Goal: Communication & Community: Answer question/provide support

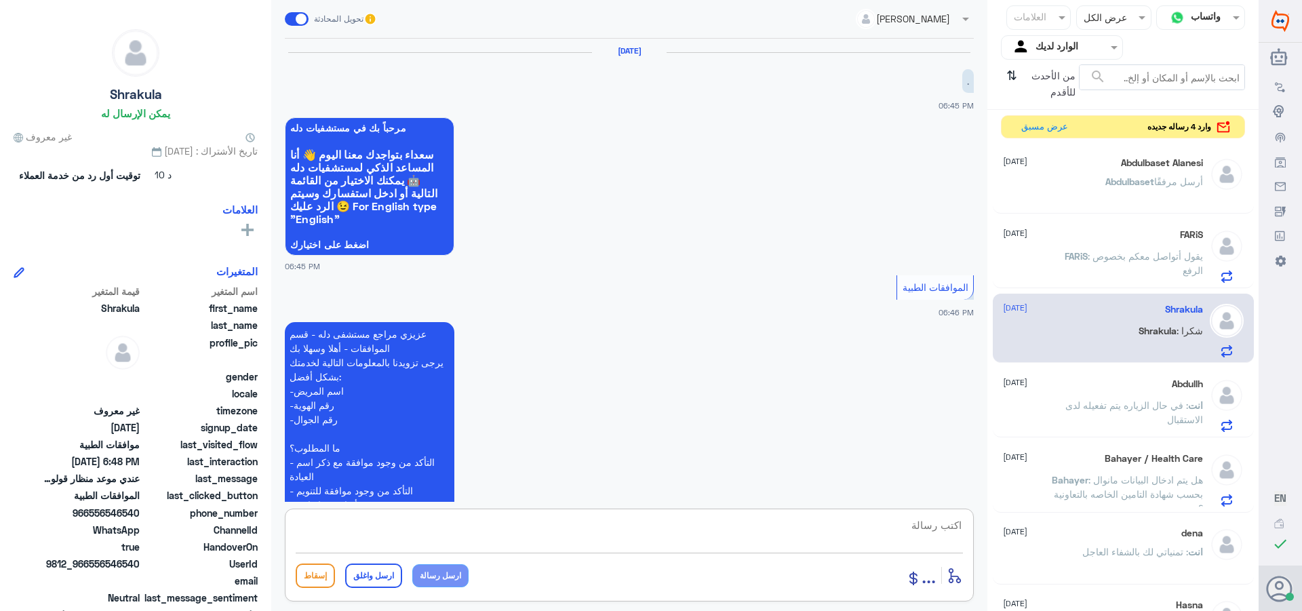
scroll to position [782, 0]
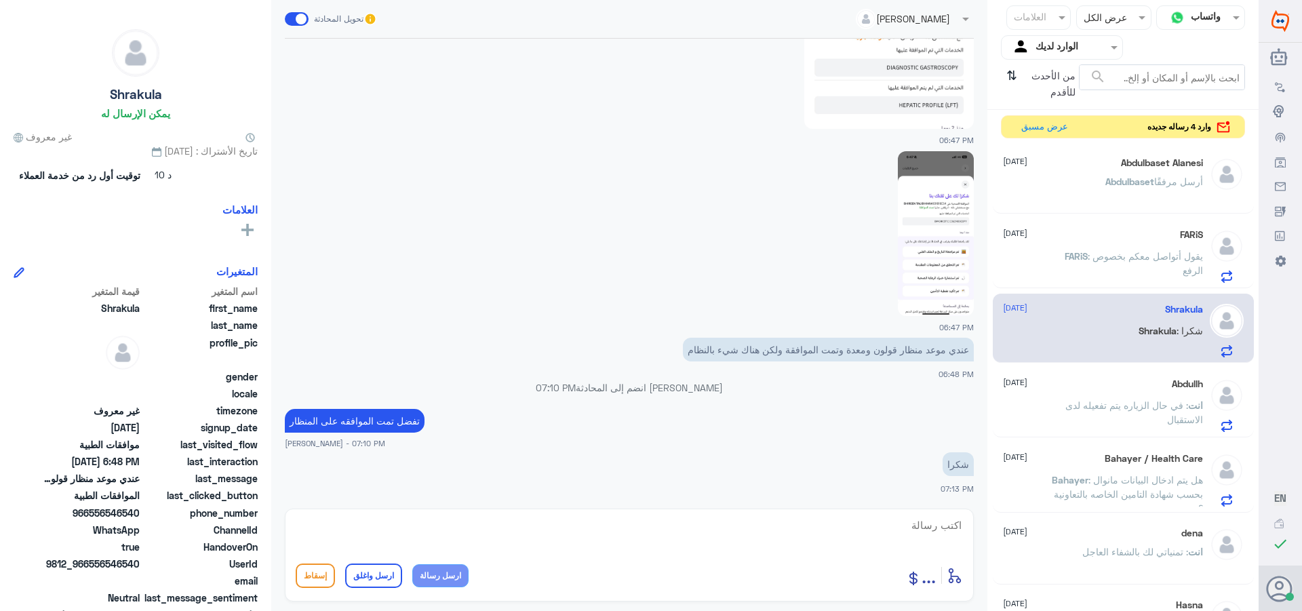
click at [1105, 256] on span ": يقول أتواصل معكم بخصوص الرفع" at bounding box center [1145, 263] width 115 height 26
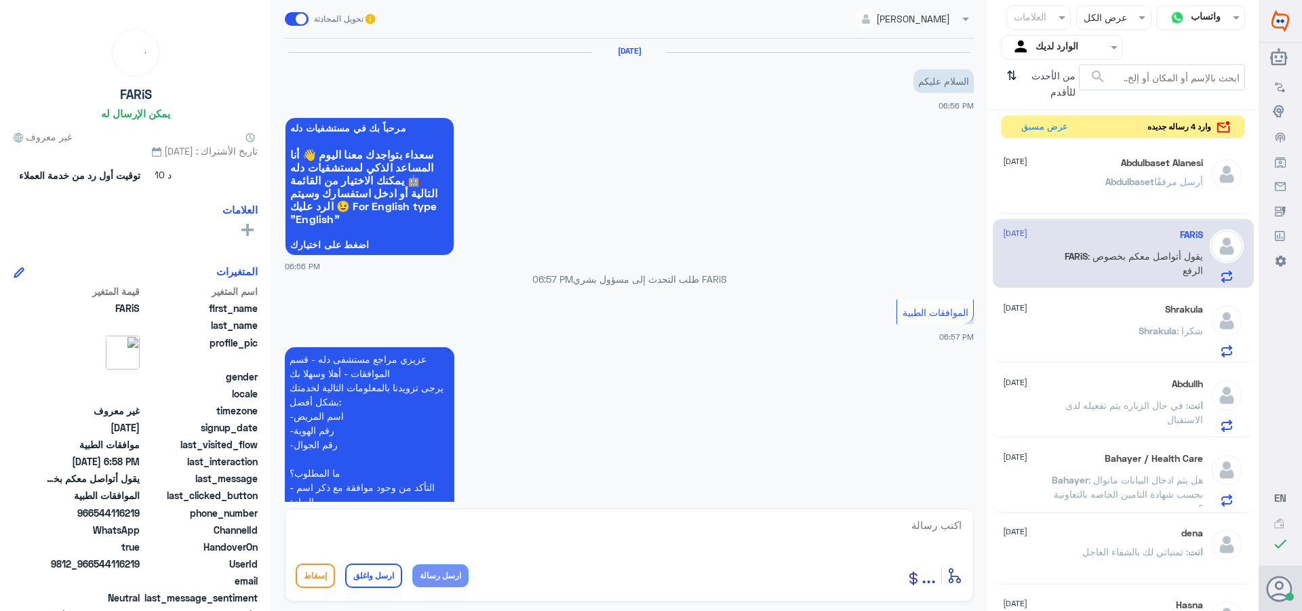
scroll to position [416, 0]
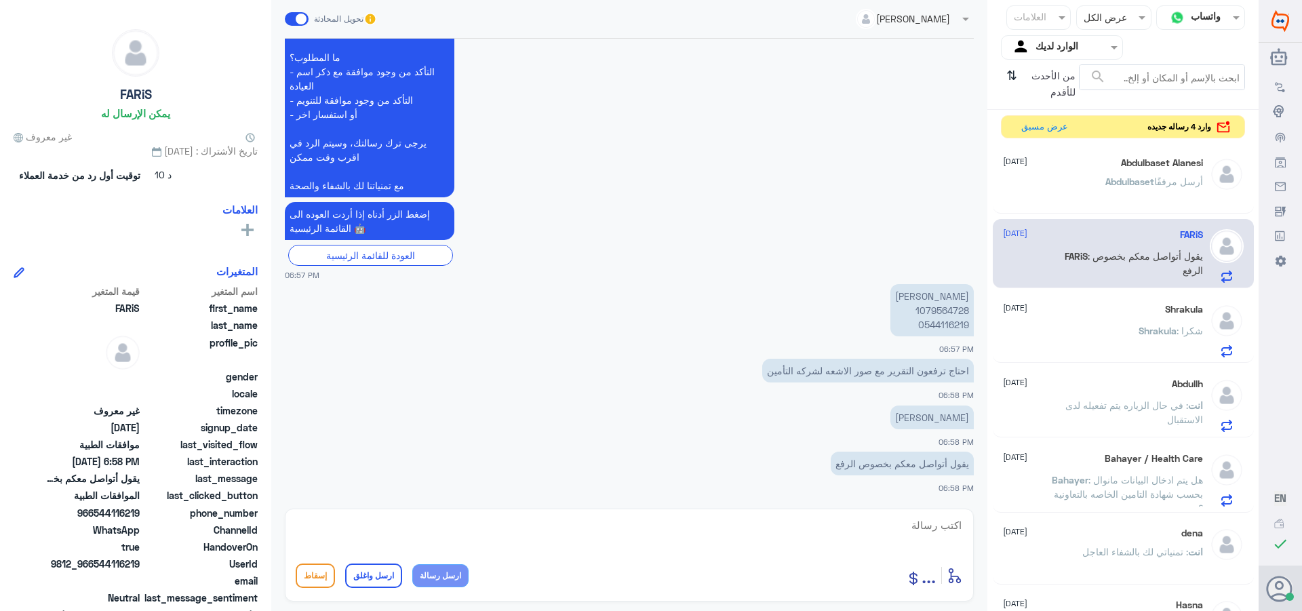
click at [929, 309] on p "[PERSON_NAME] 1079564728 0544116219" at bounding box center [931, 310] width 83 height 52
copy p "1079564728"
click at [926, 311] on p "[PERSON_NAME] 1079564728 0544116219" at bounding box center [931, 310] width 83 height 52
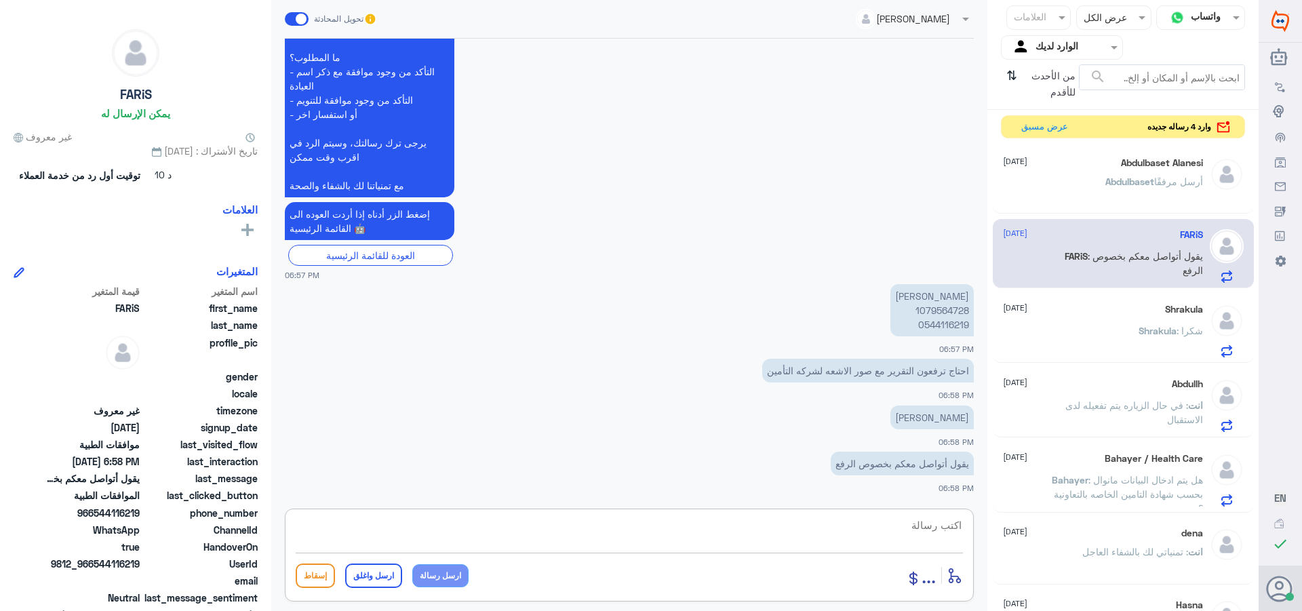
click at [922, 528] on textarea at bounding box center [629, 532] width 667 height 33
click at [918, 526] on textarea at bounding box center [629, 532] width 667 height 33
click at [918, 517] on textarea at bounding box center [629, 532] width 667 height 33
click at [947, 530] on textarea at bounding box center [629, 532] width 667 height 33
type textarea "تفضل تاريخ الزياره وهل الطلب من دله النخيل او دله نمار"
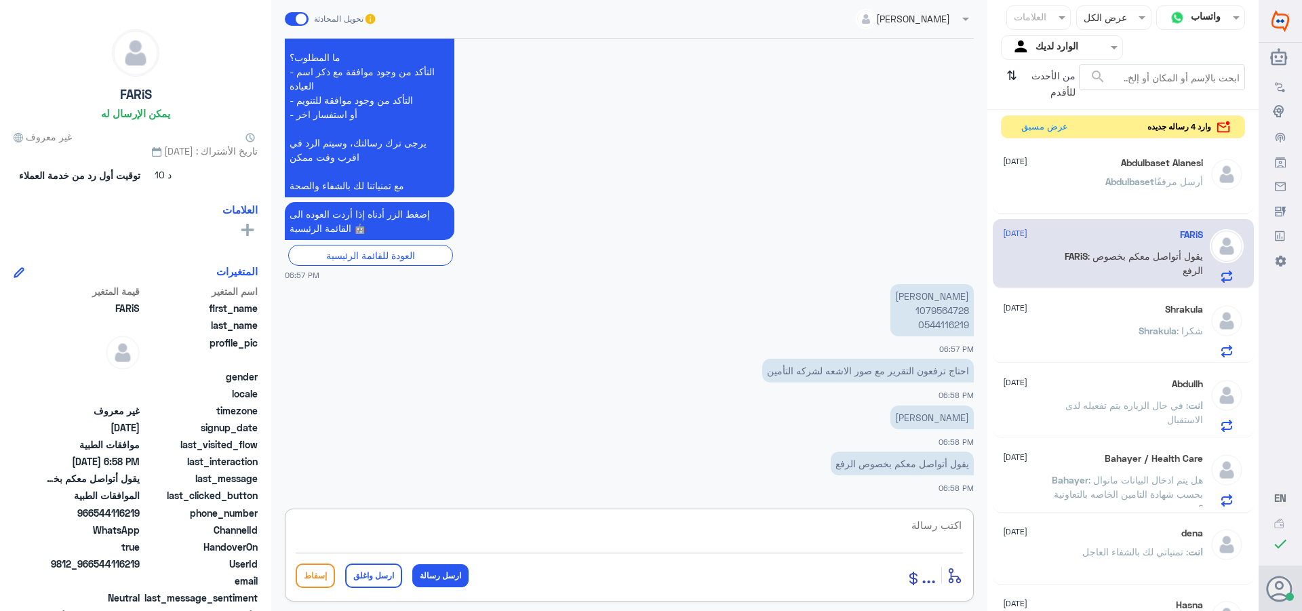
scroll to position [473, 0]
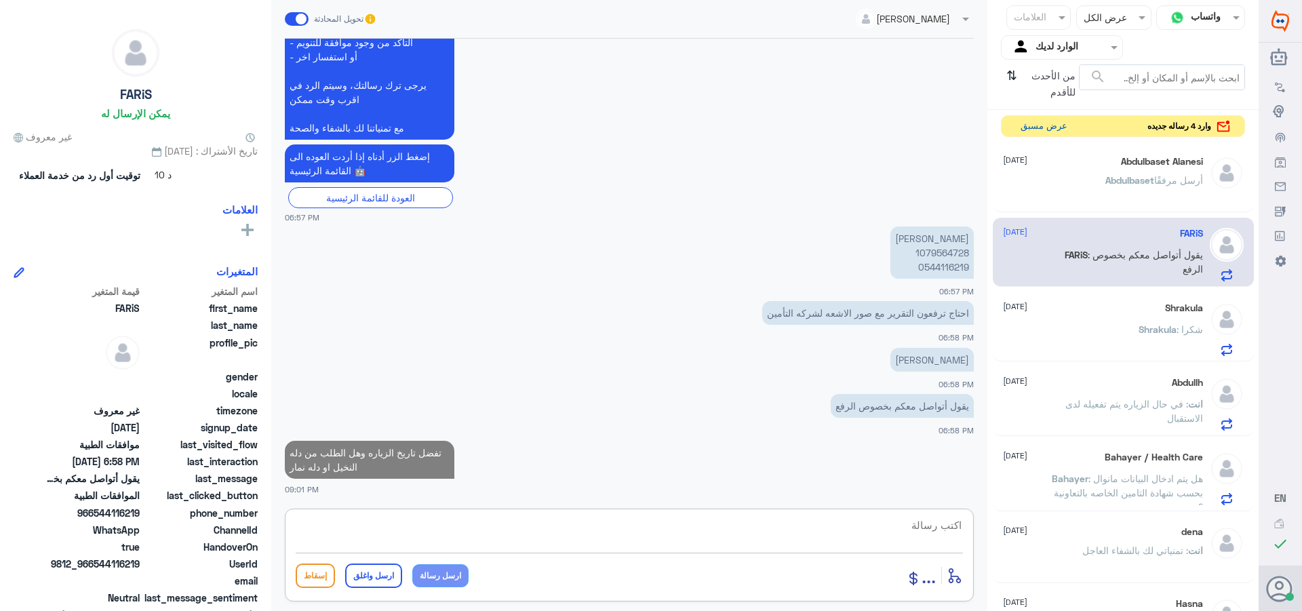
click at [1025, 128] on button "عرض مسبق" at bounding box center [1043, 126] width 57 height 21
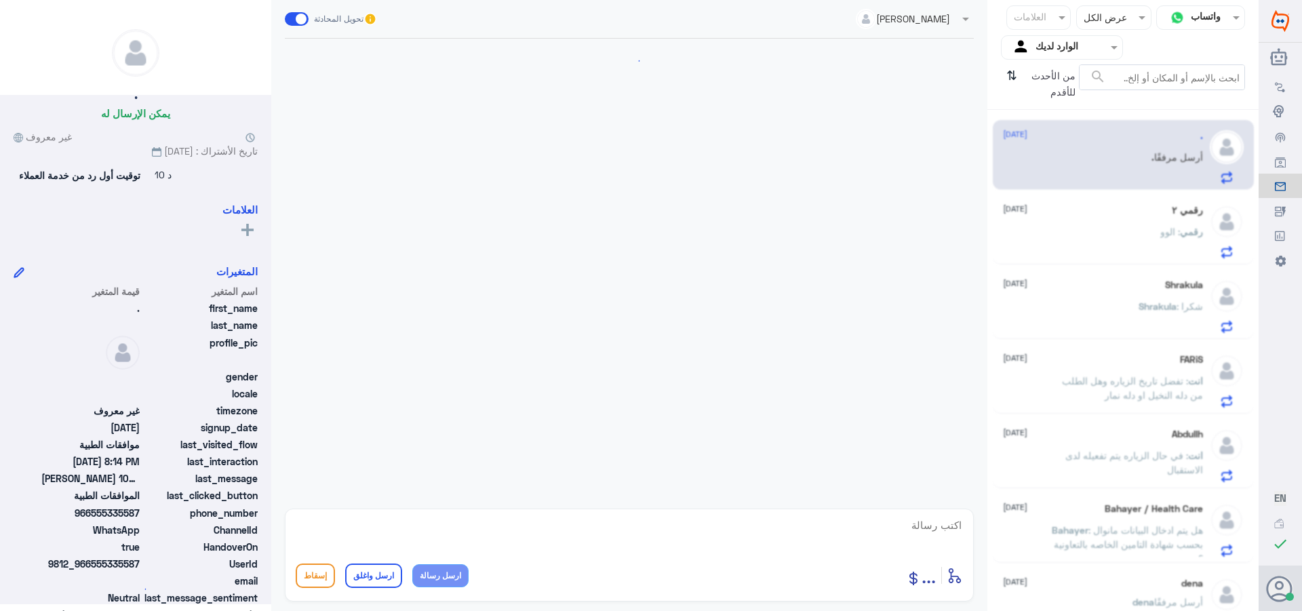
scroll to position [1345, 0]
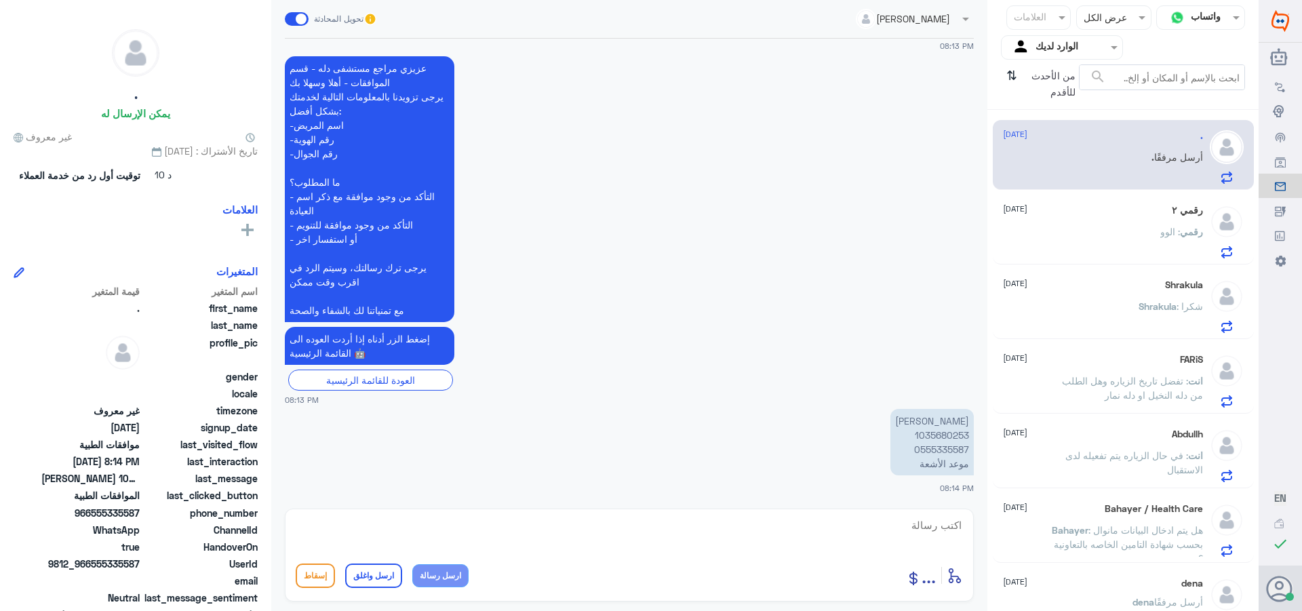
click at [944, 437] on p "[PERSON_NAME] 1035680253 0555335587 موعد الأشعة" at bounding box center [931, 442] width 83 height 66
click at [1119, 244] on div "رقمي : الوو" at bounding box center [1103, 243] width 200 height 31
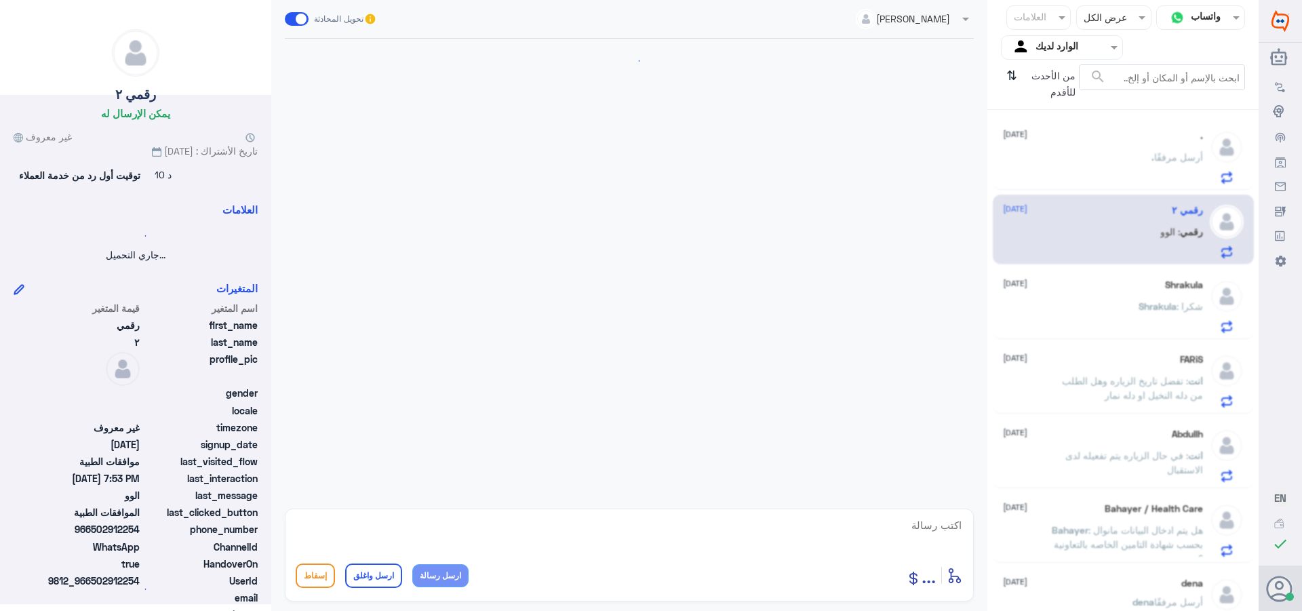
scroll to position [355, 0]
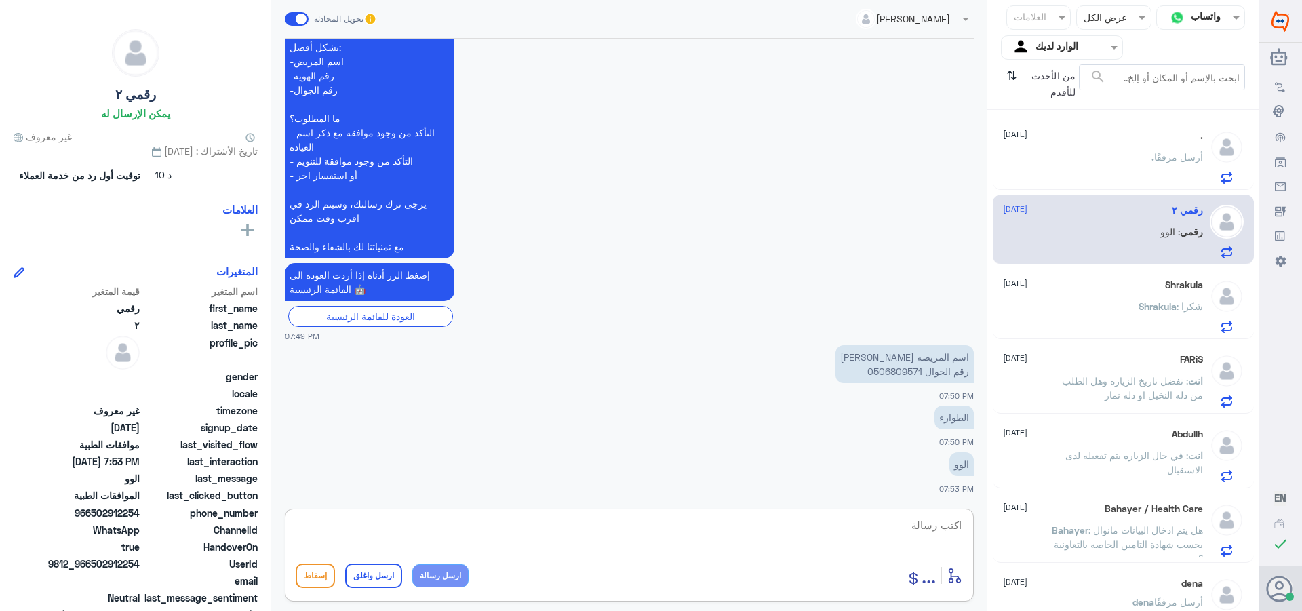
click at [923, 526] on textarea at bounding box center [629, 532] width 667 height 33
type textarea "تفضل كيف اقدر اساعدك"
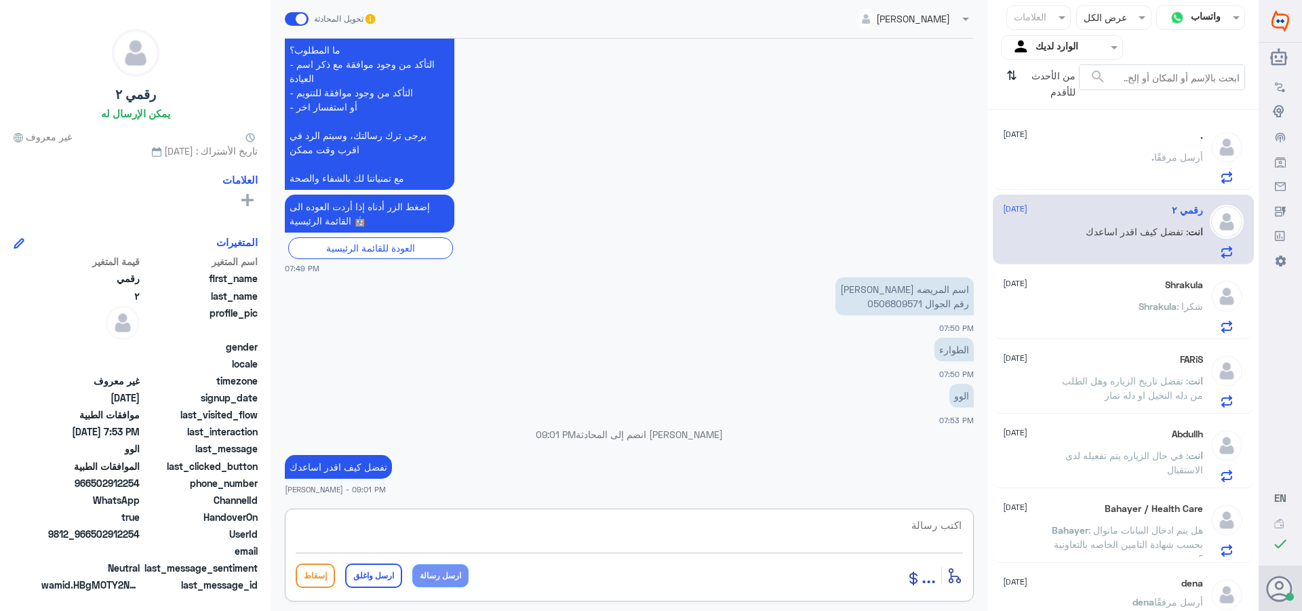
click at [1085, 151] on div ". [DATE] . أرسل مرفقًا" at bounding box center [1103, 157] width 200 height 54
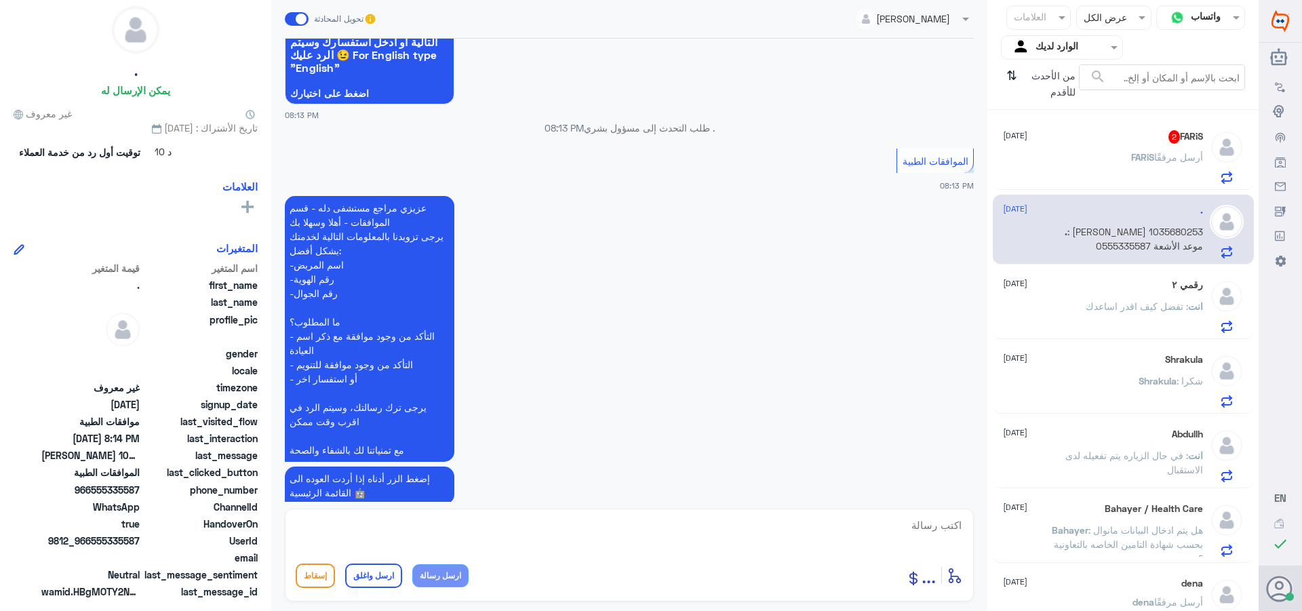
scroll to position [1345, 0]
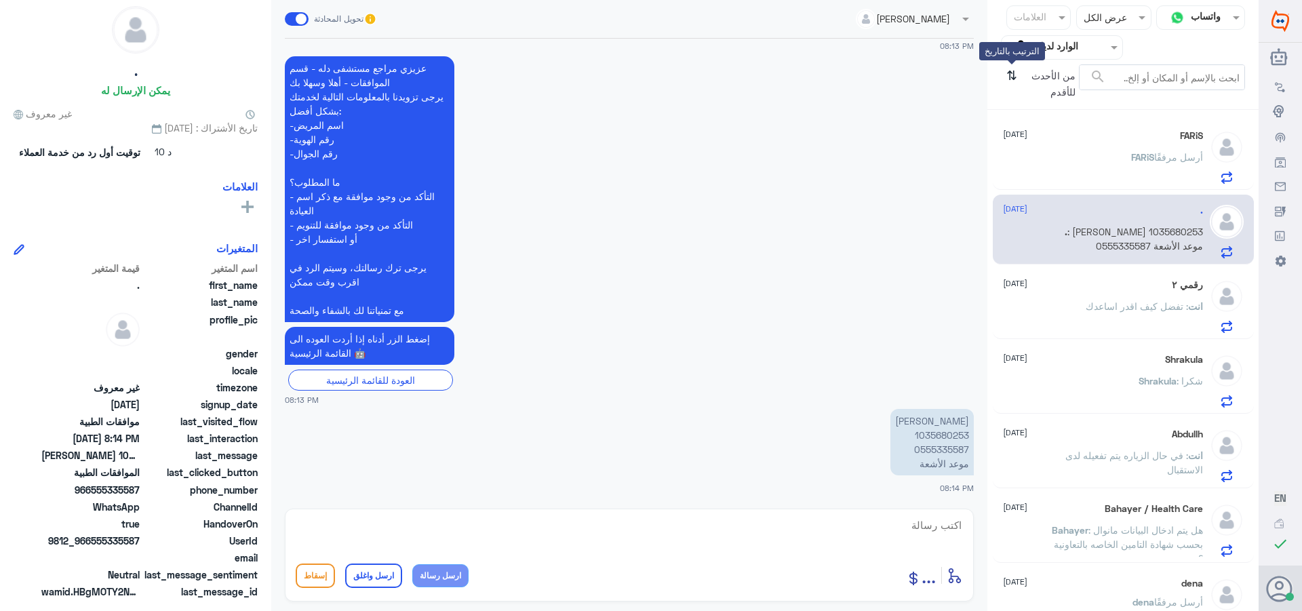
click at [1013, 79] on icon "⇅" at bounding box center [1011, 81] width 11 height 35
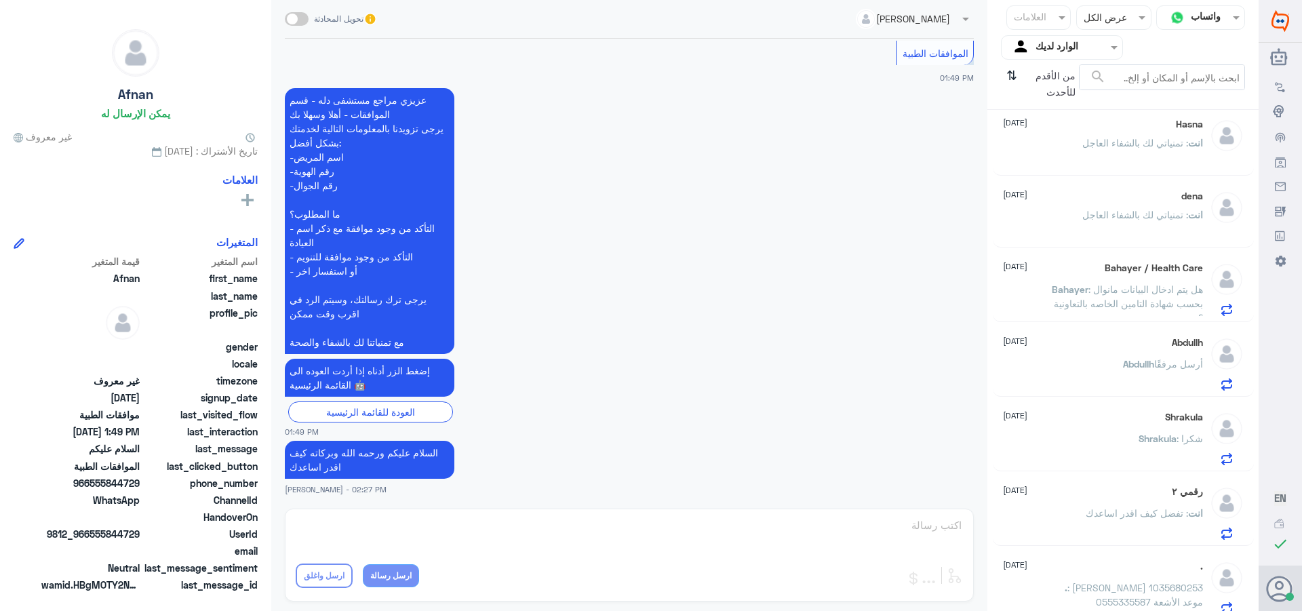
scroll to position [237, 0]
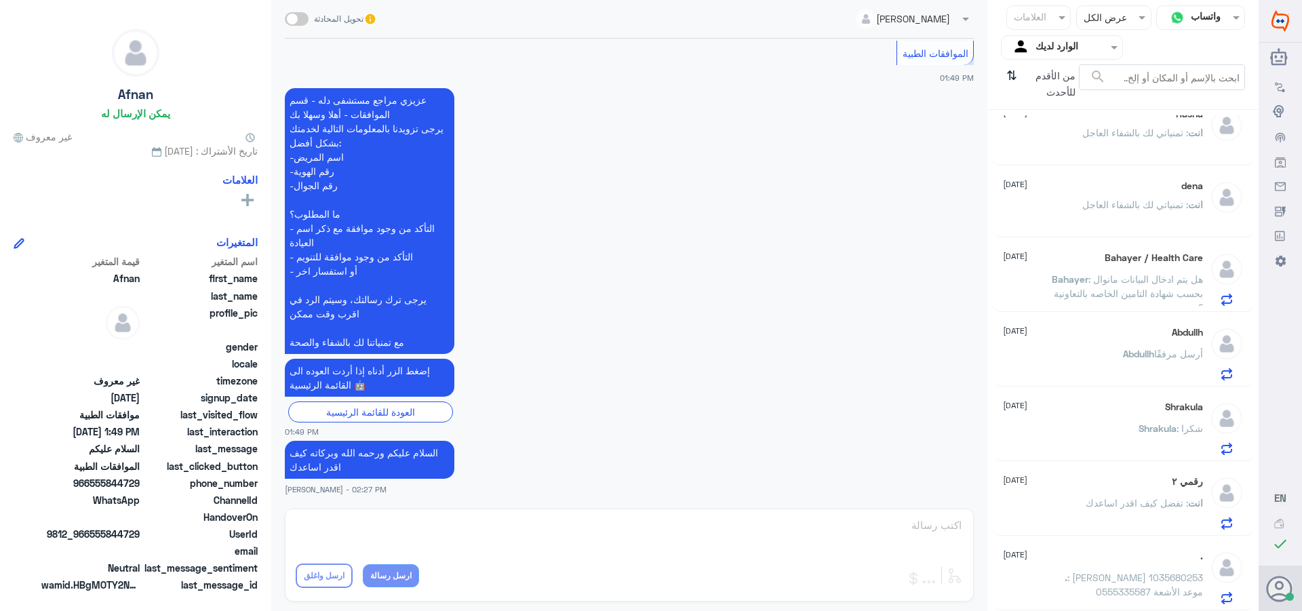
click at [1158, 587] on span ": [PERSON_NAME] 1035680253 0555335587 موعد الأشعة" at bounding box center [1135, 585] width 136 height 26
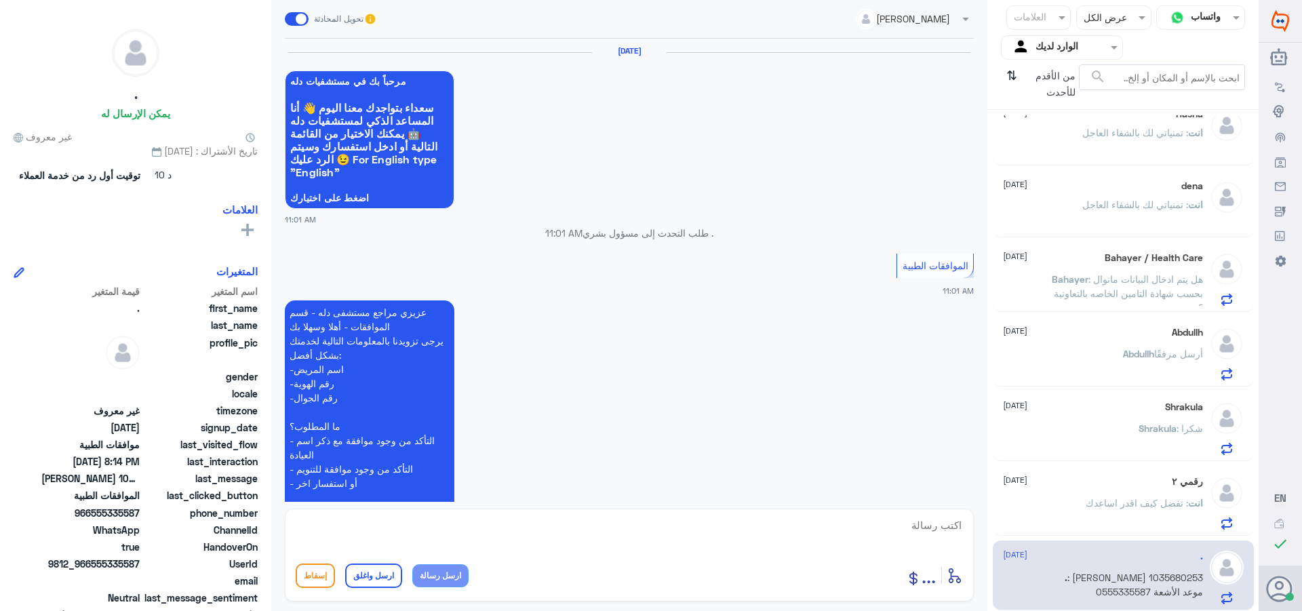
scroll to position [1345, 0]
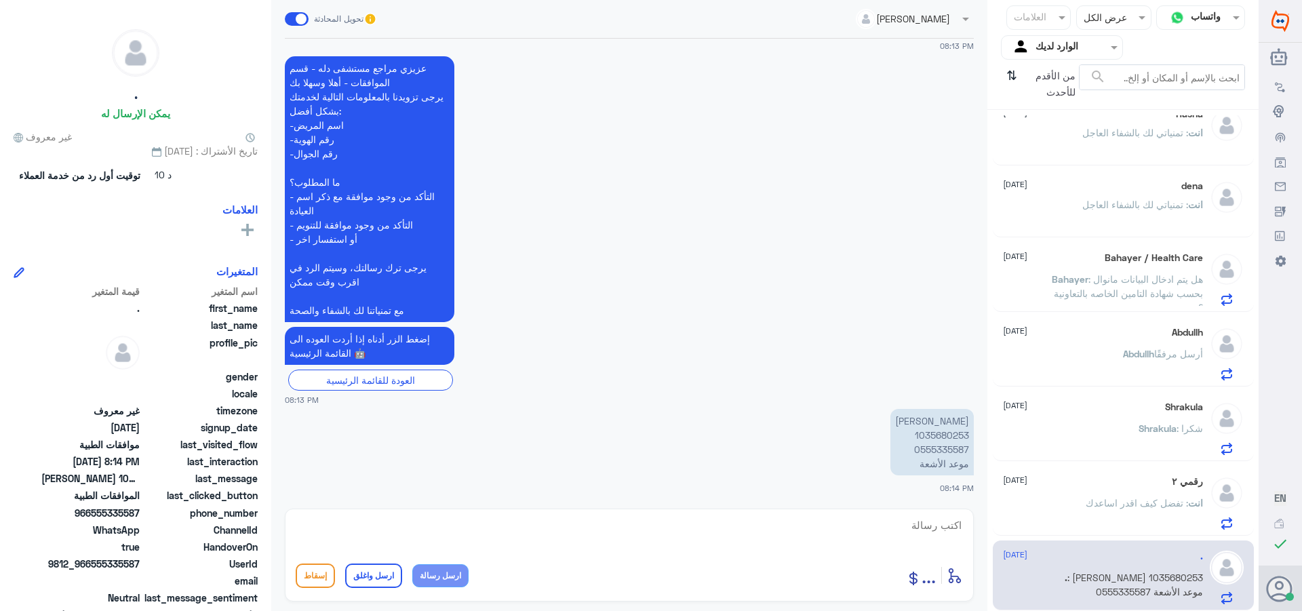
click at [935, 533] on textarea at bounding box center [629, 532] width 667 height 33
type textarea "h"
click at [939, 520] on textarea at bounding box center [629, 532] width 667 height 33
type textarea "التواصل مع"
drag, startPoint x: 953, startPoint y: 529, endPoint x: 1072, endPoint y: 534, distance: 118.8
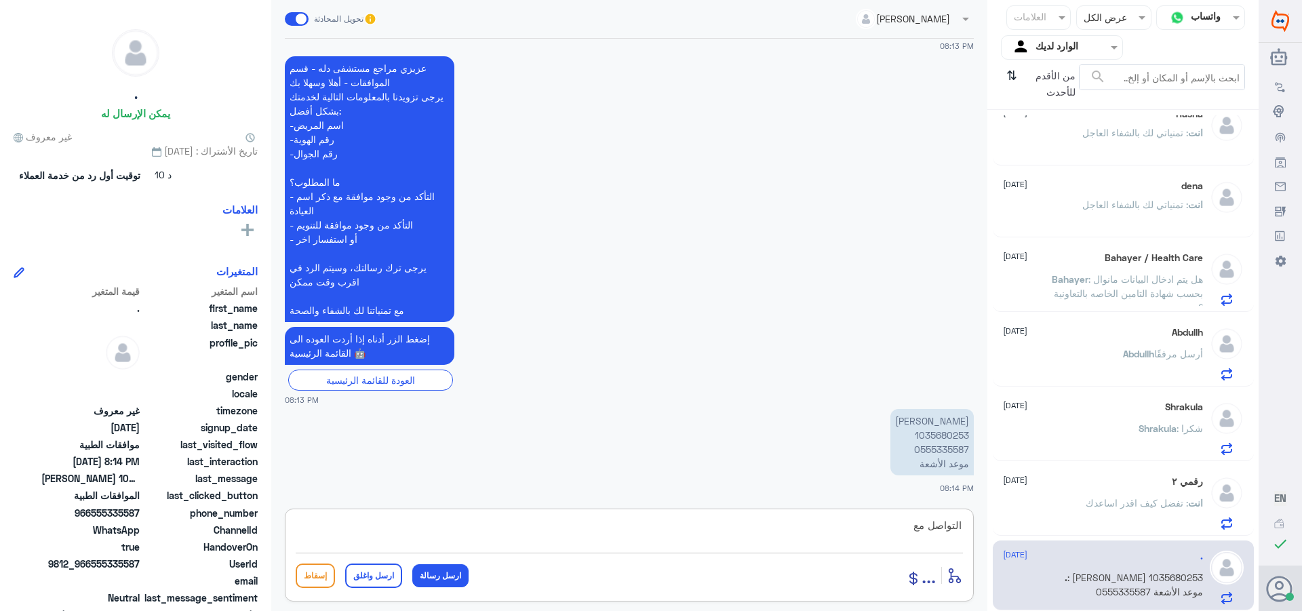
click at [1072, 534] on div "قناة واتساب Status × عرض الكل العلامات Agent Filter الوارد لديك search من الأقد…" at bounding box center [629, 307] width 1259 height 615
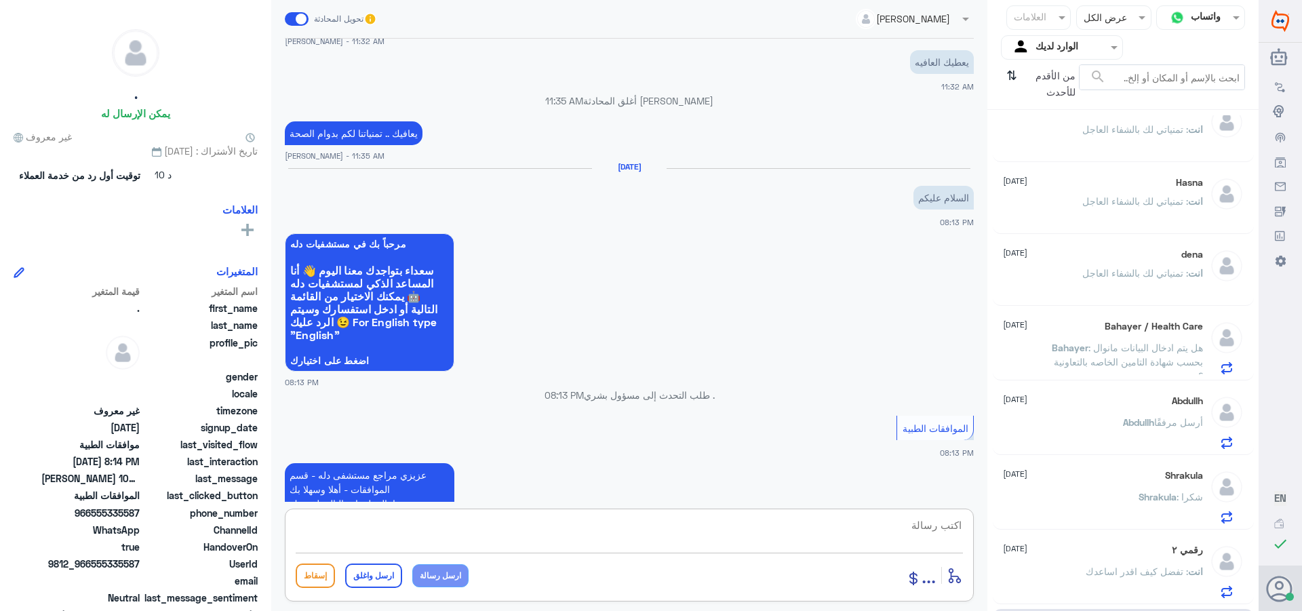
scroll to position [237, 0]
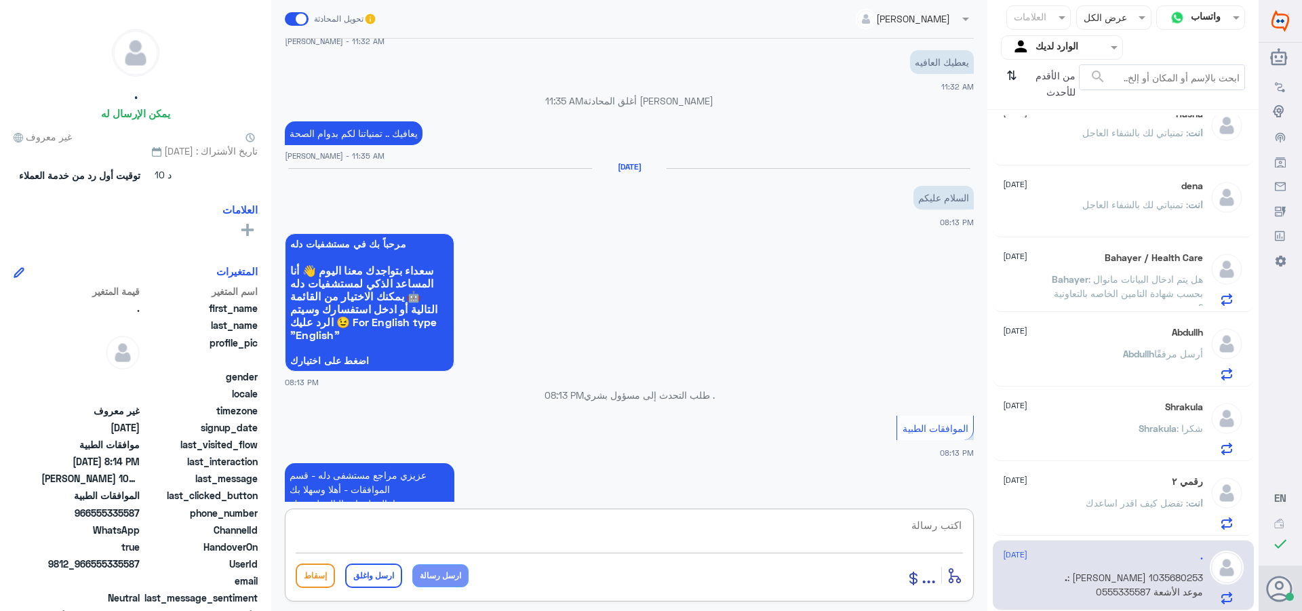
click at [1142, 508] on span ": تفضل كيف اقدر اساعدك" at bounding box center [1137, 503] width 102 height 12
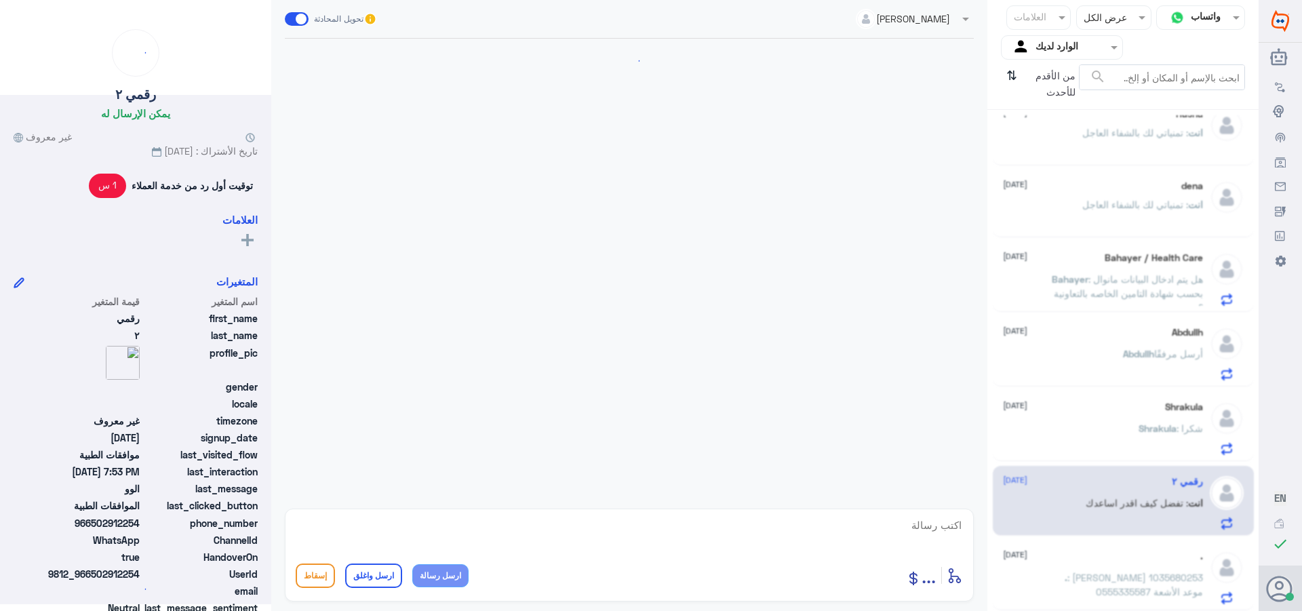
scroll to position [423, 0]
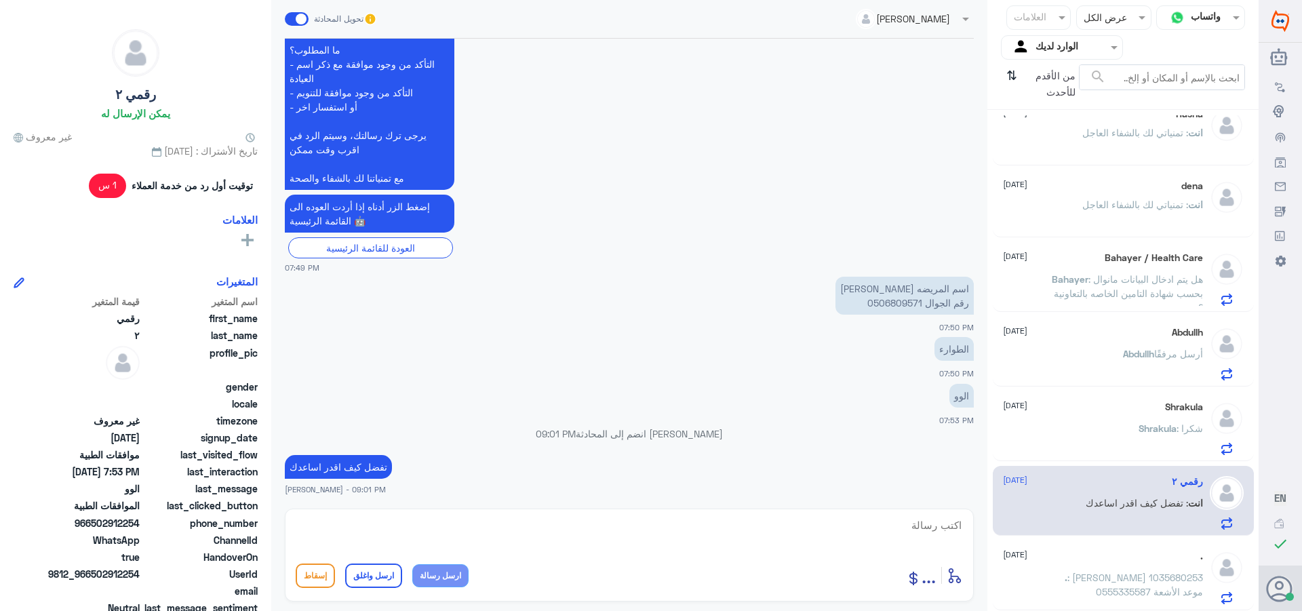
click at [1090, 437] on div "Shrakula : شكرا" at bounding box center [1103, 440] width 200 height 31
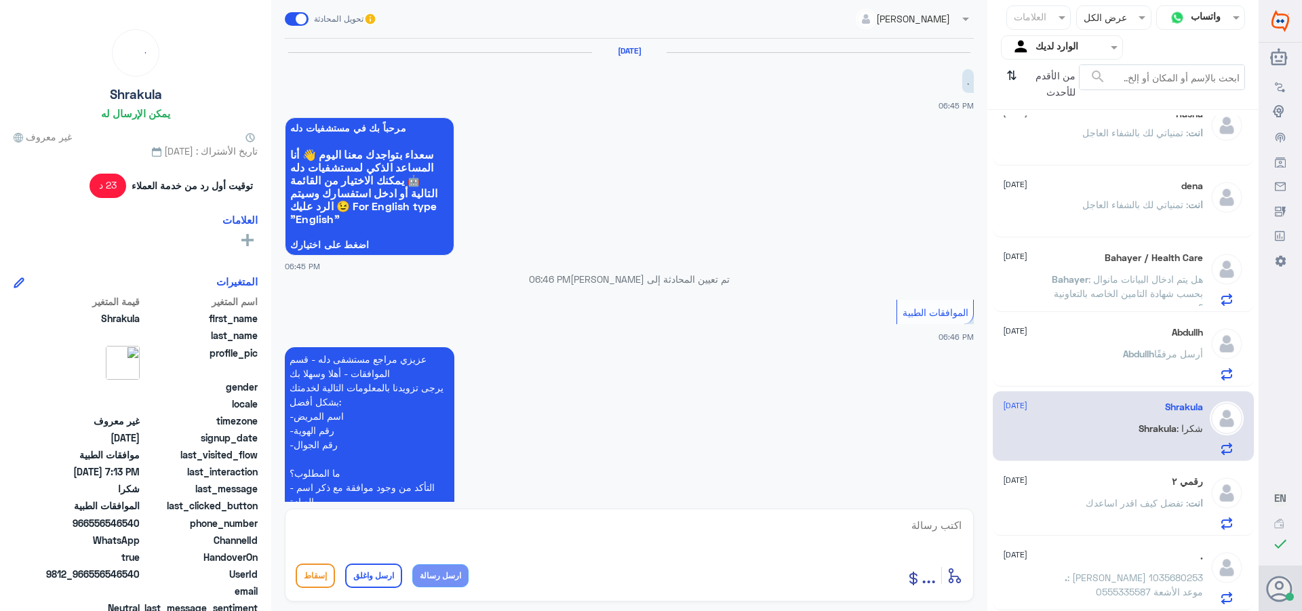
scroll to position [806, 0]
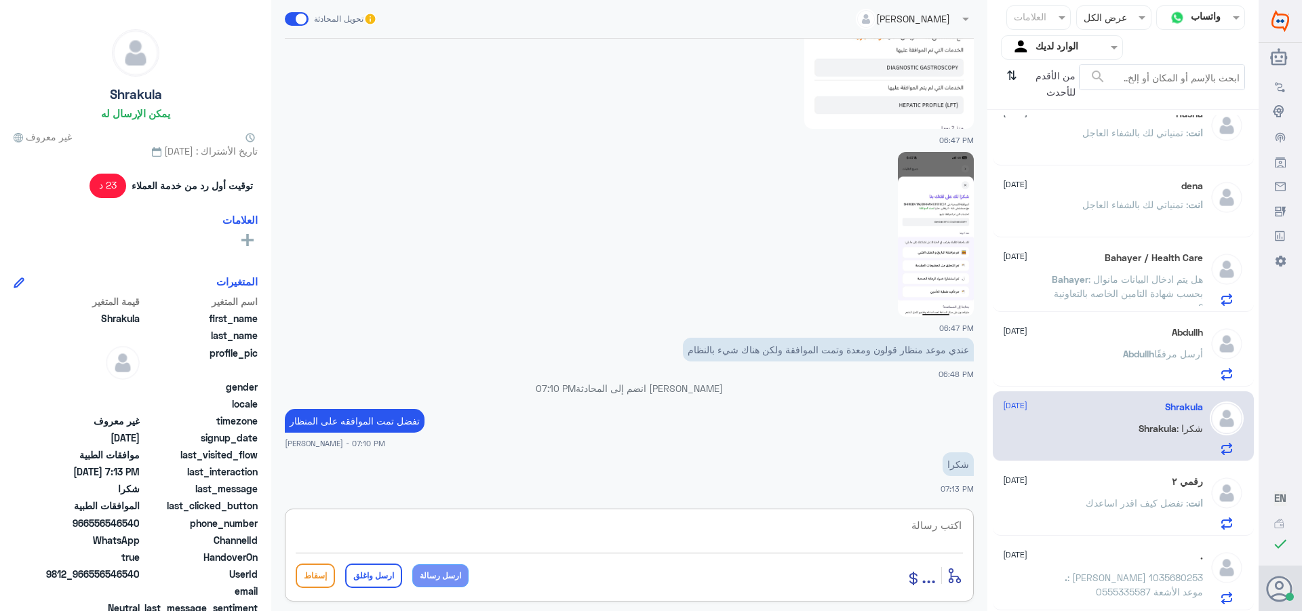
click at [919, 520] on textarea at bounding box center [629, 532] width 667 height 33
paste textarea "تمنياتي لك بالشفاء العاجل"
type textarea "تمنياتي لك بالشفاء العاجل"
click at [376, 572] on button "ارسل واغلق" at bounding box center [373, 576] width 57 height 24
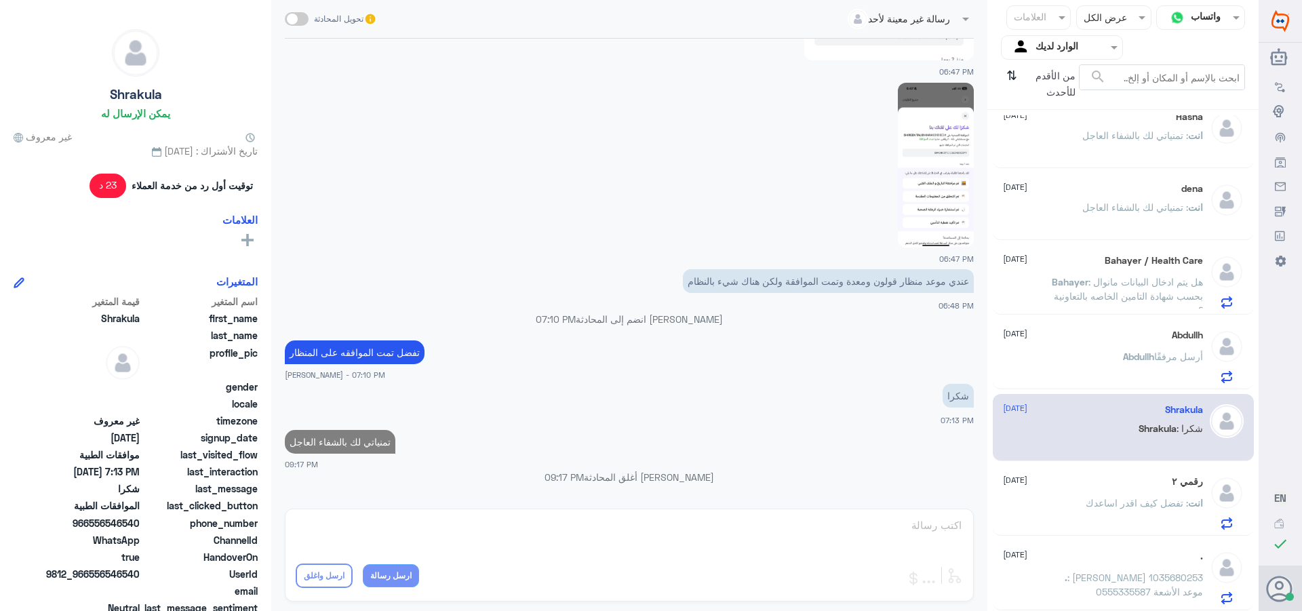
scroll to position [235, 0]
click at [1140, 354] on span "Abdullh" at bounding box center [1138, 357] width 31 height 12
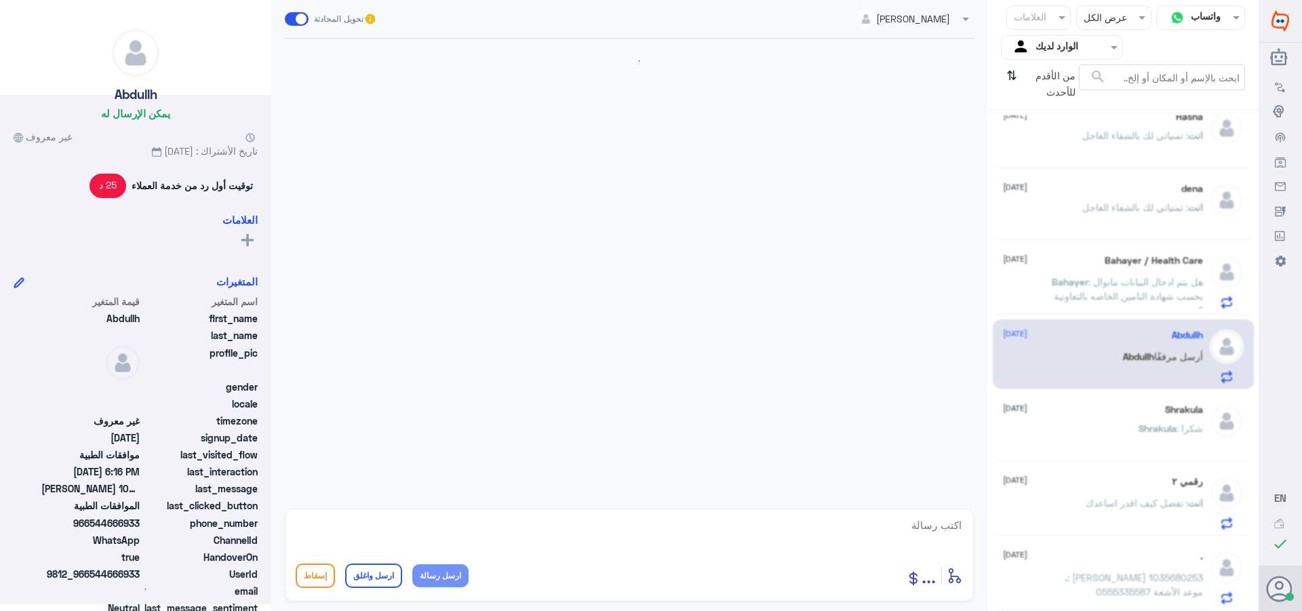
scroll to position [402, 0]
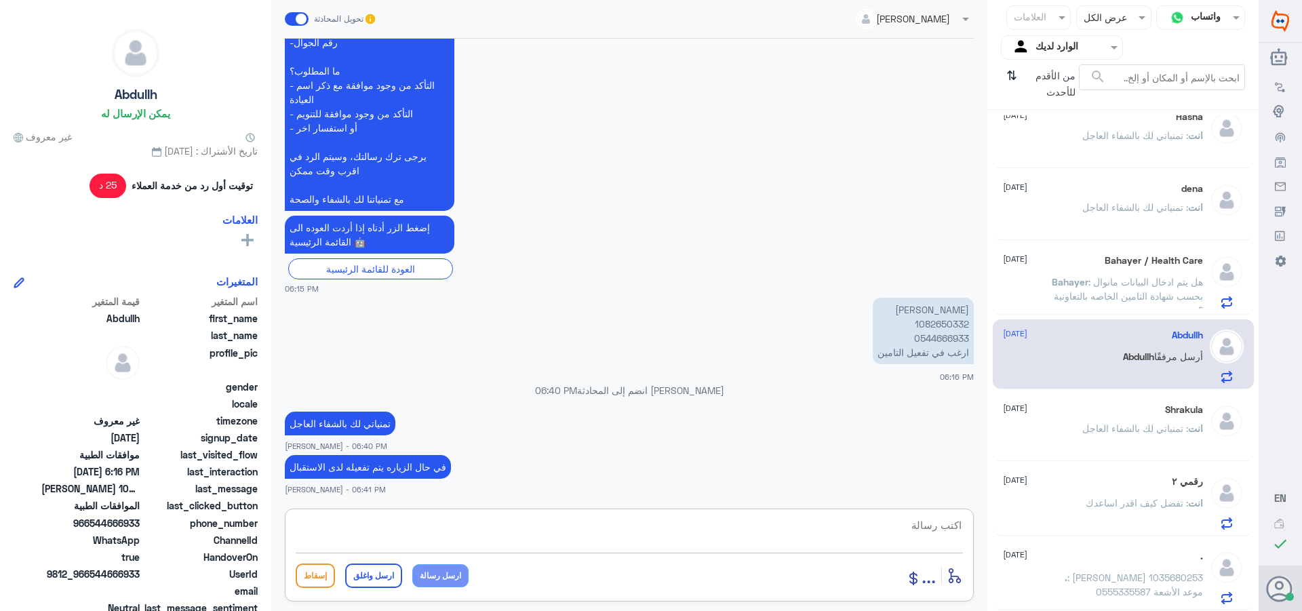
click at [867, 527] on textarea at bounding box center [629, 532] width 667 height 33
paste textarea "تمنياتي لك بالشفاء العاجل"
type textarea "تمنياتي لك بالشفاء العاجل"
click at [370, 575] on button "ارسل واغلق" at bounding box center [373, 576] width 57 height 24
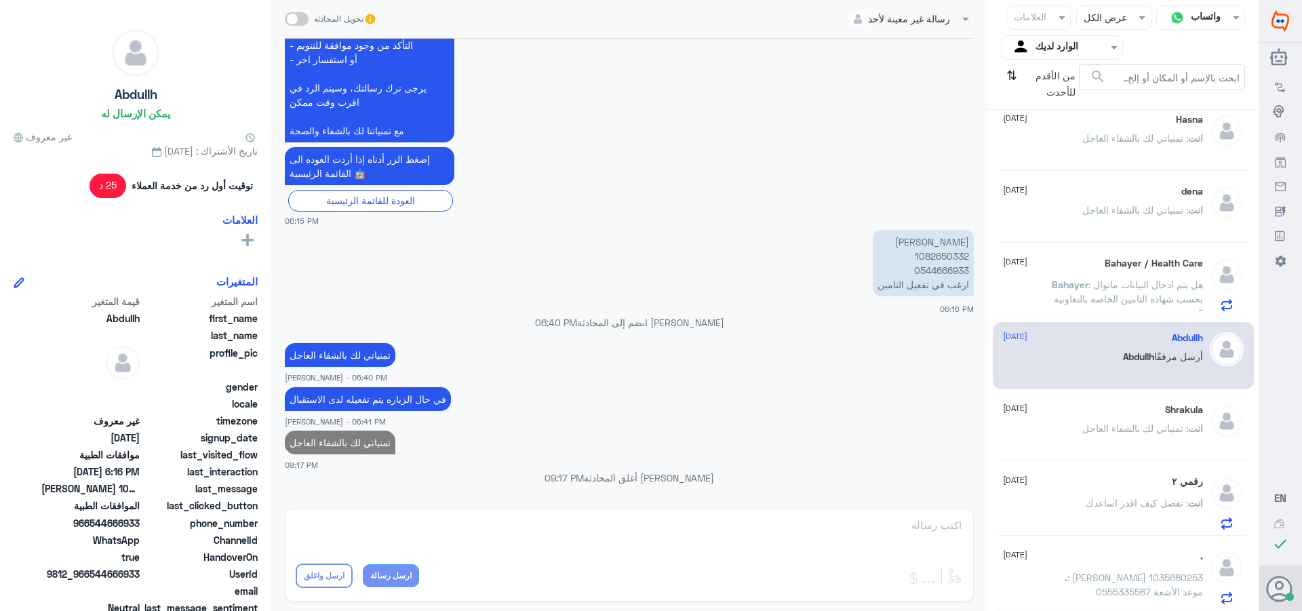
scroll to position [232, 0]
click at [1105, 292] on p "Bahayer : هل يتم ادخال البيانات مانوال بحسب شهادة التامين الخاصه بالتعاونية ؟" at bounding box center [1126, 294] width 153 height 34
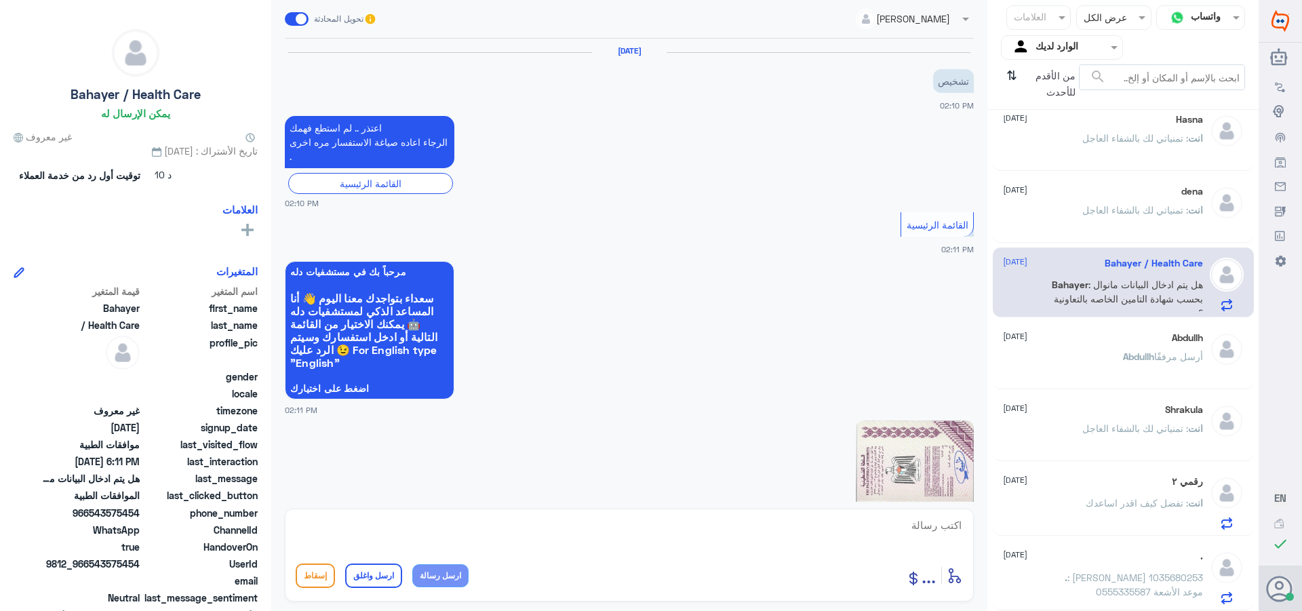
scroll to position [1316, 0]
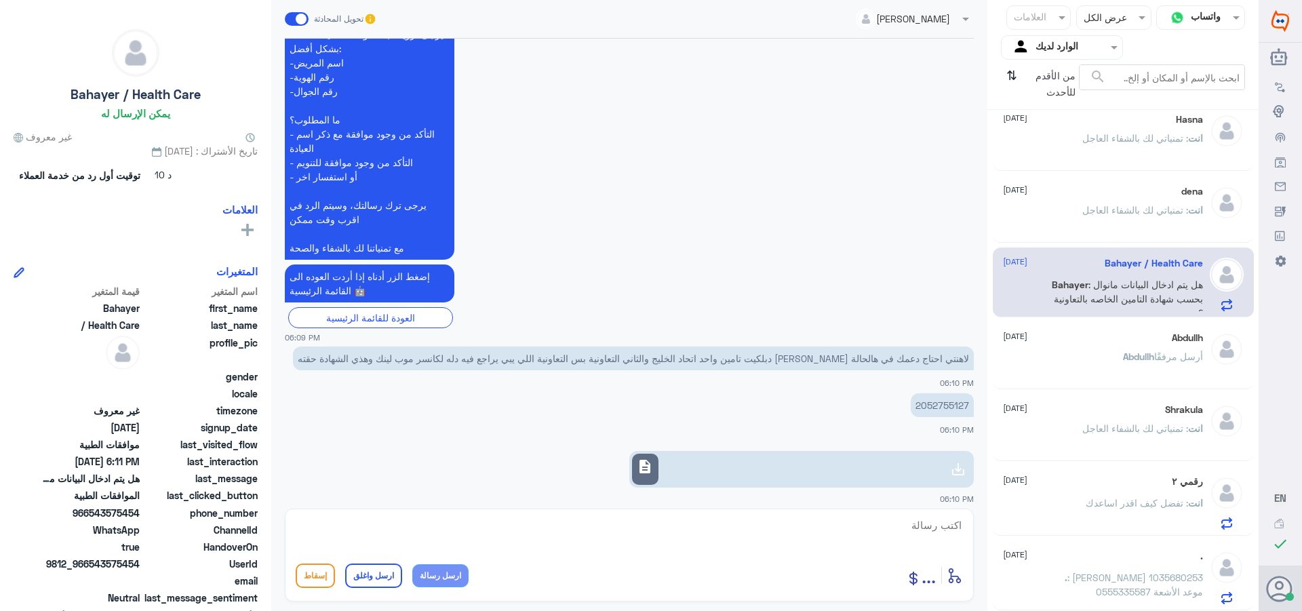
click at [1143, 208] on span ": تمنياتي لك بالشفاء العاجل" at bounding box center [1135, 210] width 106 height 12
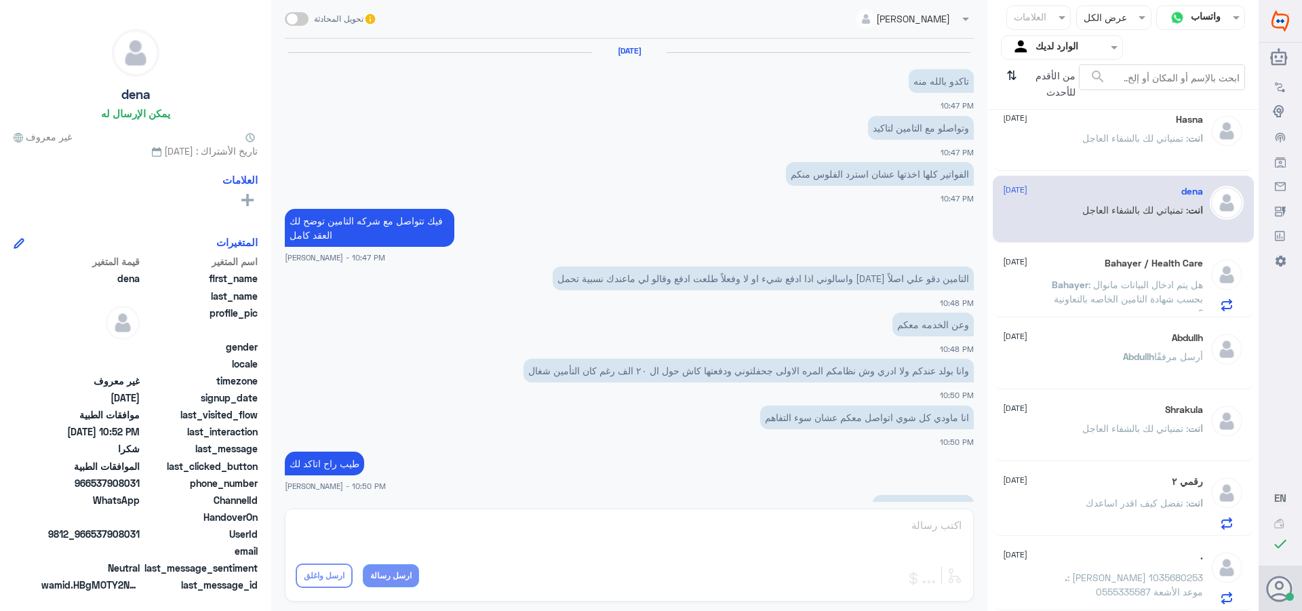
scroll to position [449, 0]
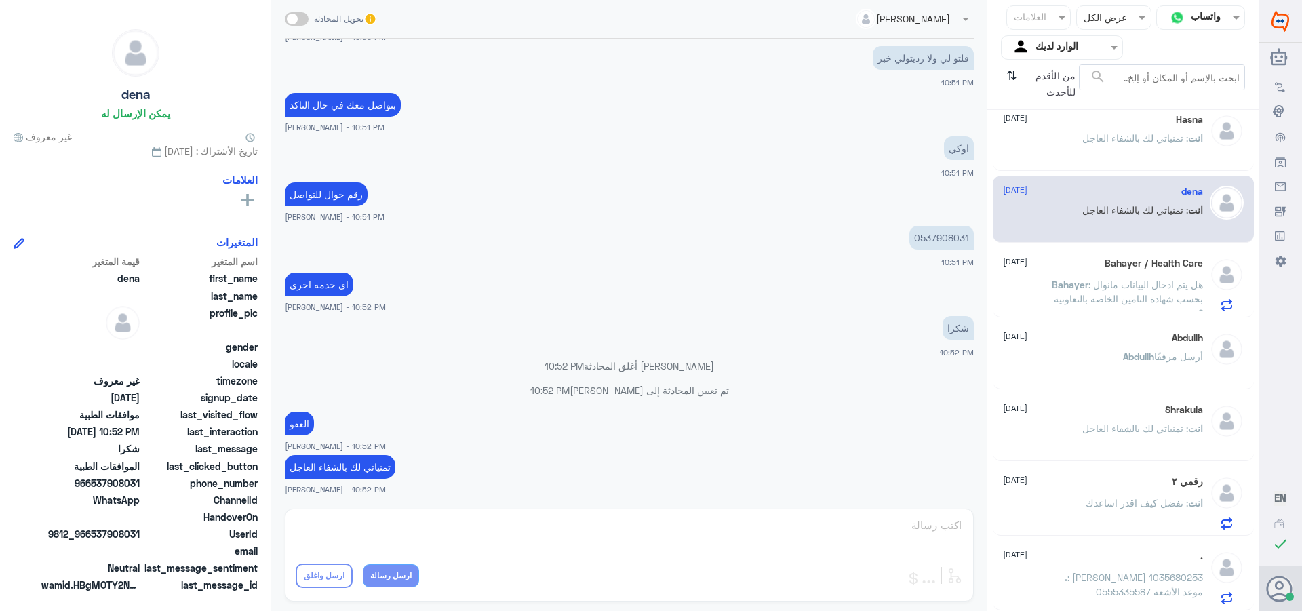
click at [1122, 146] on p "انت : تمنياتي لك بالشفاء العاجل" at bounding box center [1142, 148] width 121 height 34
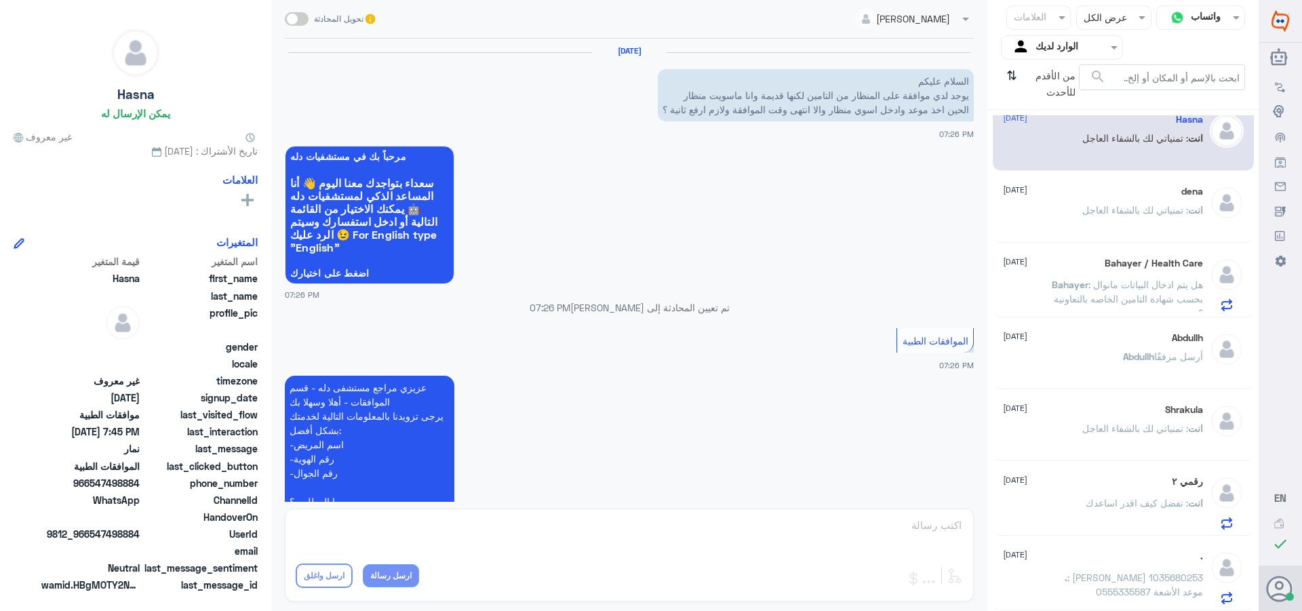
scroll to position [684, 0]
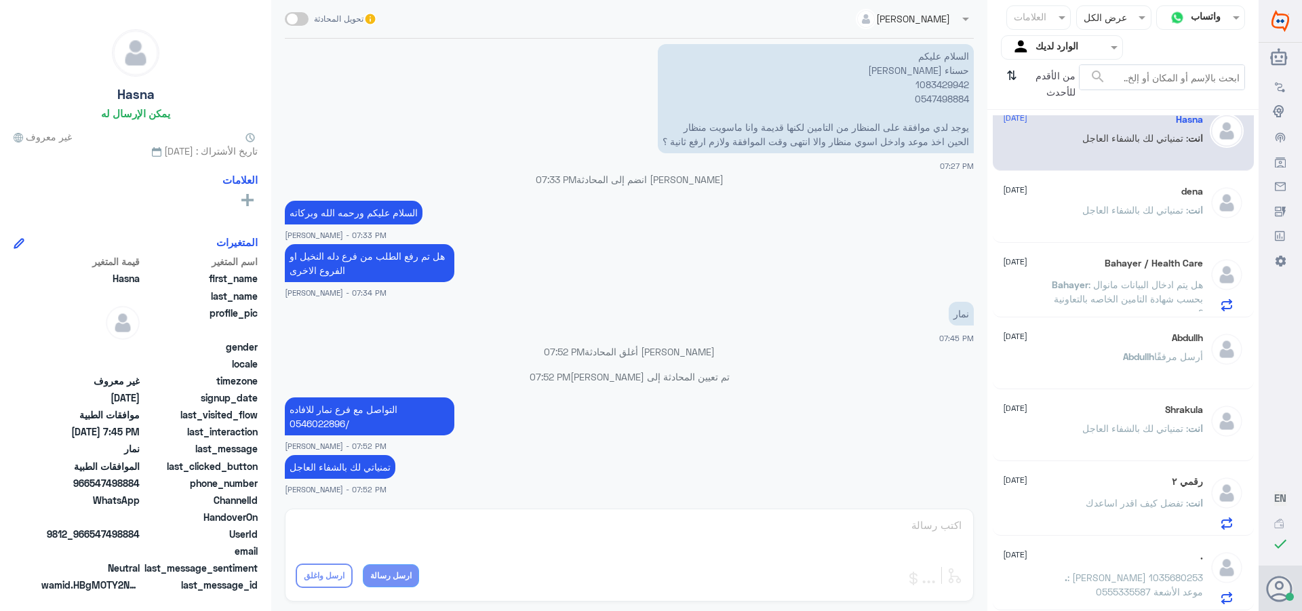
click at [1098, 492] on div "رقمي ٢ [DATE] انت : تفضل كيف اقدر اساعدك" at bounding box center [1103, 503] width 200 height 54
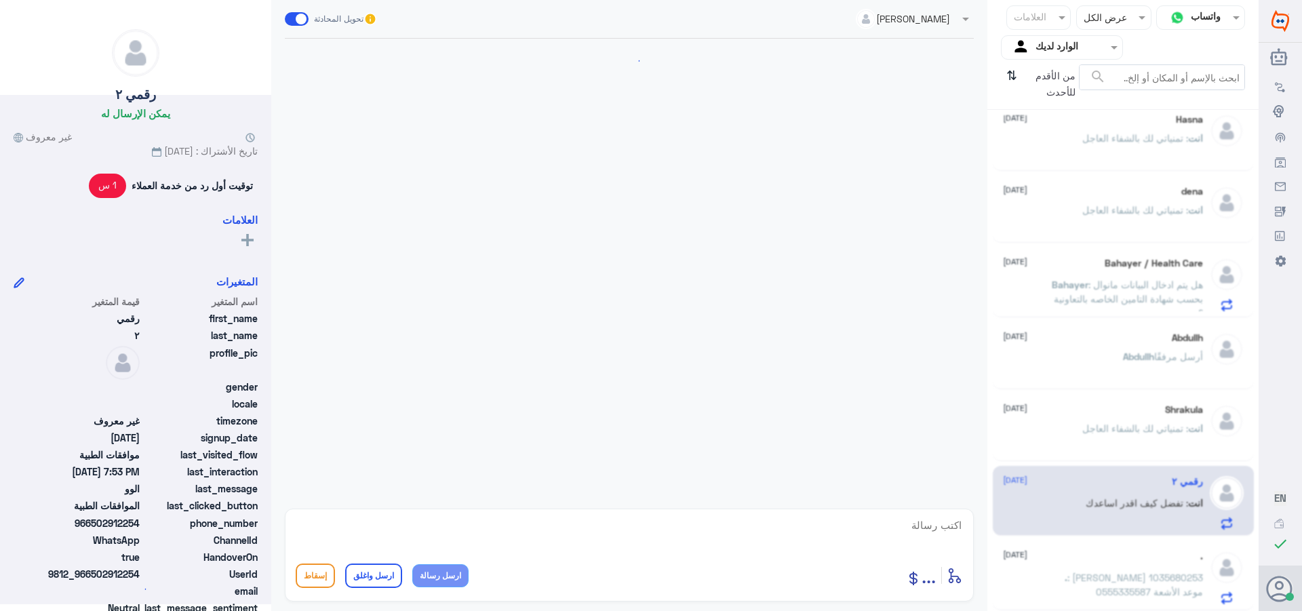
scroll to position [423, 0]
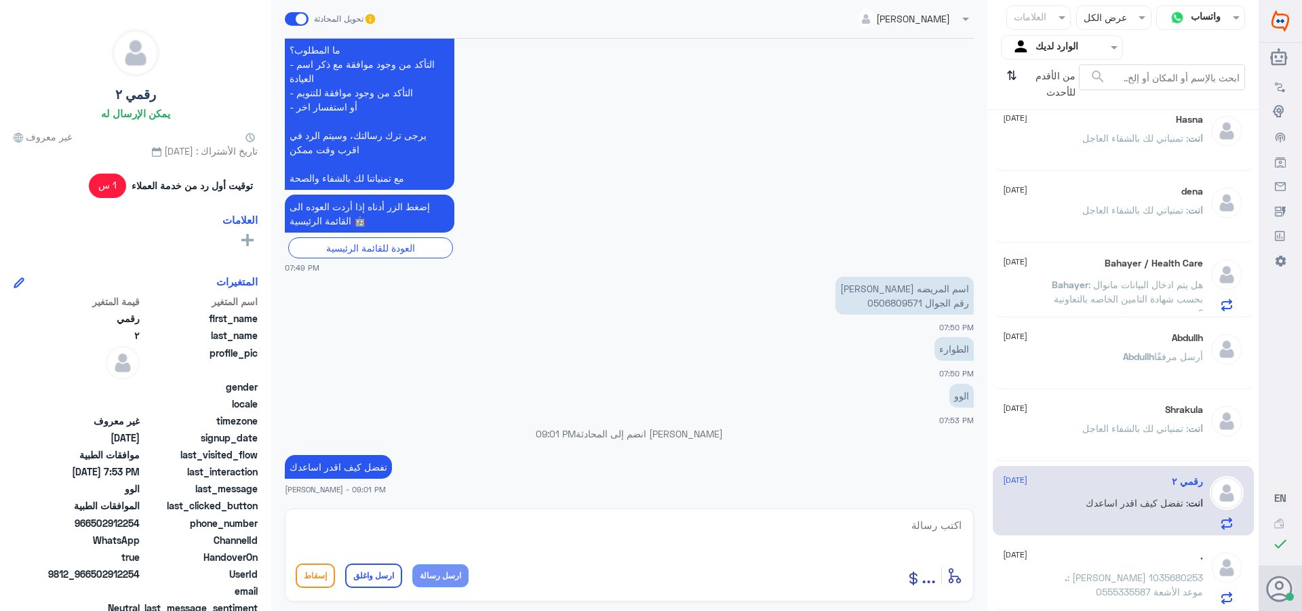
click at [1126, 424] on span ": تمنياتي لك بالشفاء العاجل" at bounding box center [1135, 428] width 106 height 12
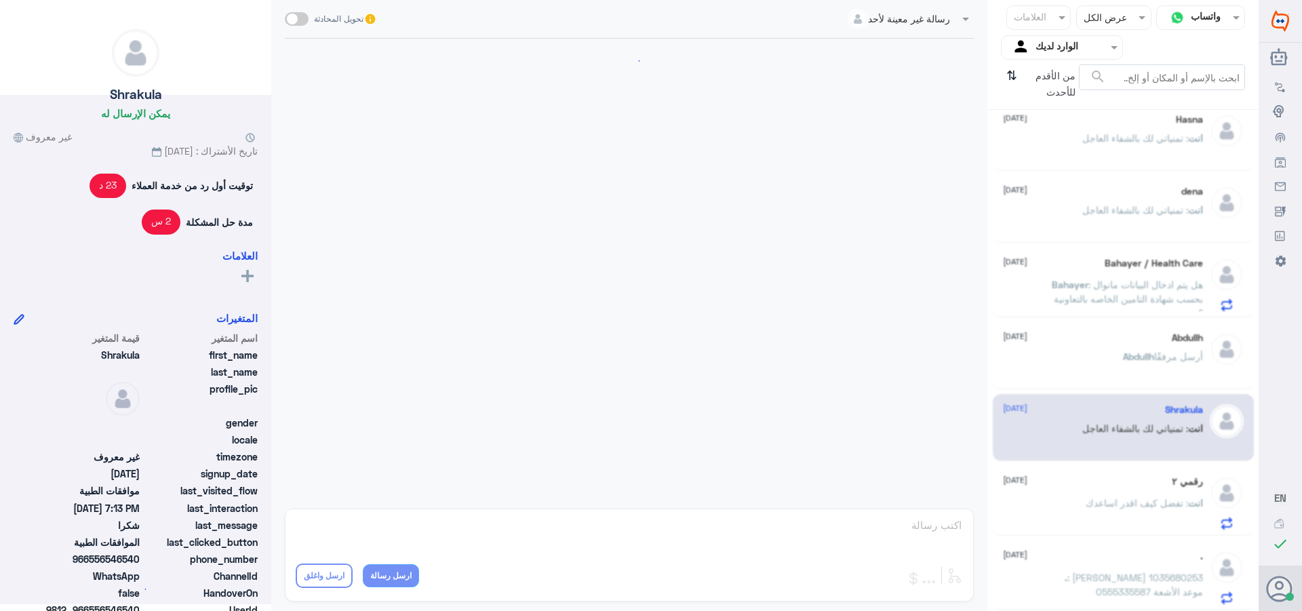
scroll to position [875, 0]
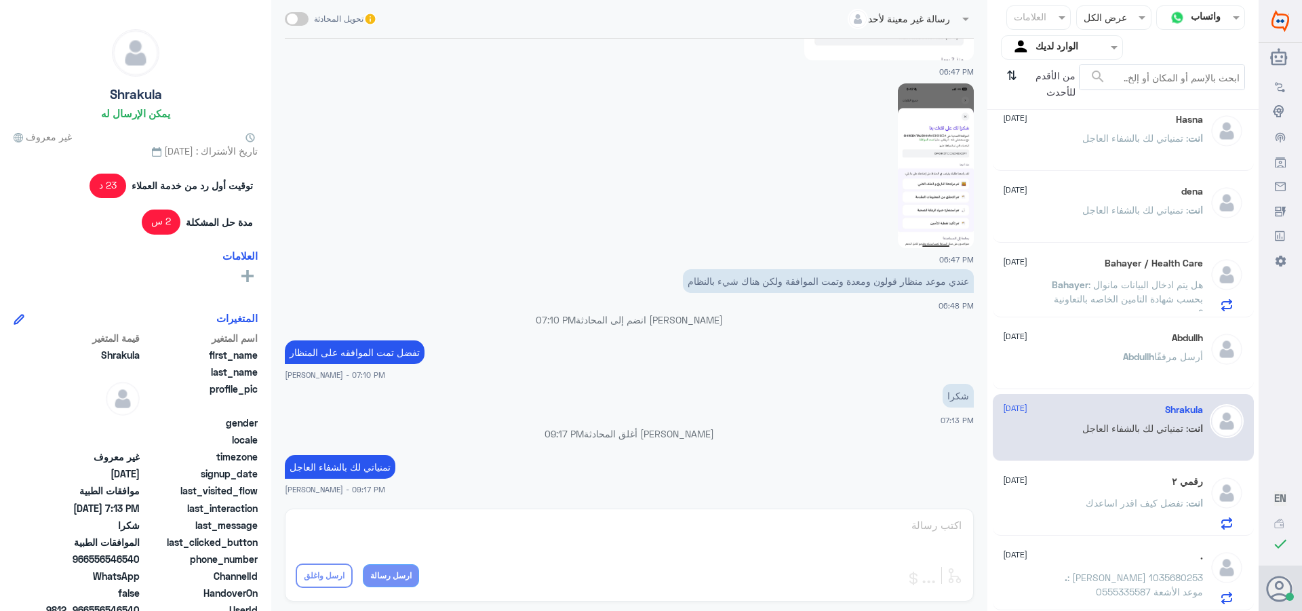
click at [1127, 351] on span "Abdullh" at bounding box center [1138, 357] width 31 height 12
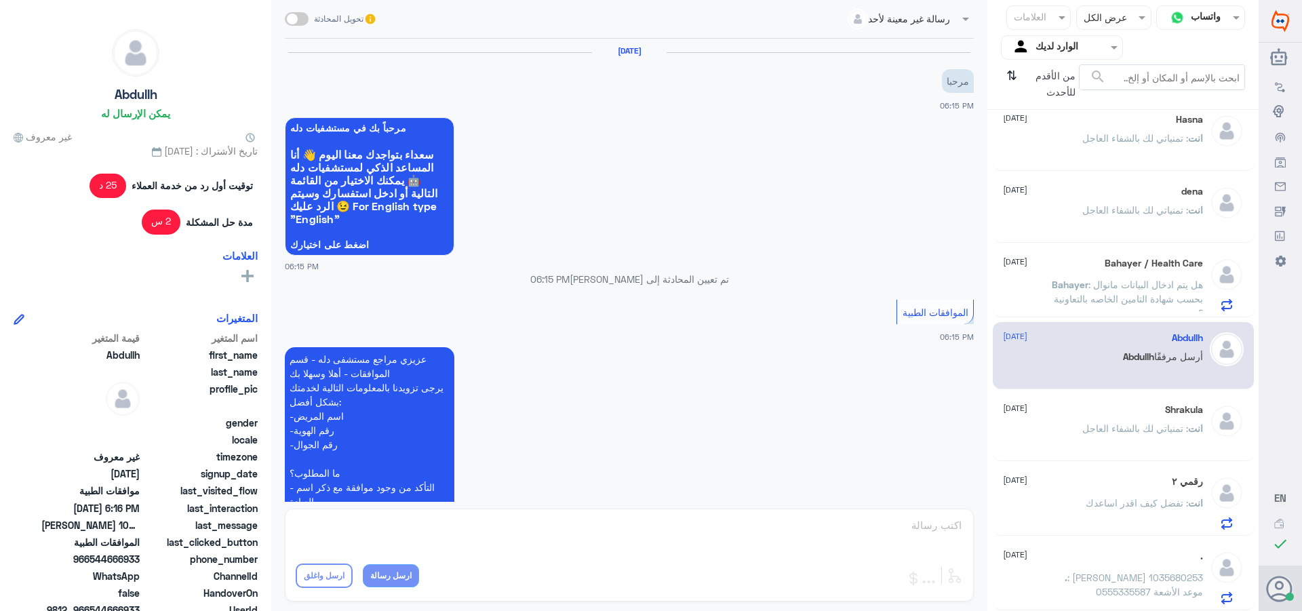
scroll to position [471, 0]
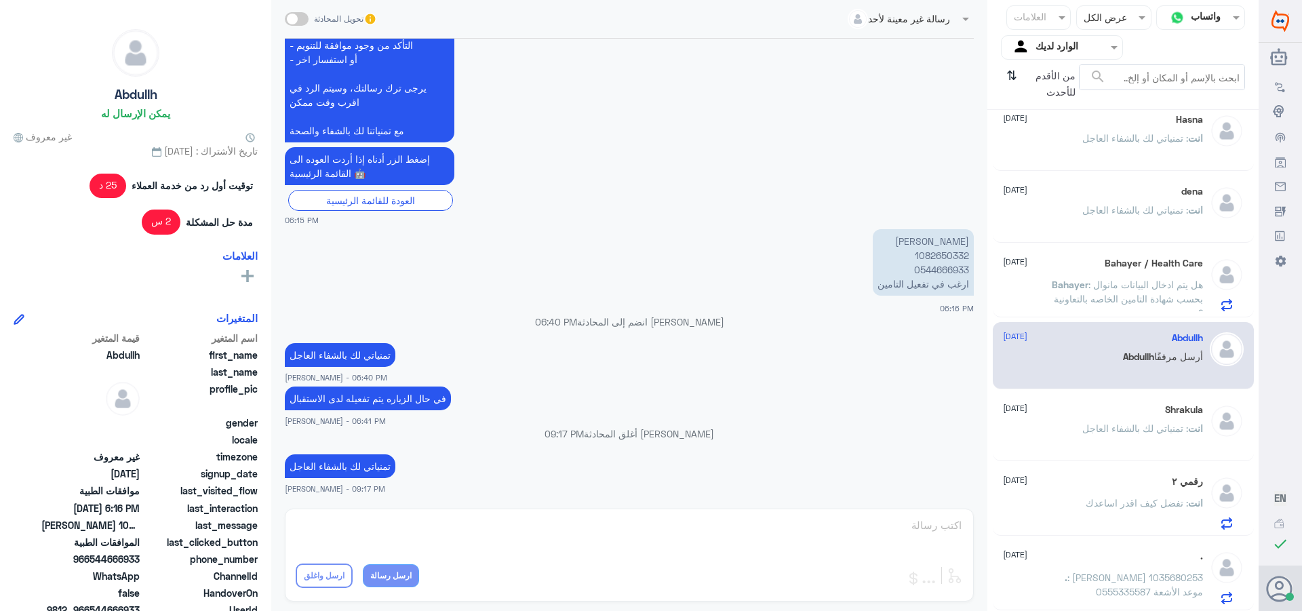
click at [1128, 575] on span ": [PERSON_NAME] 1035680253 0555335587 موعد الأشعة" at bounding box center [1135, 585] width 136 height 26
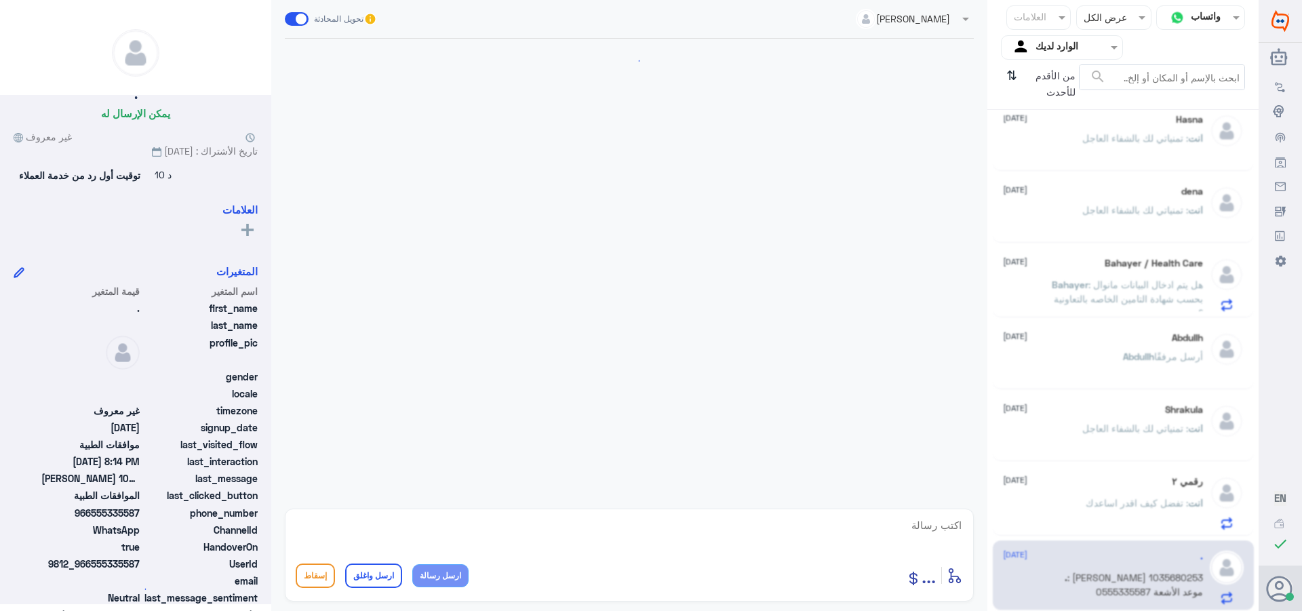
scroll to position [1345, 0]
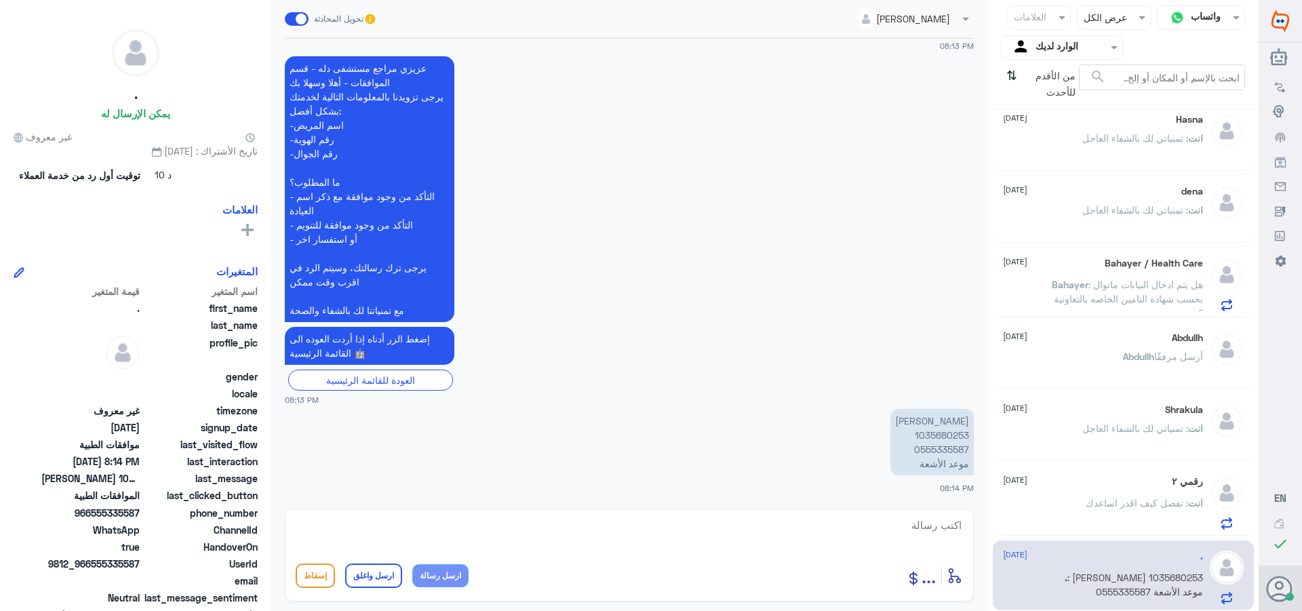
click at [941, 433] on p "[PERSON_NAME] 1035680253 0555335587 موعد الأشعة" at bounding box center [931, 442] width 83 height 66
copy p "1035680253"
click at [1009, 77] on icon "⇅" at bounding box center [1011, 81] width 11 height 35
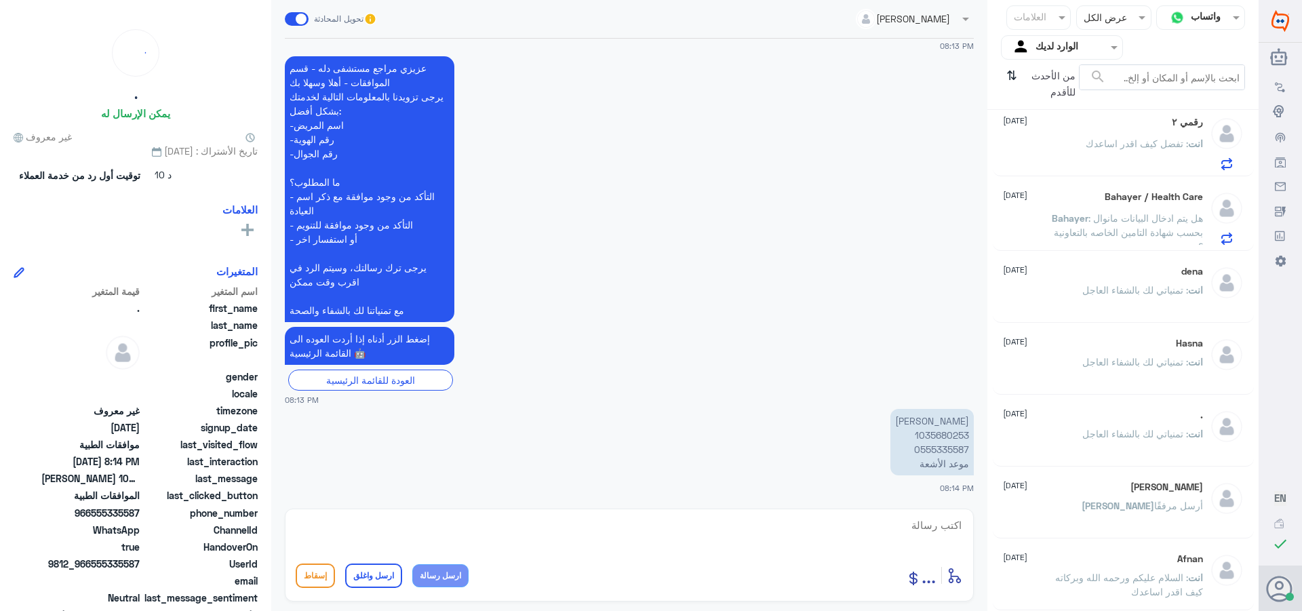
click at [1067, 155] on div "انت : تفضل كيف اقدر اساعدك" at bounding box center [1103, 155] width 200 height 31
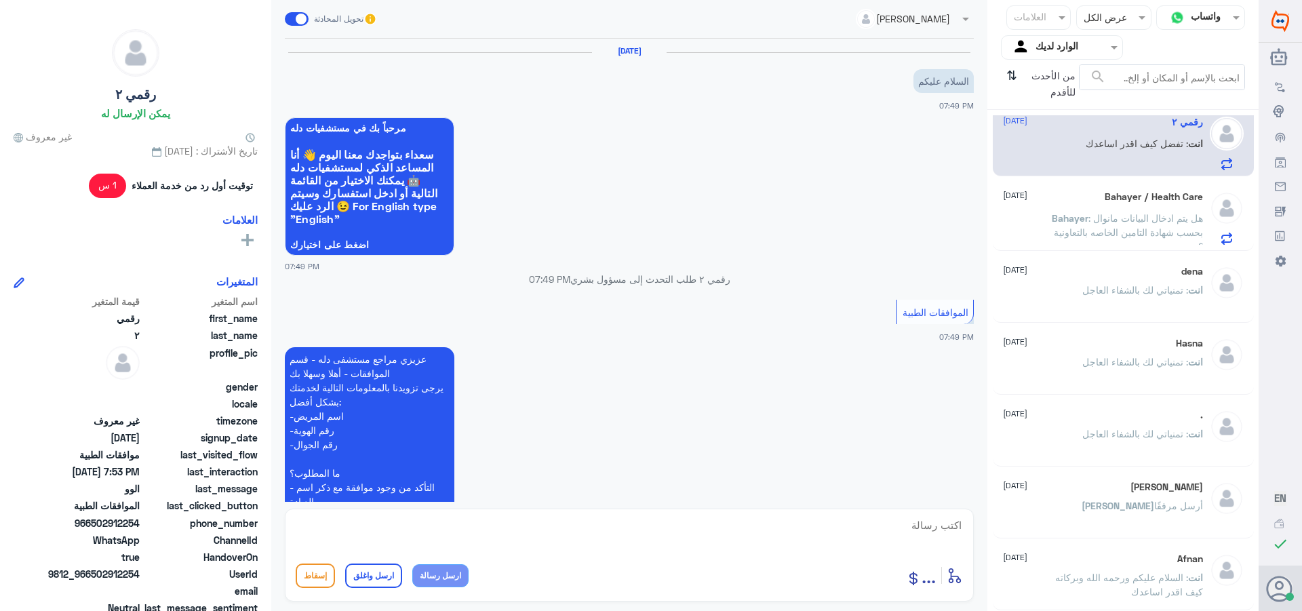
scroll to position [423, 0]
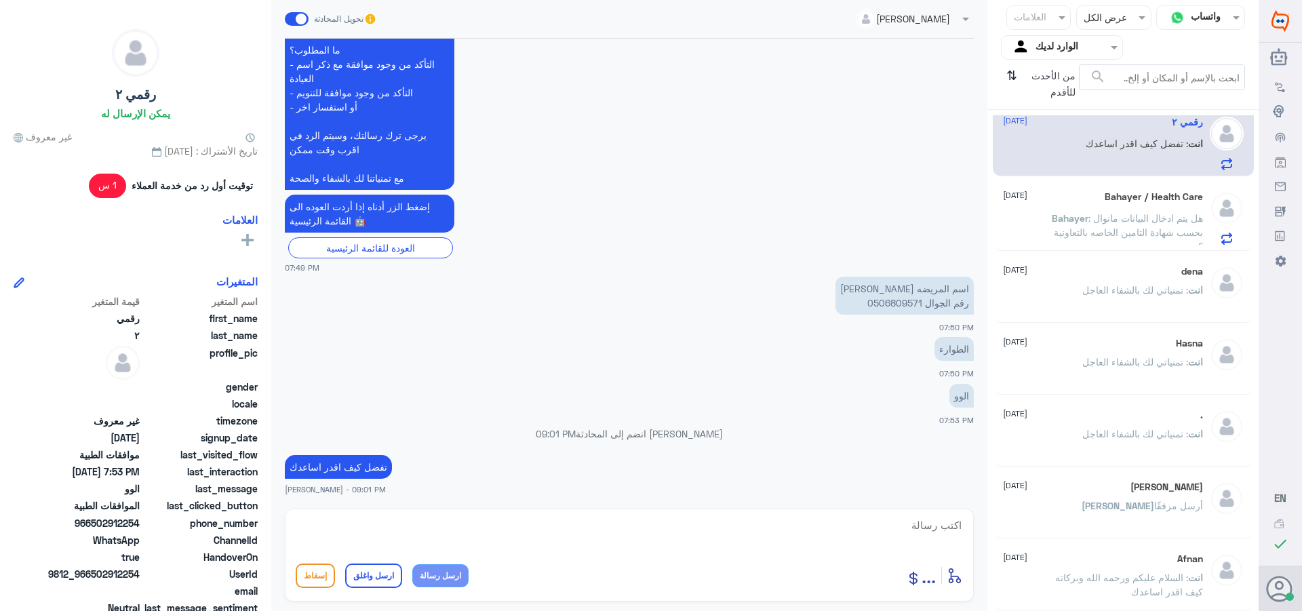
click at [1103, 222] on span ": هل يتم ادخال البيانات مانوال بحسب شهادة التامين الخاصه بالتعاونية ؟" at bounding box center [1128, 232] width 149 height 40
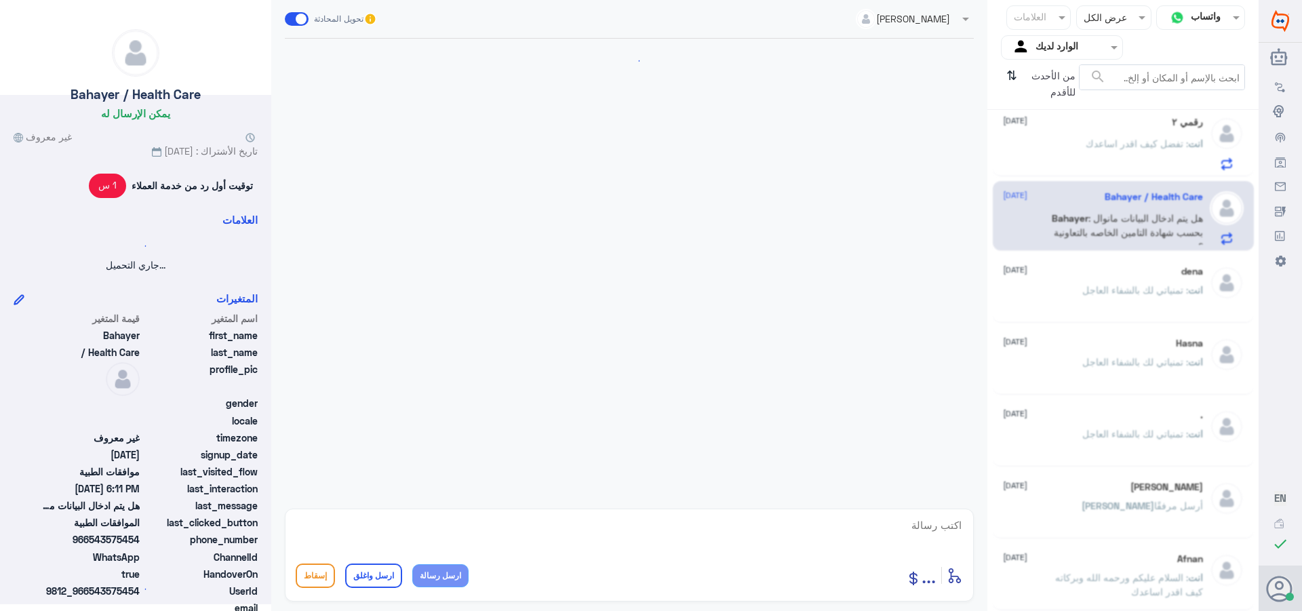
scroll to position [1316, 0]
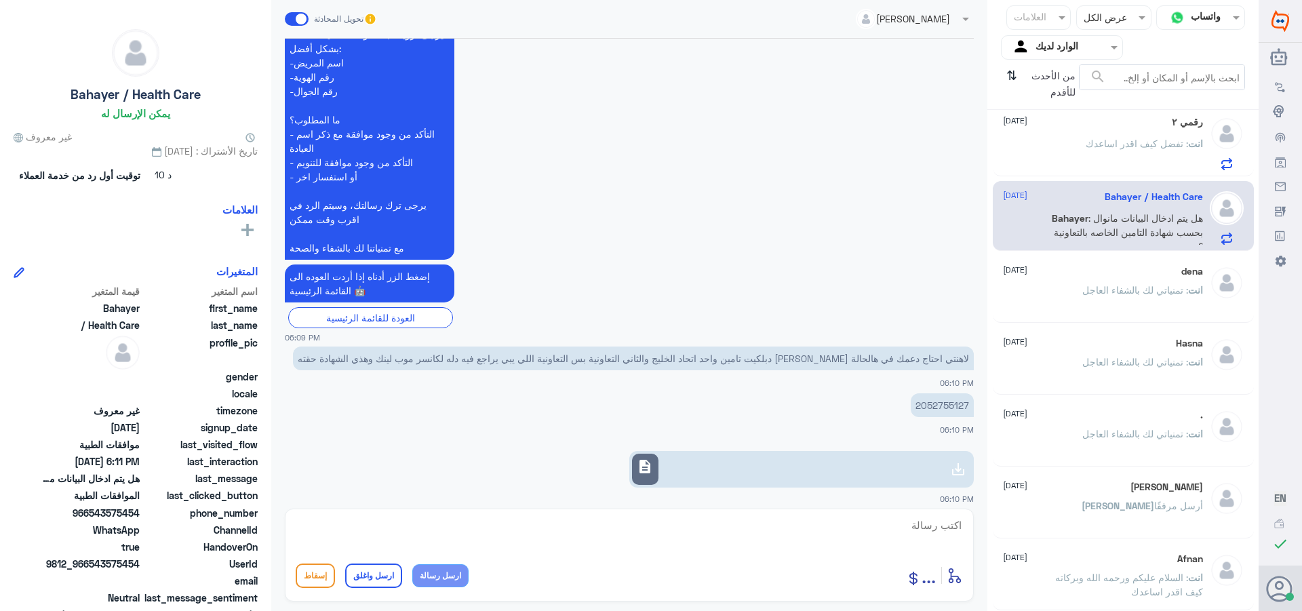
click at [653, 458] on span "description" at bounding box center [645, 466] width 16 height 16
click at [932, 393] on p "2052755127" at bounding box center [942, 405] width 63 height 24
copy div "2052755127"
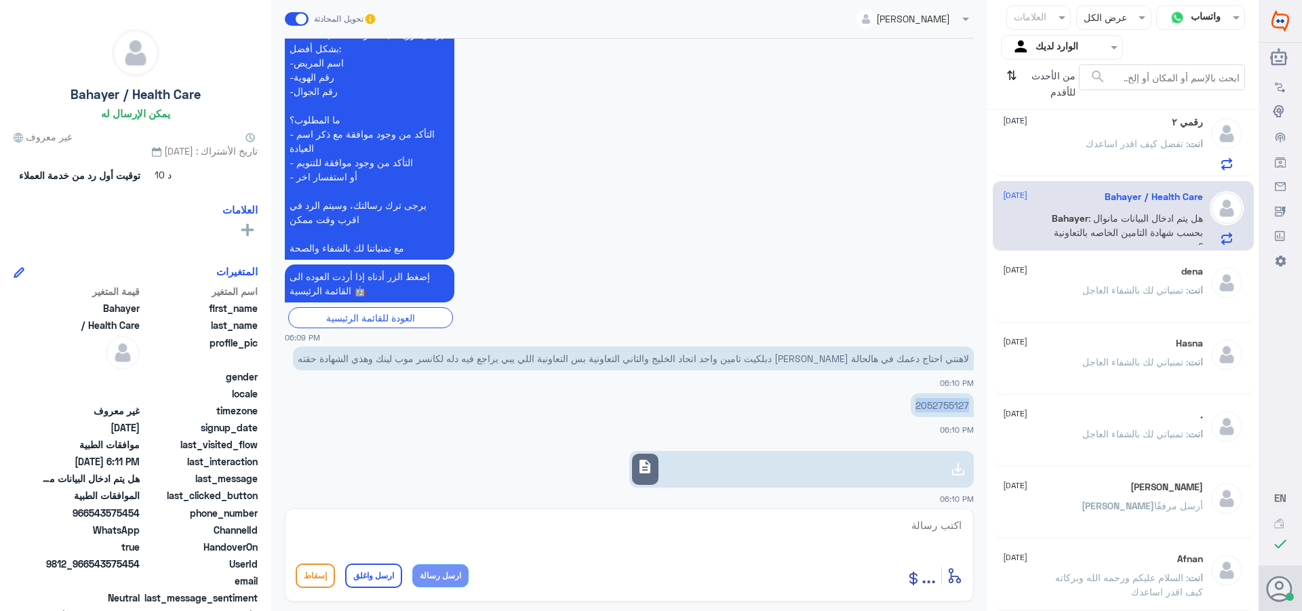
click at [703, 451] on link "description" at bounding box center [801, 469] width 344 height 37
click at [524, 347] on p "لاهنتي احتاج دعمك في هالحالة [PERSON_NAME] دبلكيت تامين واحد اتحاد الخليج والثا…" at bounding box center [633, 359] width 681 height 24
copy div "لاهنتي احتاج دعمك في هالحالة [PERSON_NAME] دبلكيت تامين واحد اتحاد الخليج والثا…"
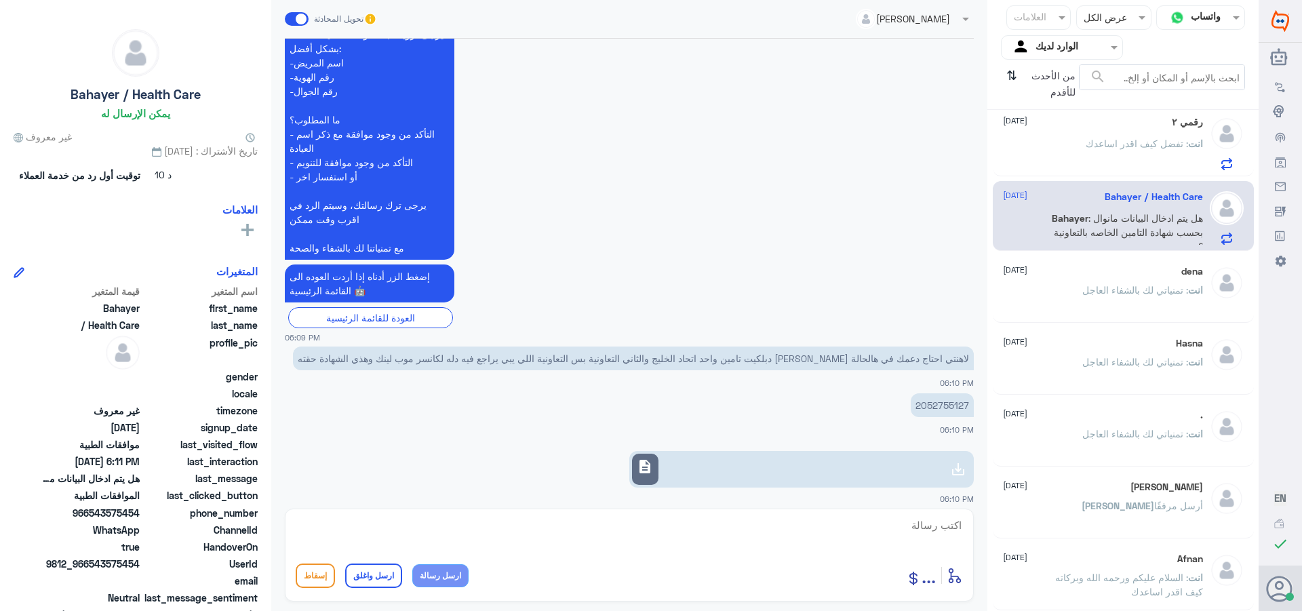
click at [1128, 286] on span ": تمنياتي لك بالشفاء العاجل" at bounding box center [1135, 290] width 106 height 12
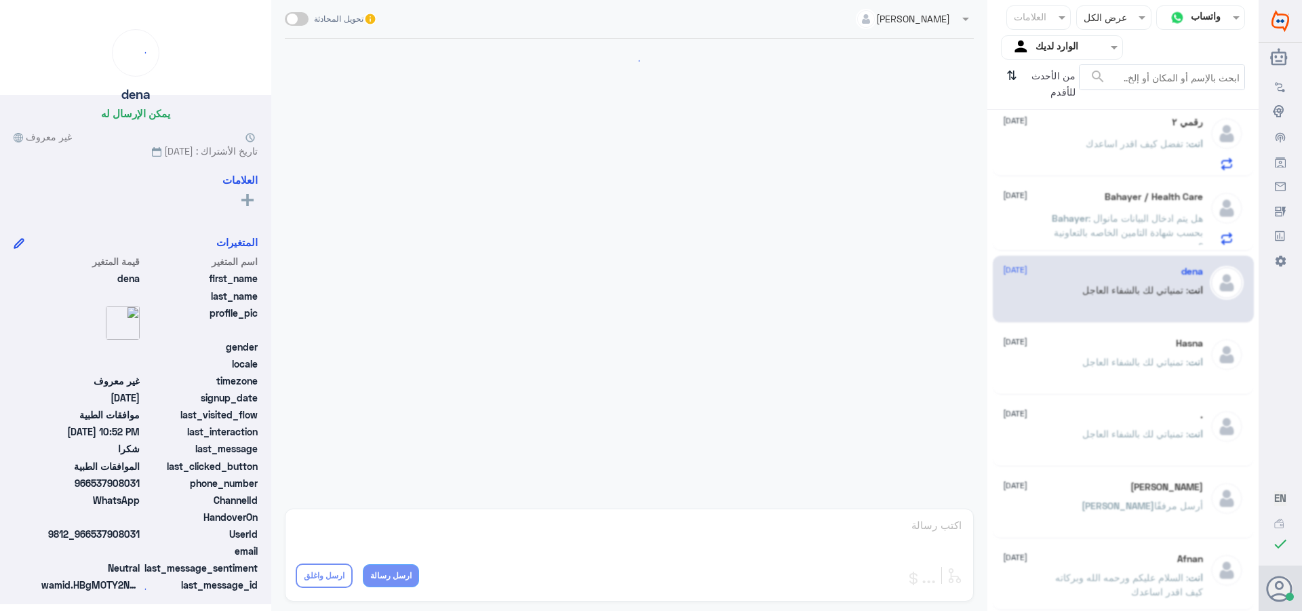
scroll to position [449, 0]
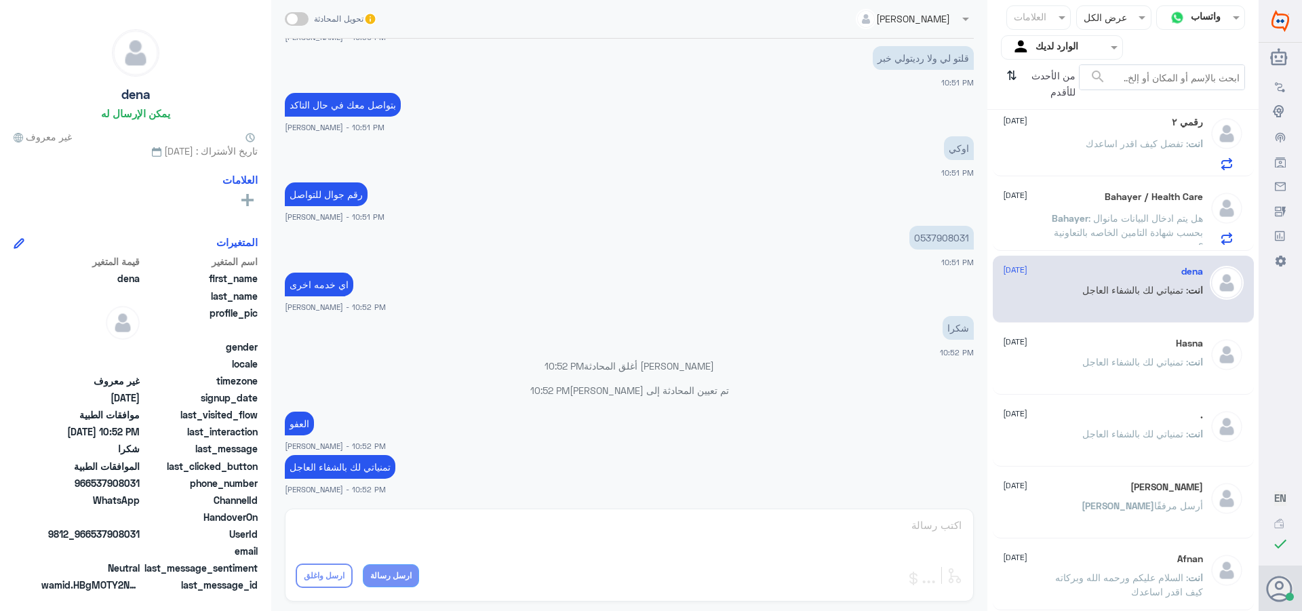
click at [1134, 359] on span ": تمنياتي لك بالشفاء العاجل" at bounding box center [1135, 362] width 106 height 12
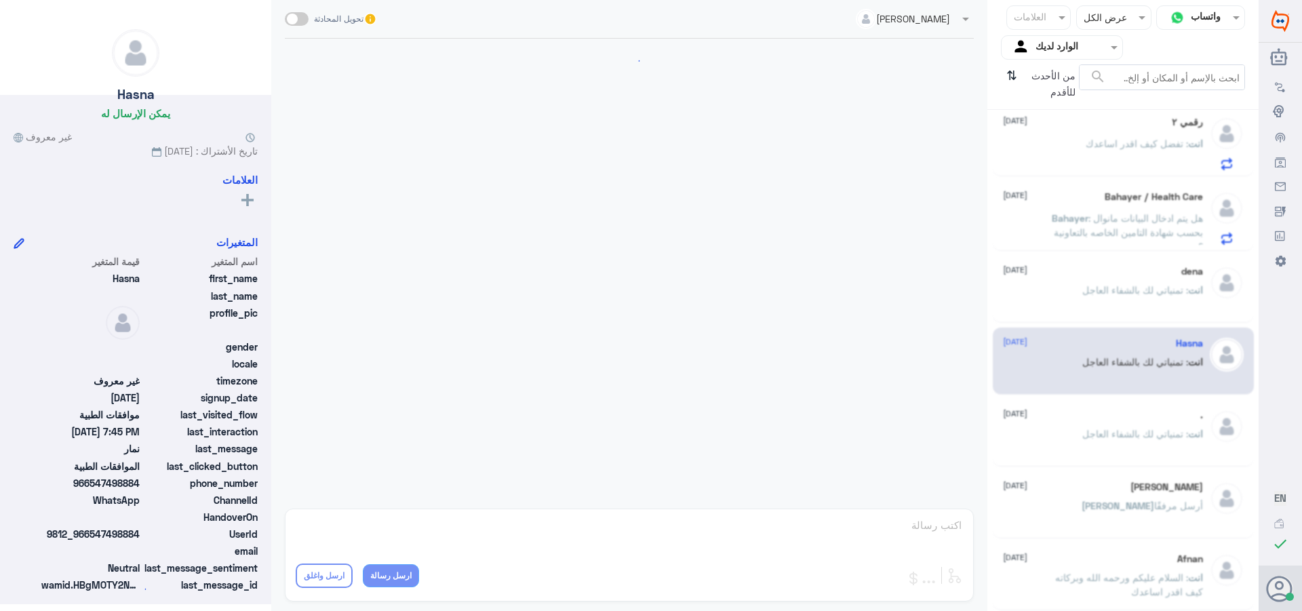
scroll to position [684, 0]
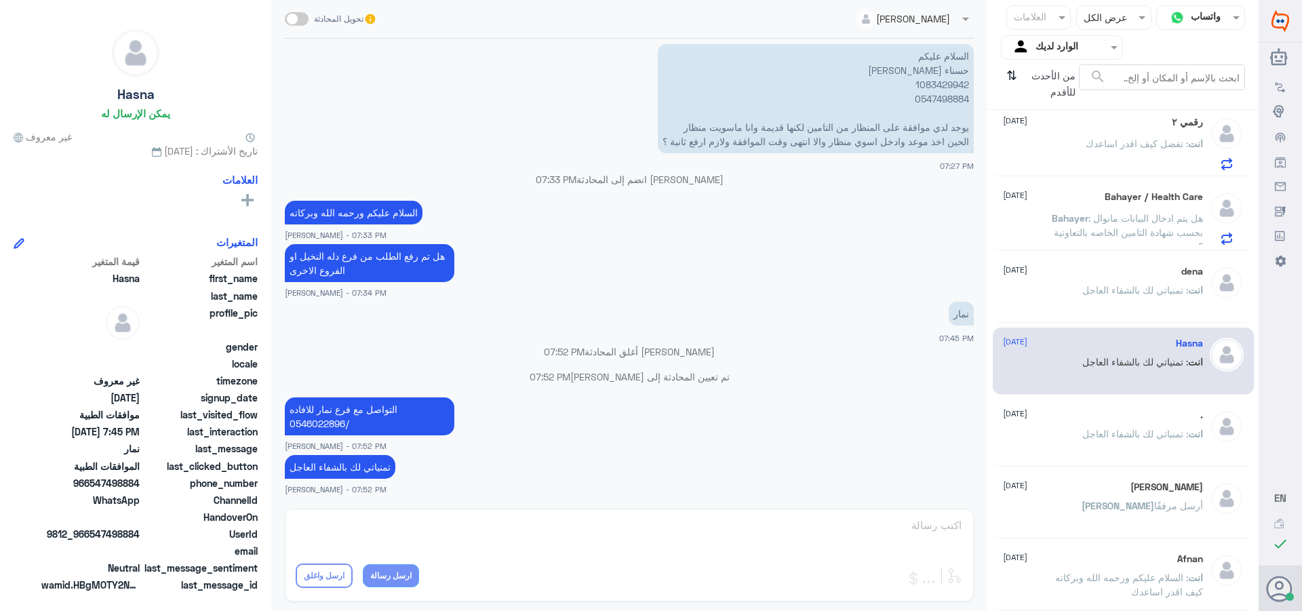
click at [1116, 422] on div ". [DATE] انت : تمنياتي لك بالشفاء العاجل" at bounding box center [1103, 435] width 200 height 51
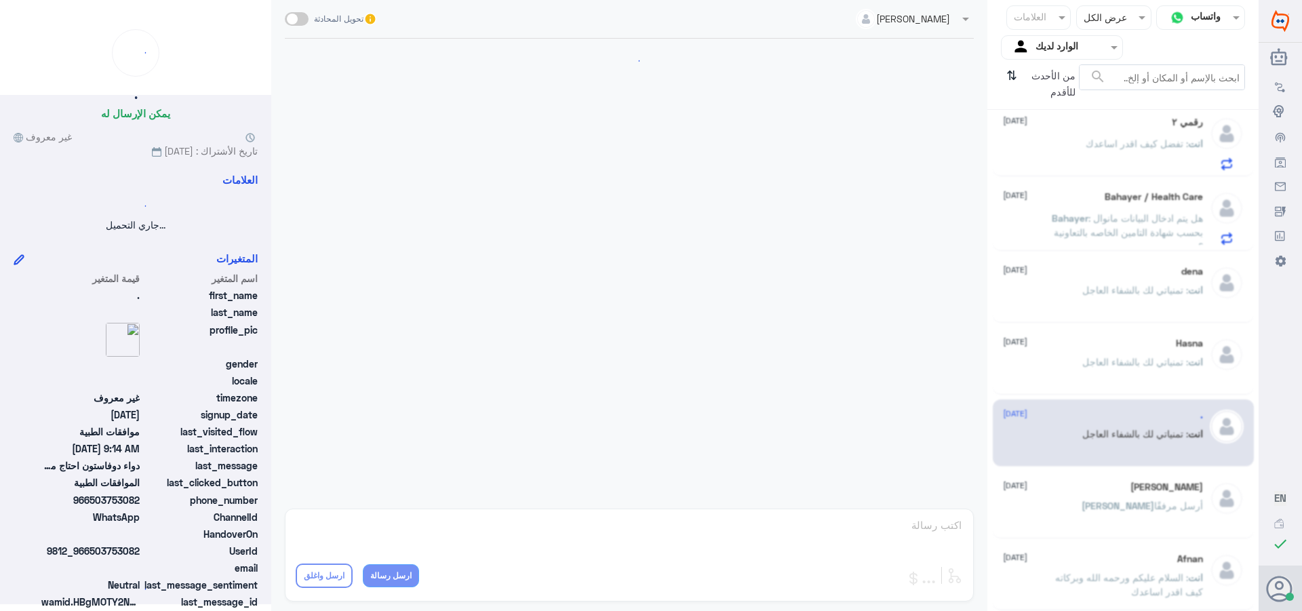
click at [1081, 484] on div "Ali [DATE]" at bounding box center [1103, 487] width 200 height 12
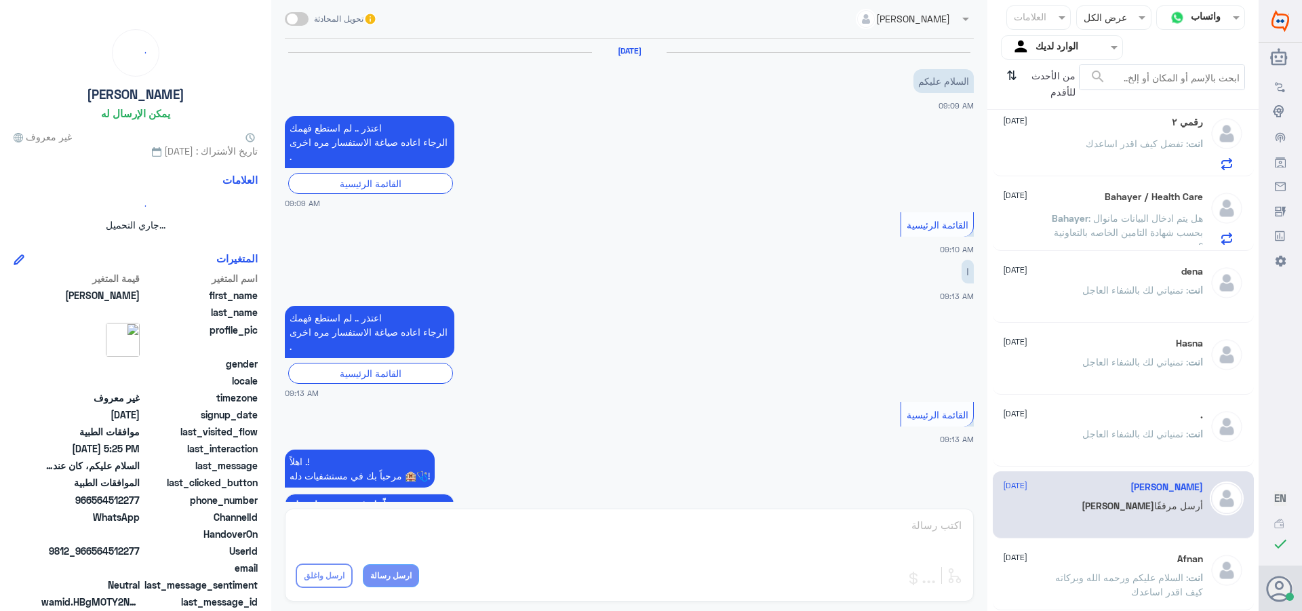
scroll to position [821, 0]
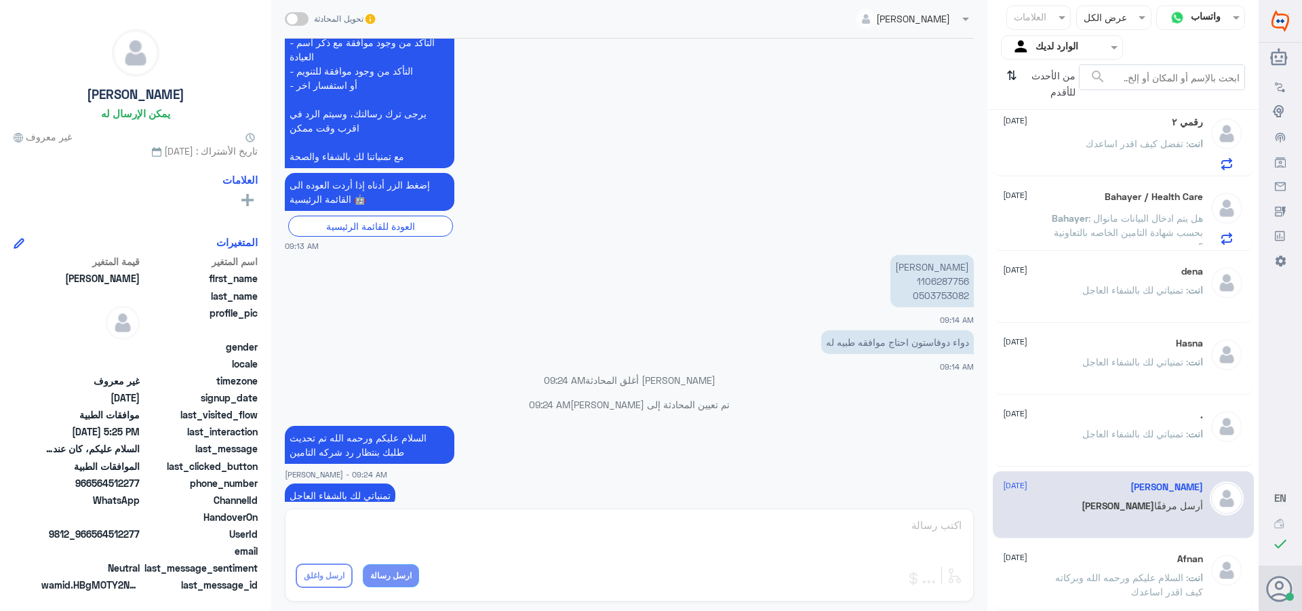
click at [1078, 548] on div "Afnan [DATE] انت : السلام عليكم ورحمه الله وبركاته كيف اقدر اساعدك" at bounding box center [1123, 576] width 261 height 67
click at [1095, 199] on div "Bahayer / Health Care [DATE]" at bounding box center [1103, 197] width 200 height 12
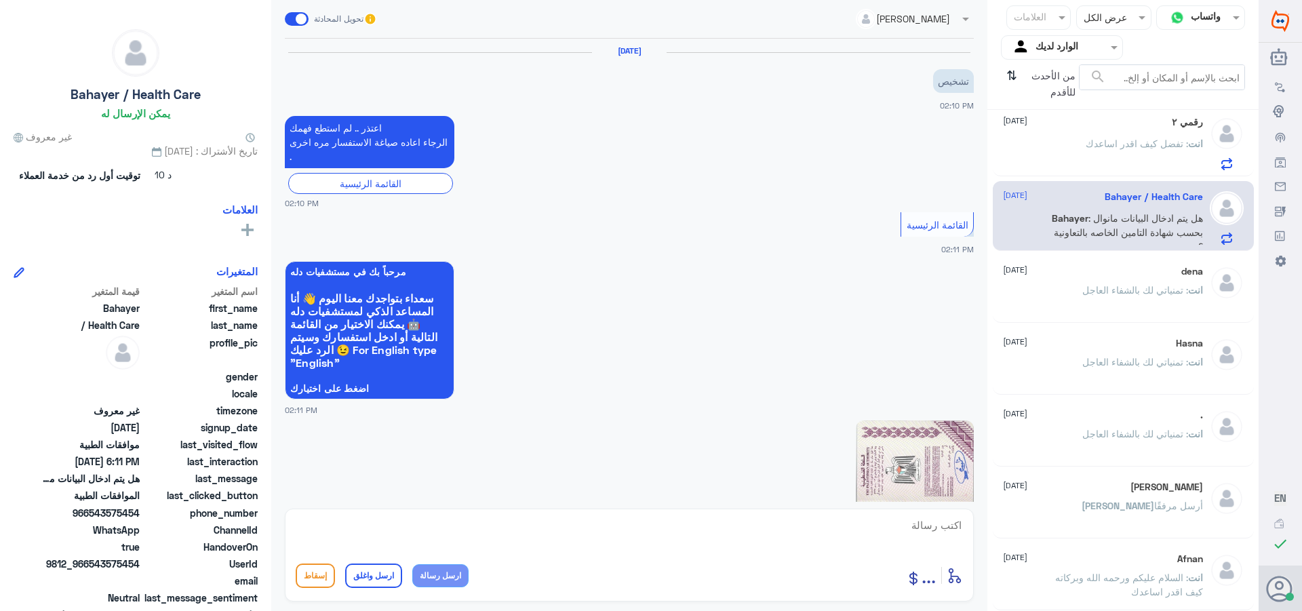
scroll to position [1316, 0]
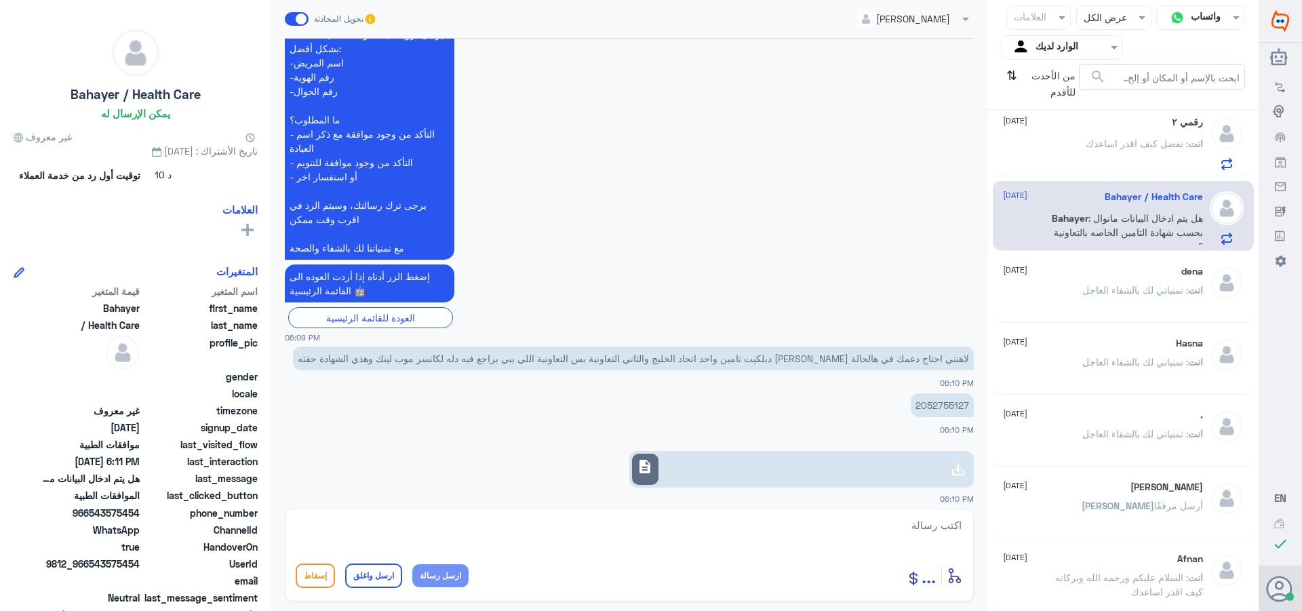
click at [1087, 136] on div "رقمي ٢ [DATE] انت : تفضل كيف اقدر اساعدك" at bounding box center [1103, 144] width 200 height 54
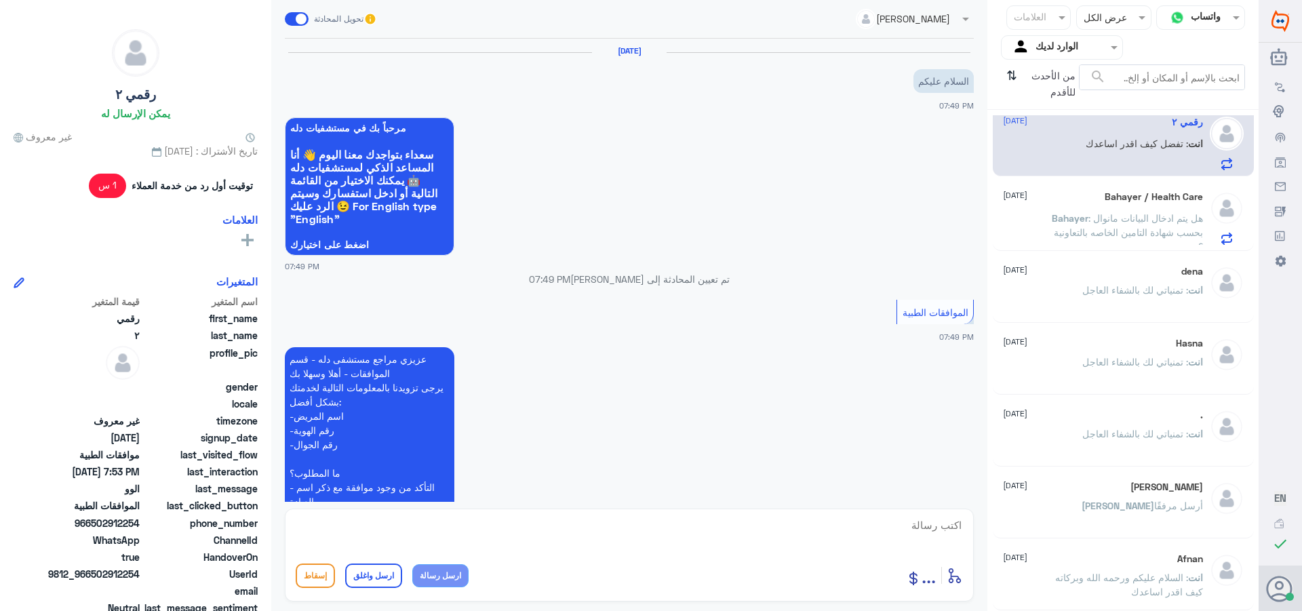
scroll to position [423, 0]
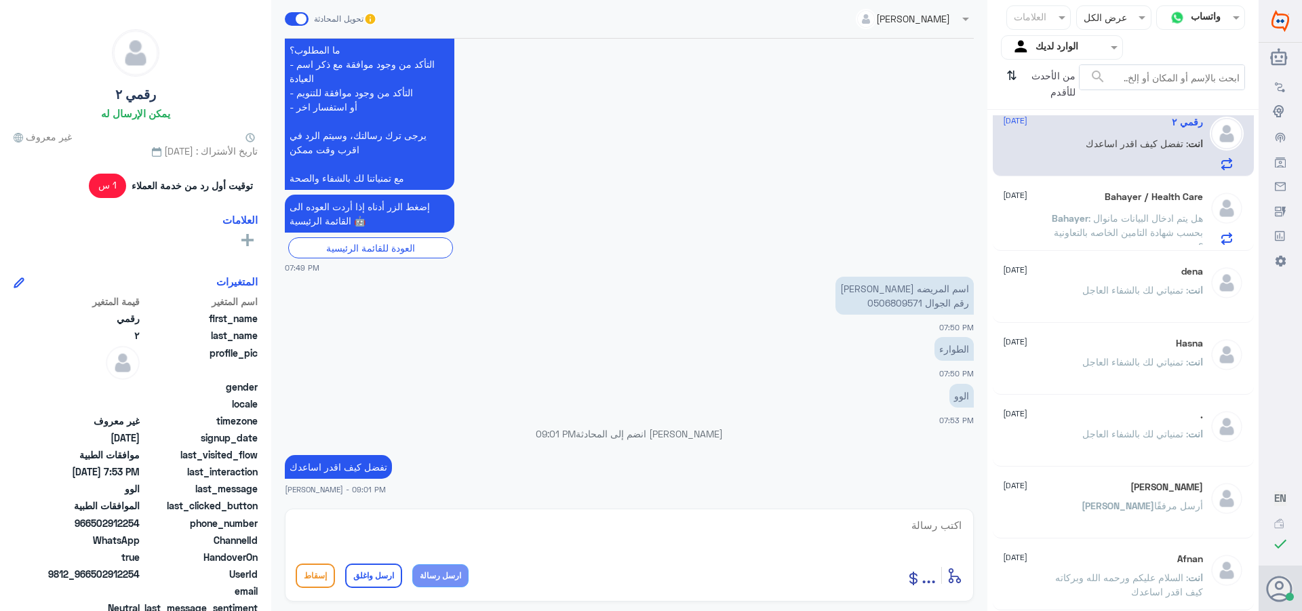
click at [1077, 207] on div "Bahayer / Health Care [DATE] Bahayer : هل يتم ادخال البيانات مانوال بحسب شهادة …" at bounding box center [1103, 218] width 200 height 54
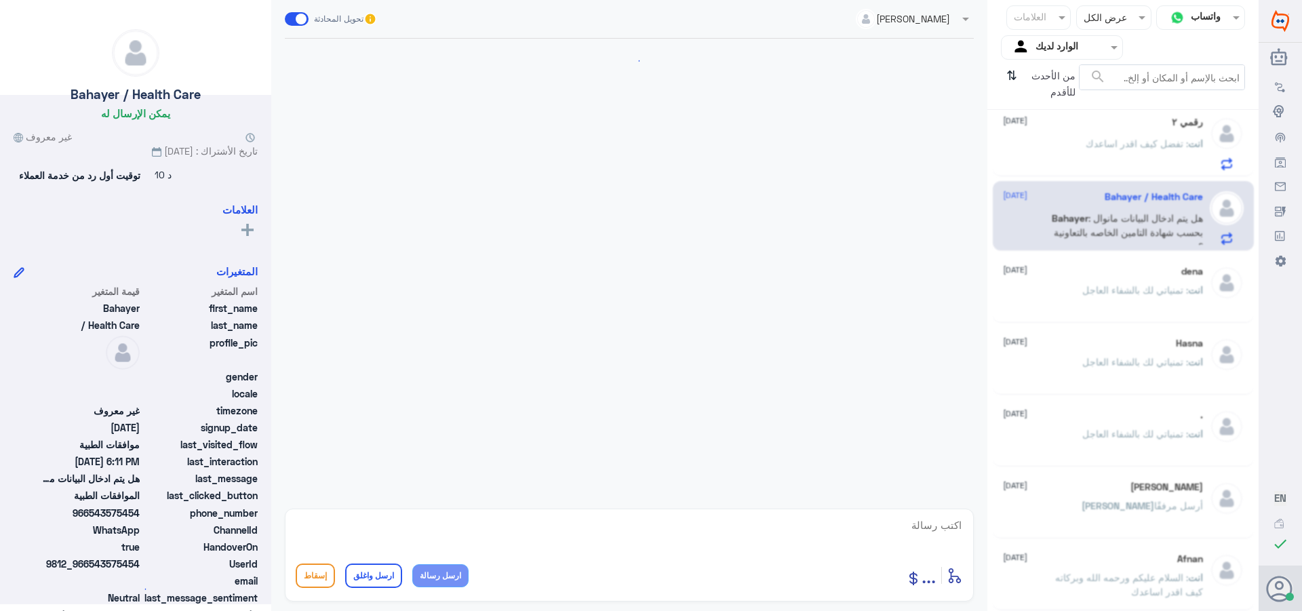
scroll to position [1316, 0]
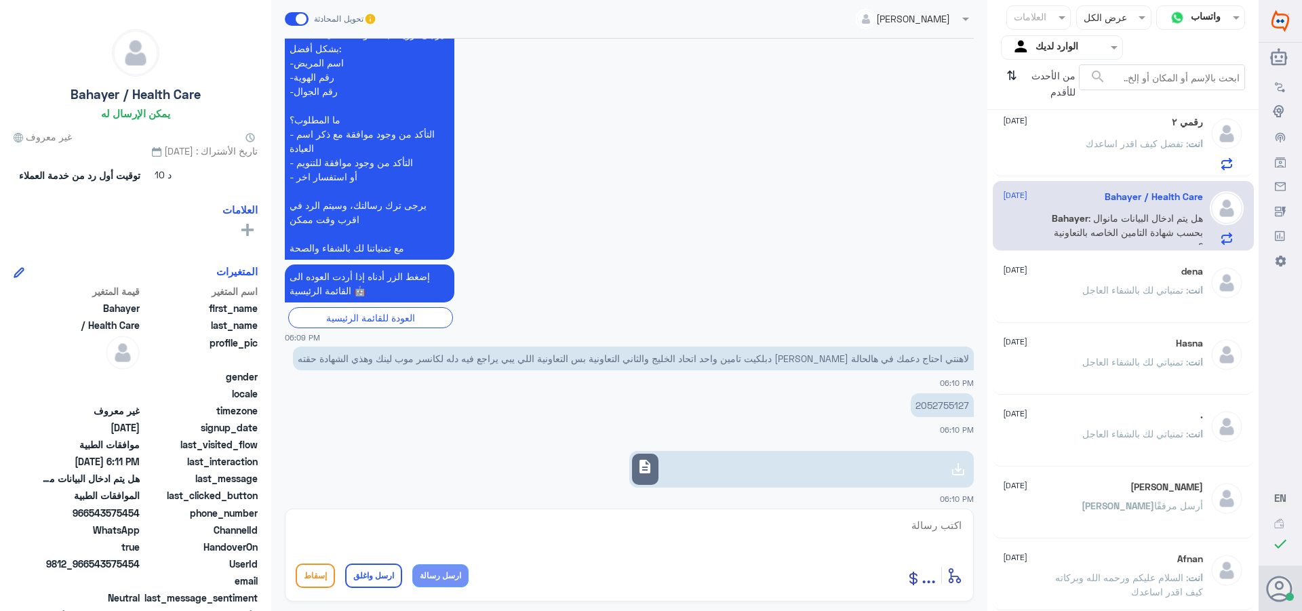
click at [937, 521] on textarea at bounding box center [629, 532] width 667 height 33
paste textarea "تمنياتي لك بالشفاء العاجل"
type textarea "تمنياتي لك بالشفاء العاجل"
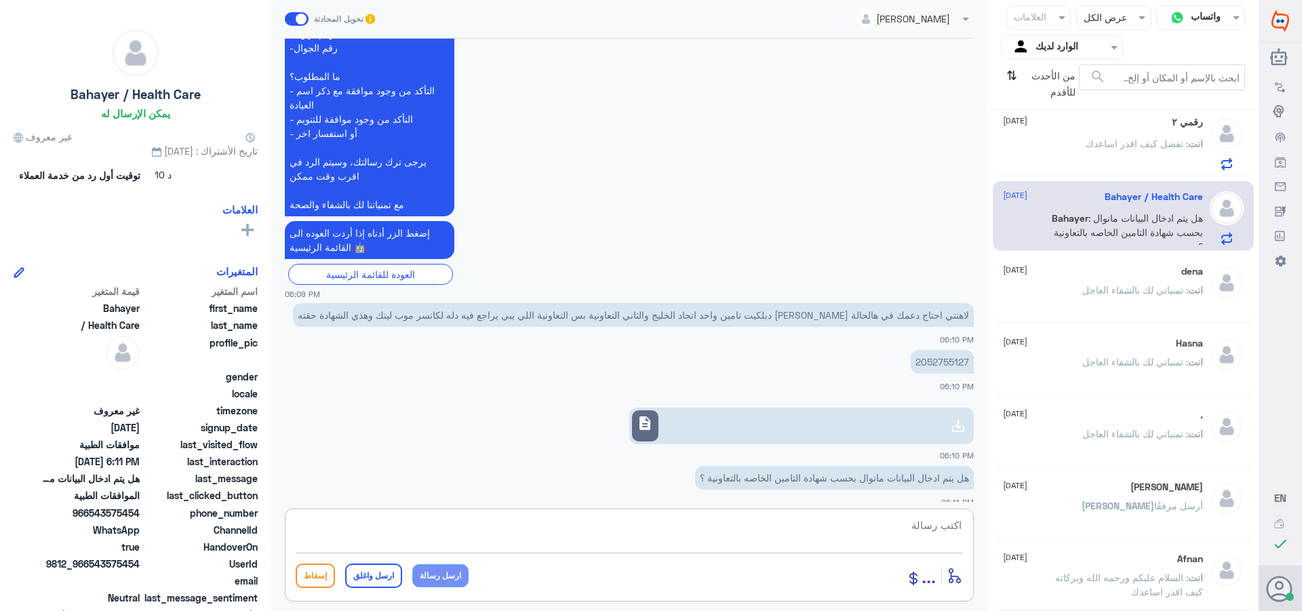
click at [1052, 368] on div "انت : تمنياتي لك بالشفاء العاجل" at bounding box center [1103, 373] width 200 height 31
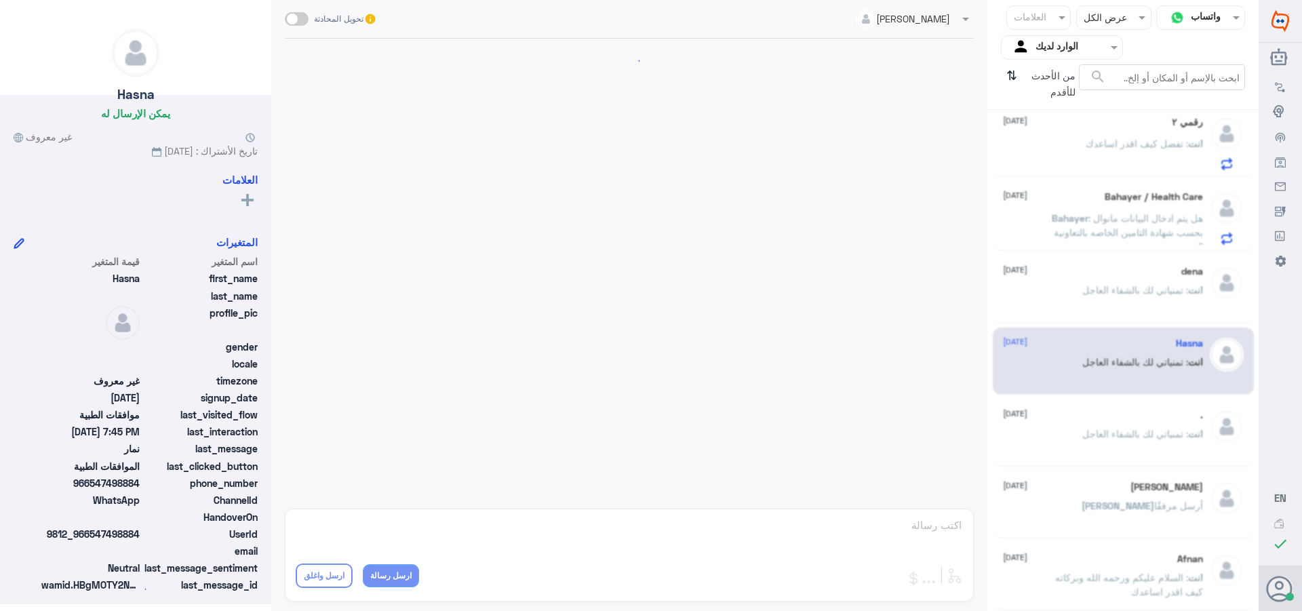
scroll to position [684, 0]
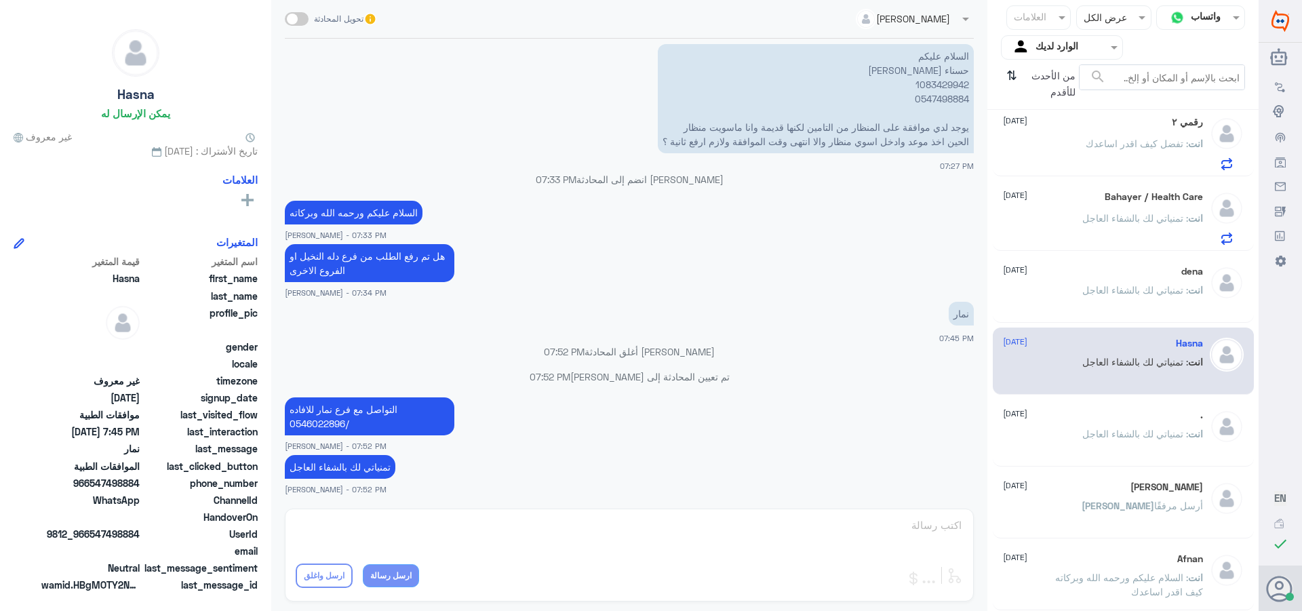
click at [1084, 298] on p "انت : تمنياتي لك بالشفاء العاجل" at bounding box center [1142, 300] width 121 height 34
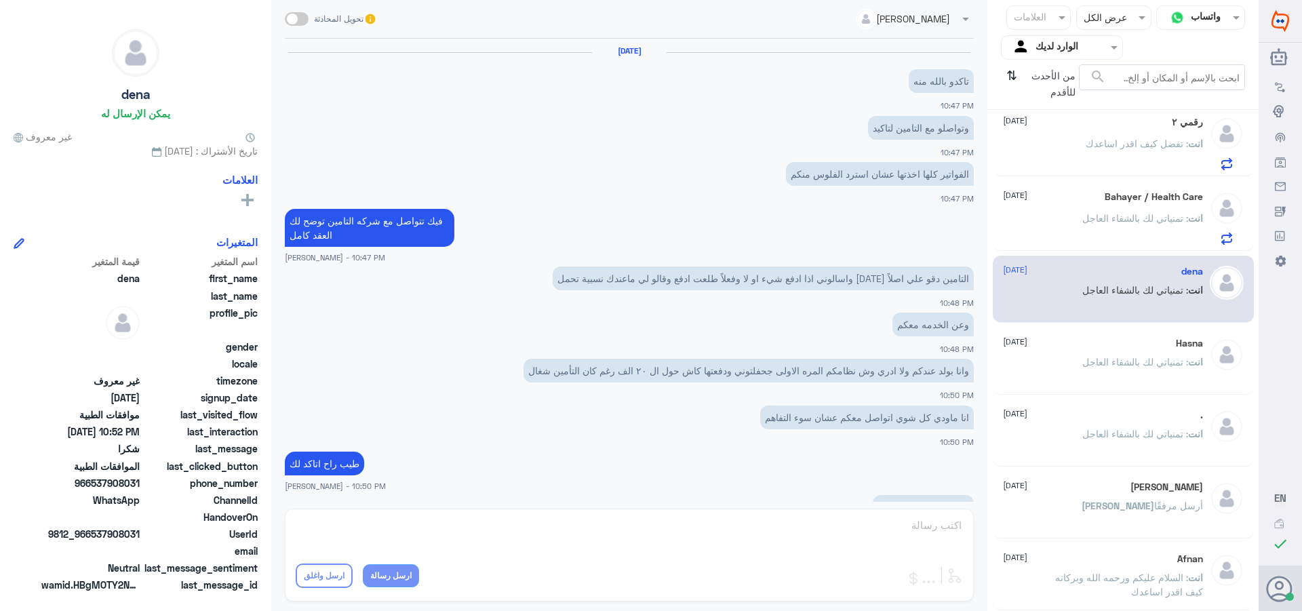
scroll to position [449, 0]
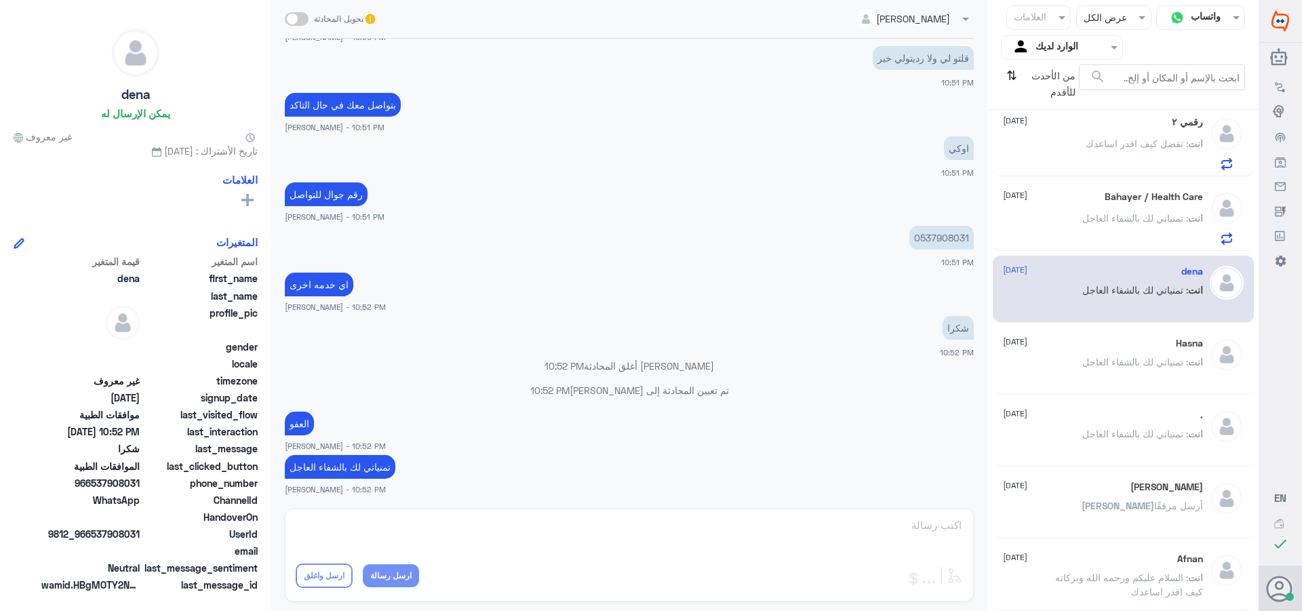
click at [1111, 138] on span ": تفضل كيف اقدر اساعدك" at bounding box center [1137, 144] width 102 height 12
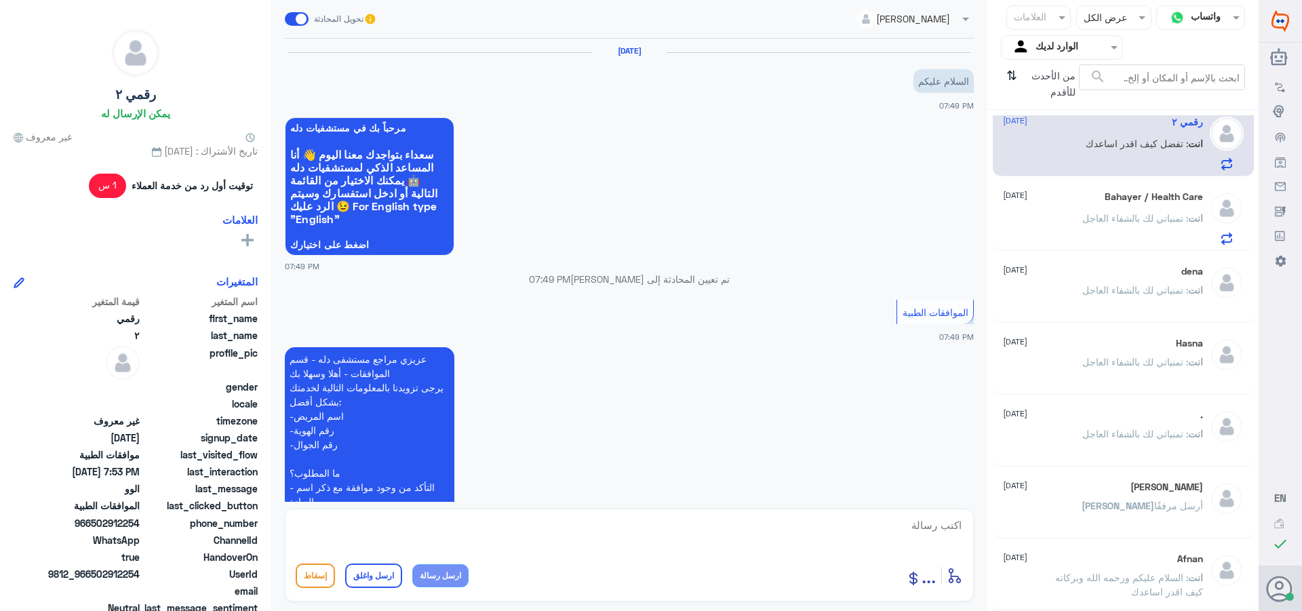
scroll to position [423, 0]
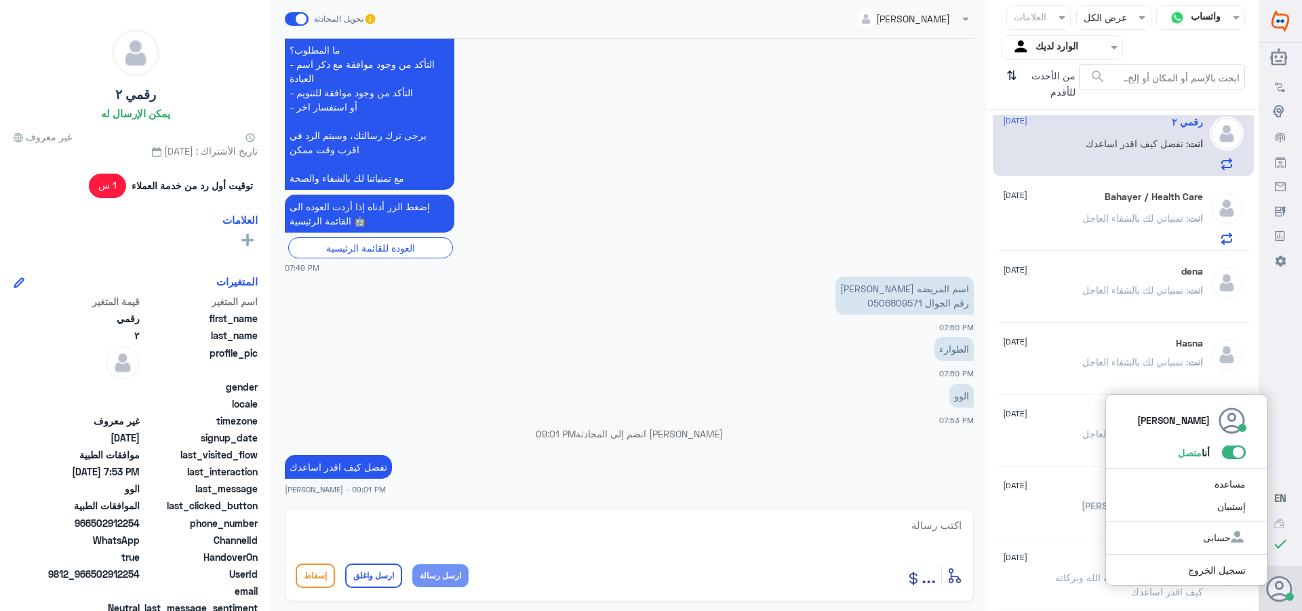
click at [1278, 593] on icon at bounding box center [1279, 589] width 27 height 27
click at [1231, 453] on span at bounding box center [1234, 453] width 24 height 14
click at [0, 0] on input "checkbox" at bounding box center [0, 0] width 0 height 0
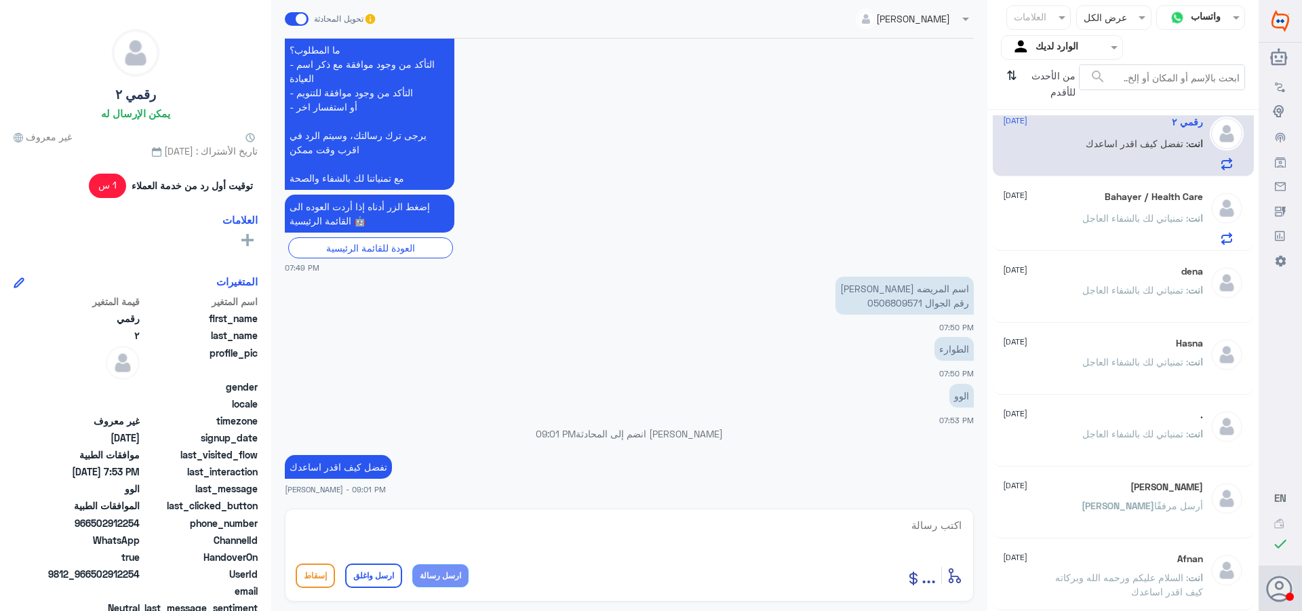
click at [1063, 195] on div "Bahayer / Health Care [DATE]" at bounding box center [1103, 197] width 200 height 12
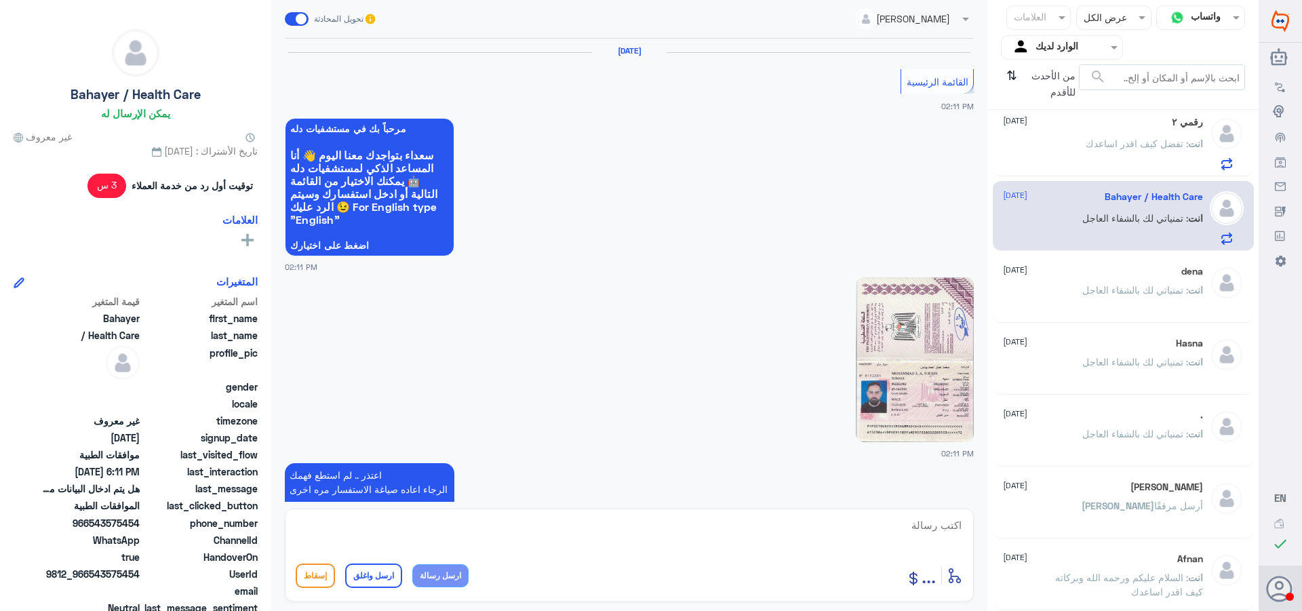
scroll to position [1256, 0]
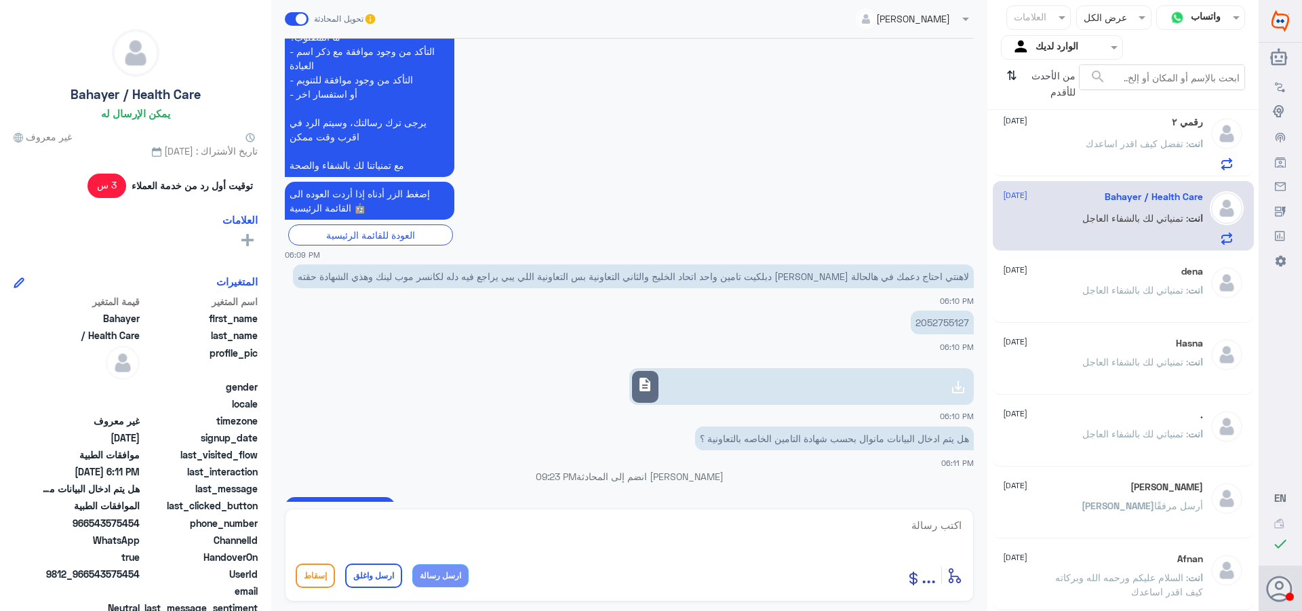
click at [1114, 279] on div "dena [DATE] انت : تمنياتي لك بالشفاء العاجل" at bounding box center [1103, 291] width 200 height 51
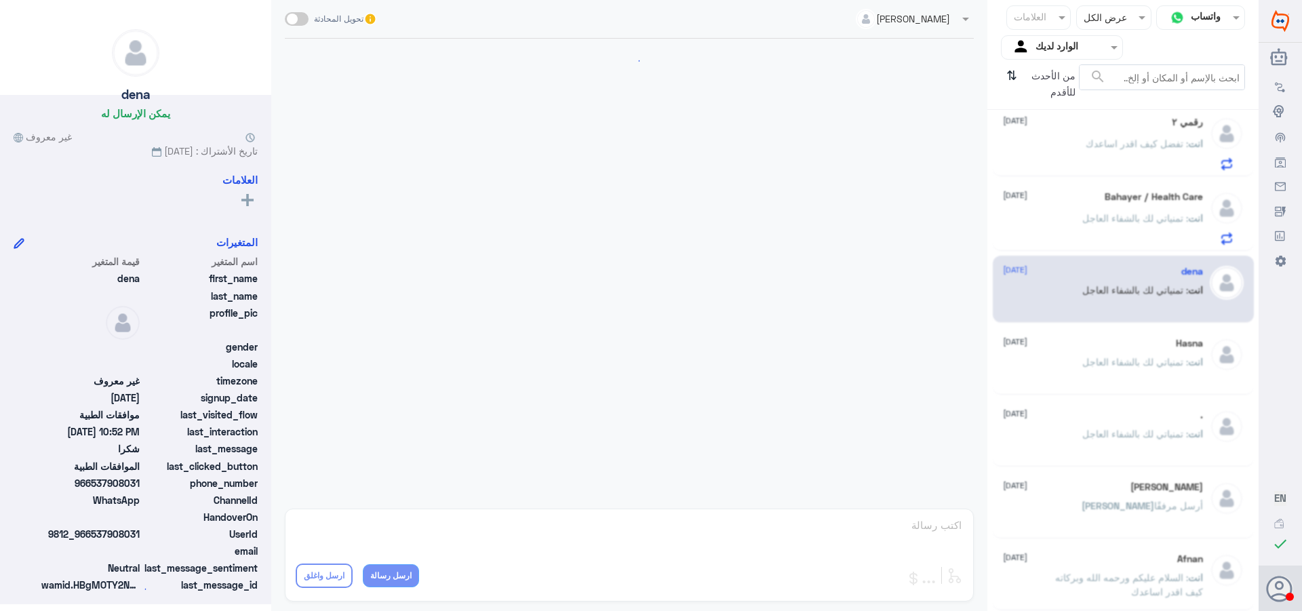
scroll to position [449, 0]
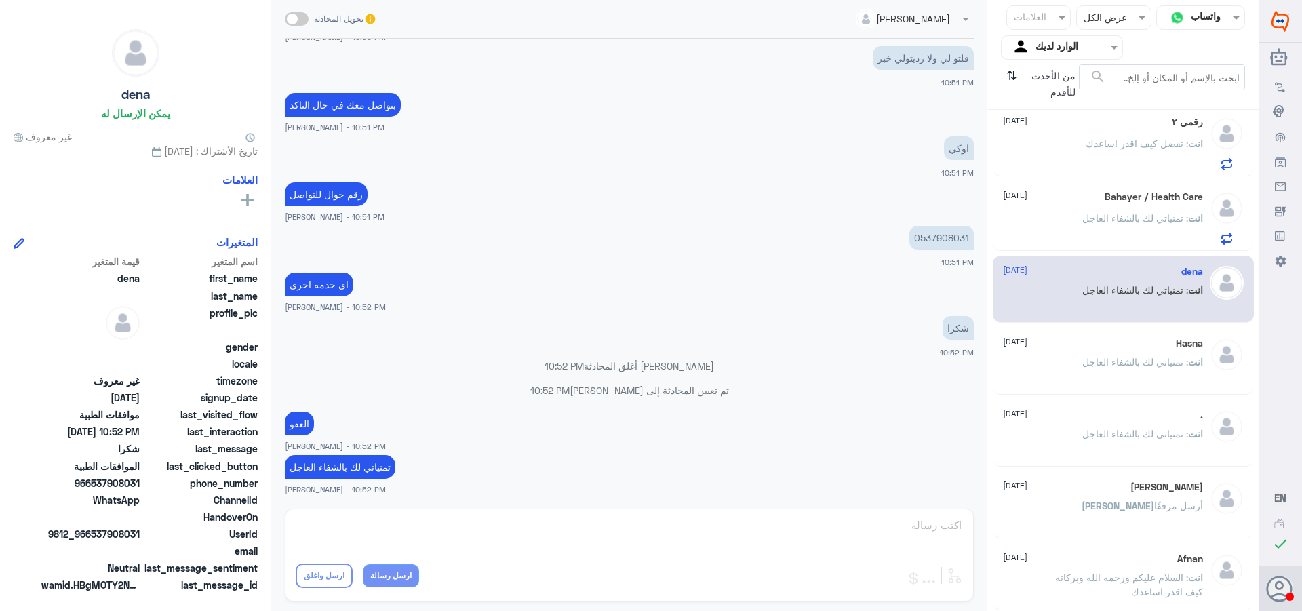
click at [923, 239] on p "0537908031" at bounding box center [941, 238] width 64 height 24
click at [1095, 218] on span ": تمنياتي لك بالشفاء العاجل" at bounding box center [1135, 218] width 106 height 12
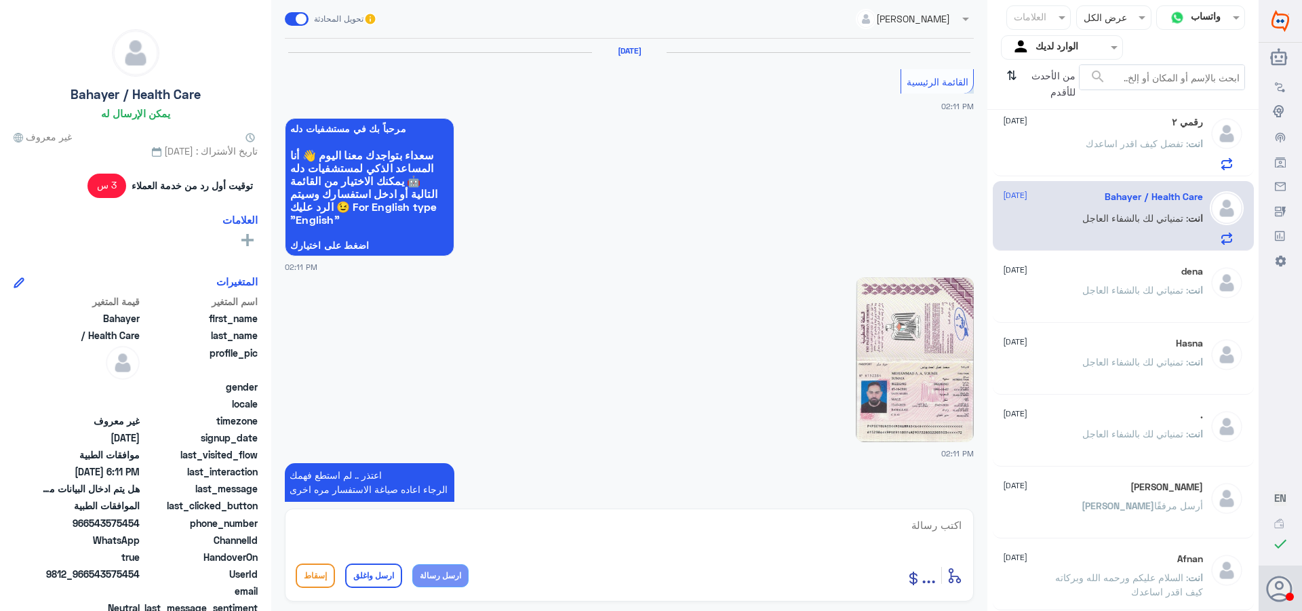
scroll to position [1256, 0]
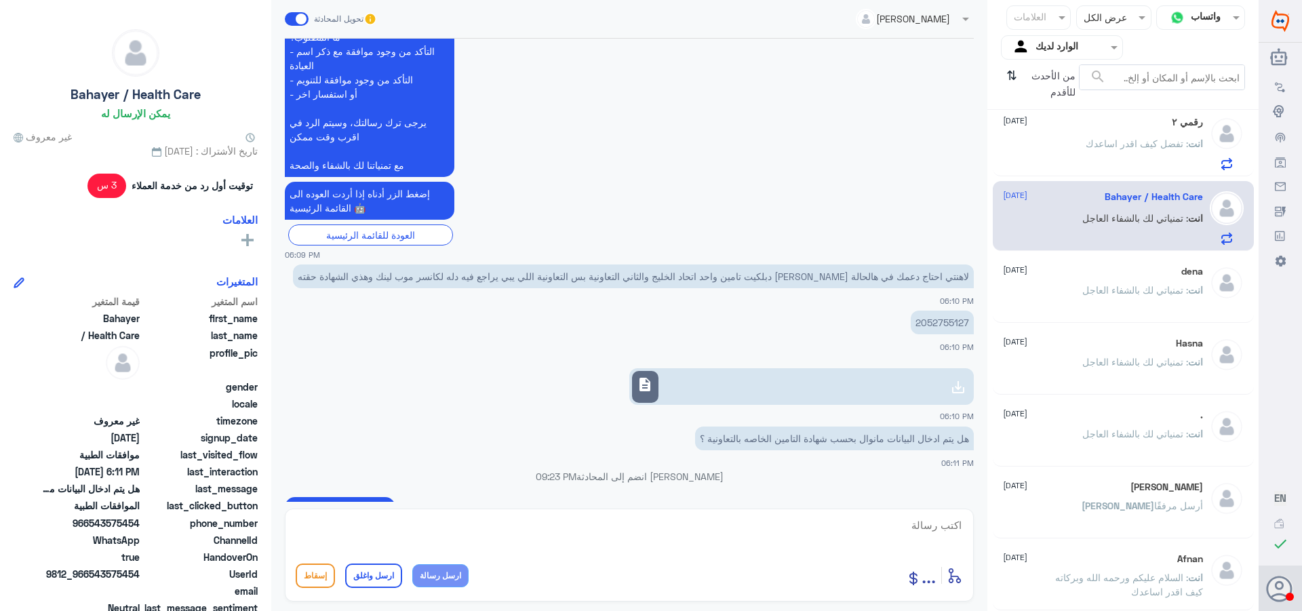
click at [1103, 142] on span ": تفضل كيف اقدر اساعدك" at bounding box center [1137, 144] width 102 height 12
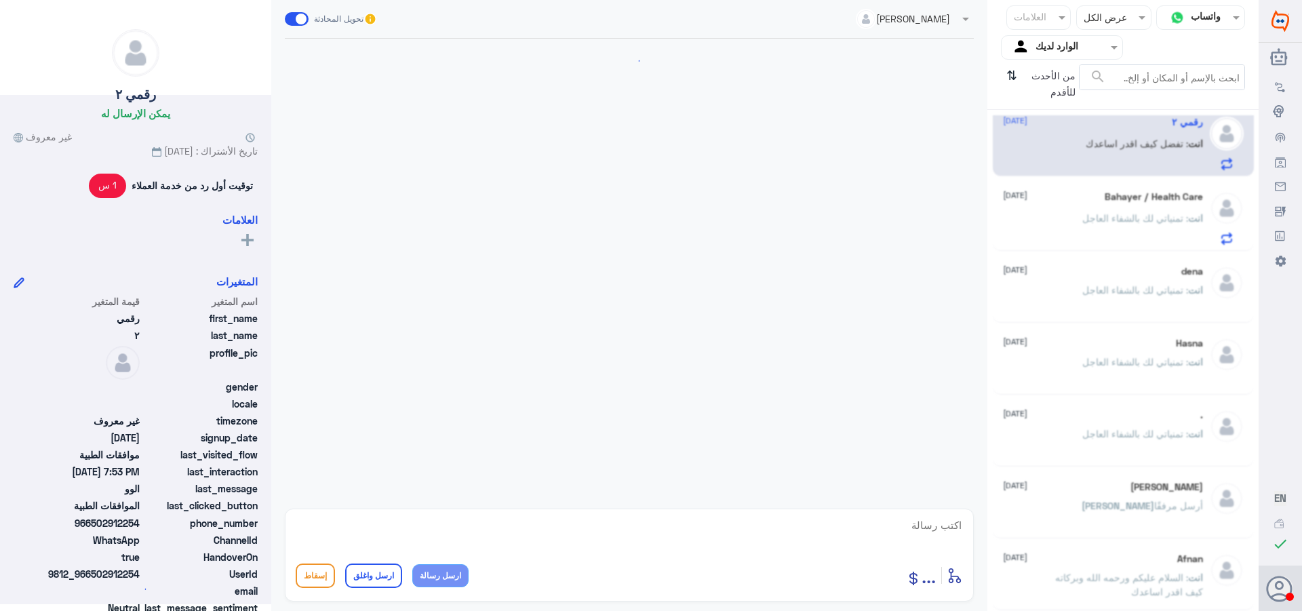
scroll to position [423, 0]
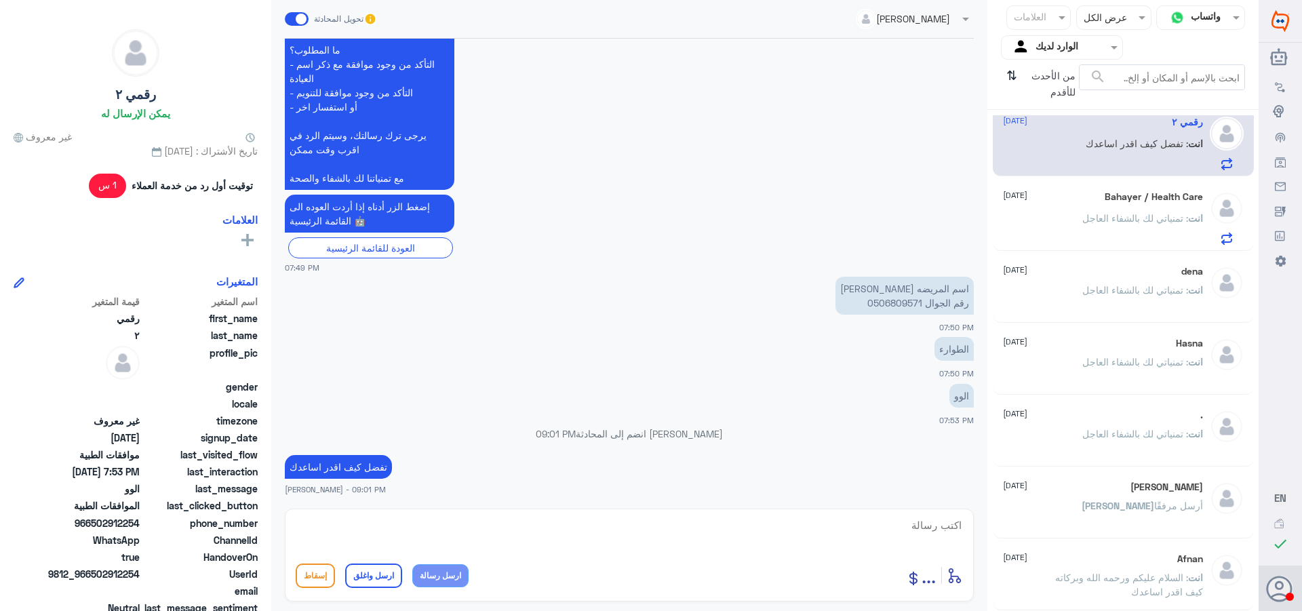
click at [1137, 211] on p "انت : تمنياتي لك بالشفاء العاجل" at bounding box center [1142, 228] width 121 height 34
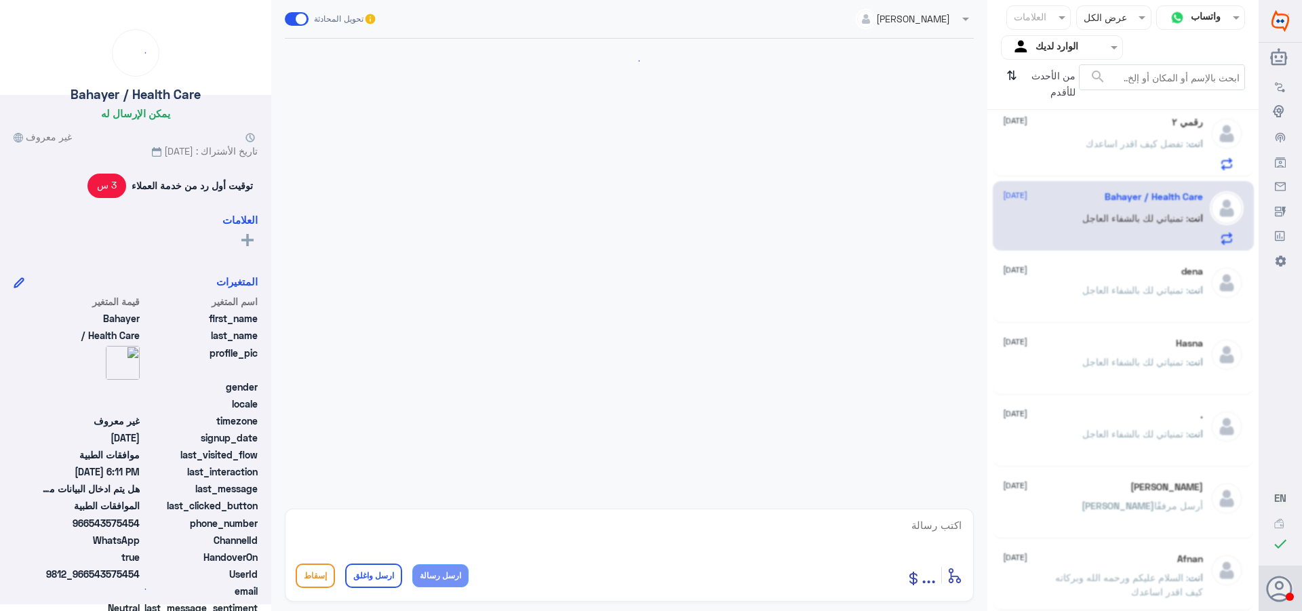
scroll to position [1256, 0]
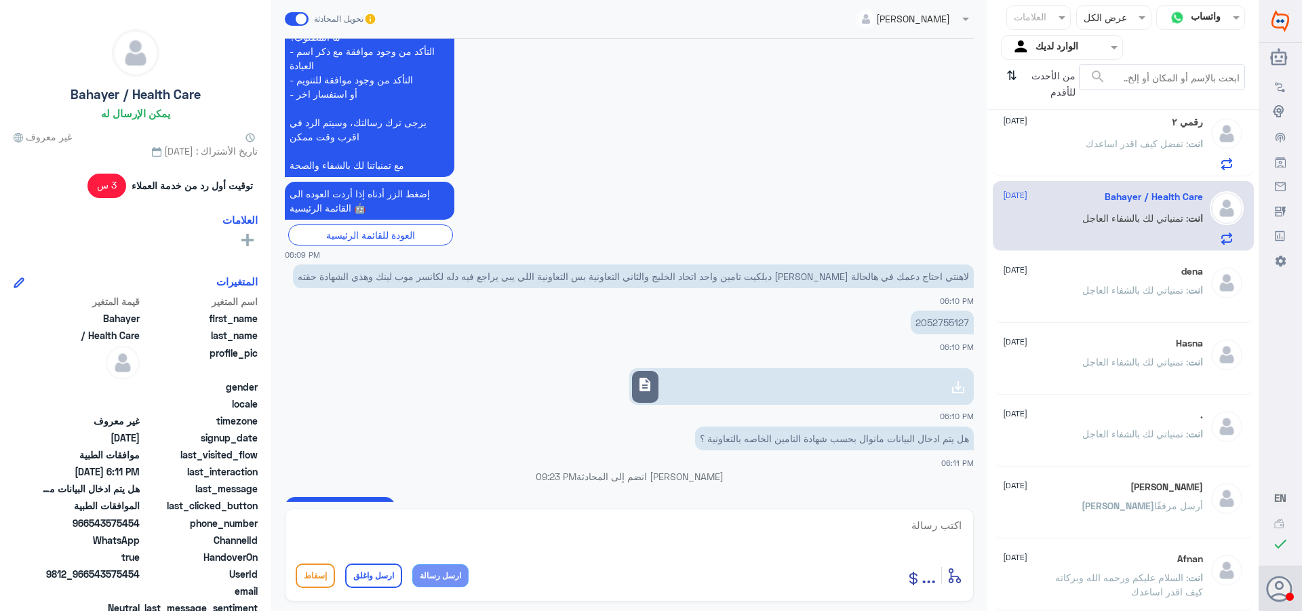
click at [1041, 279] on div "dena [DATE] انت : تمنياتي لك بالشفاء العاجل" at bounding box center [1103, 291] width 200 height 51
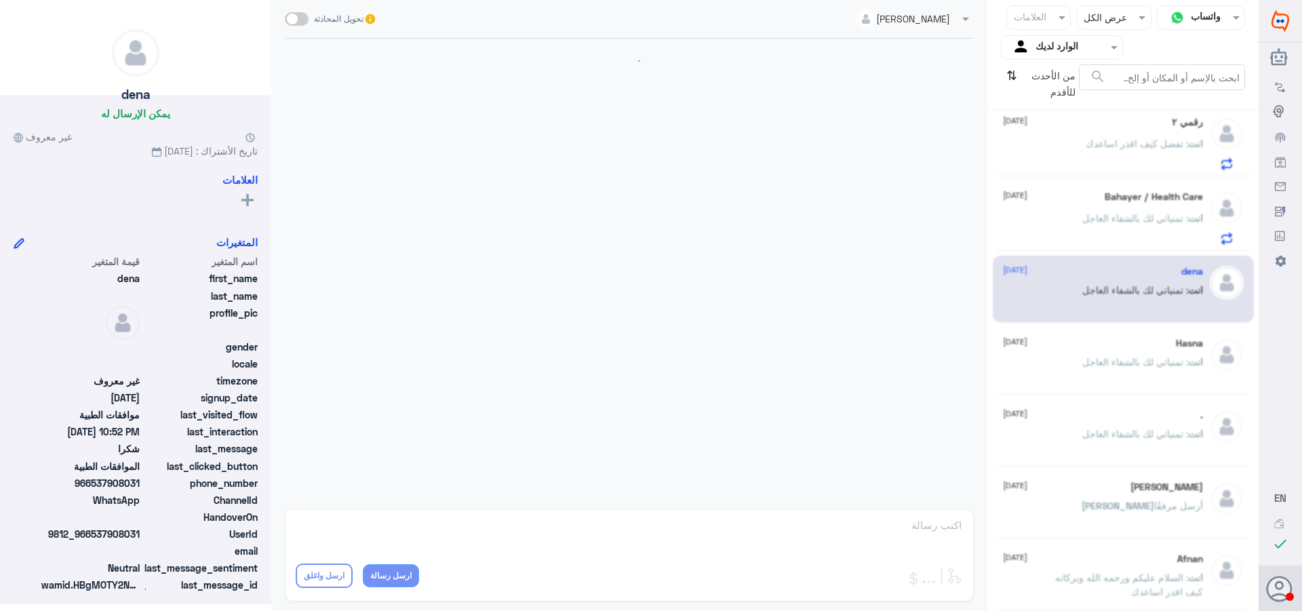
scroll to position [449, 0]
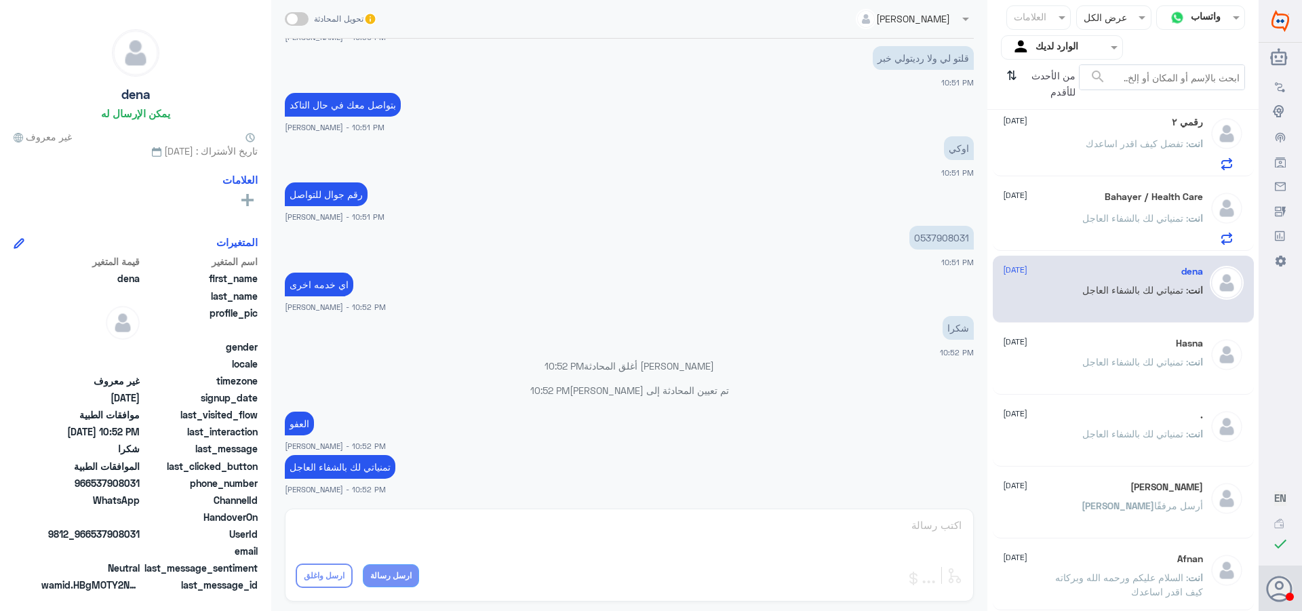
click at [1139, 228] on p "انت : تمنياتي لك بالشفاء العاجل" at bounding box center [1142, 228] width 121 height 34
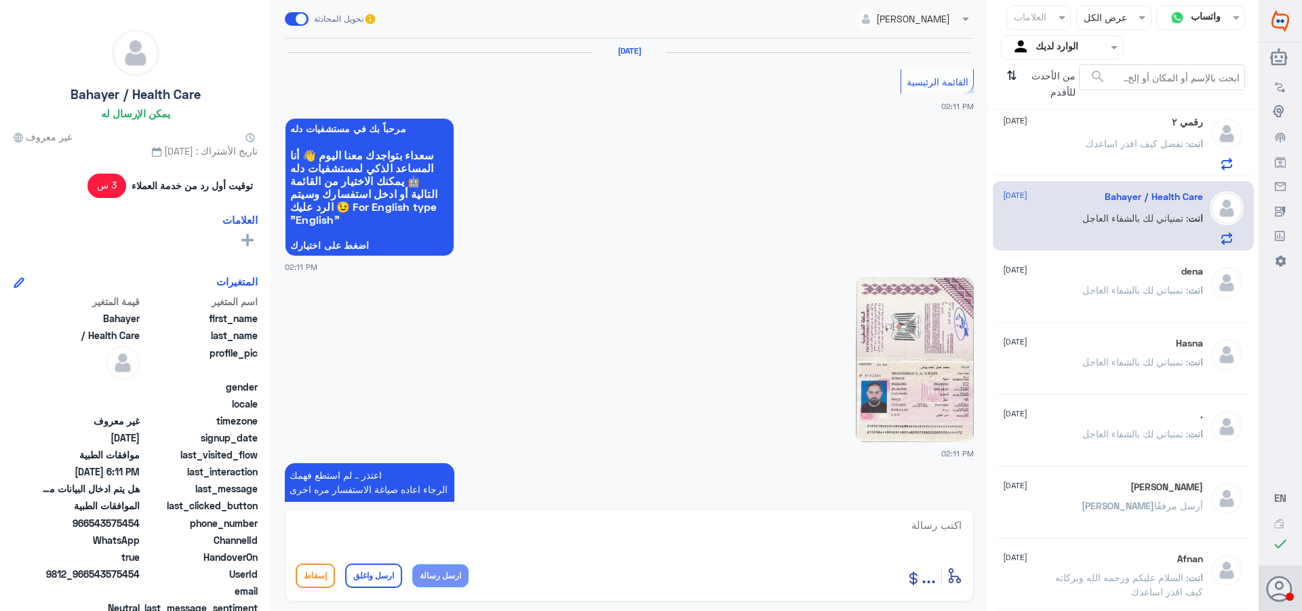
scroll to position [1256, 0]
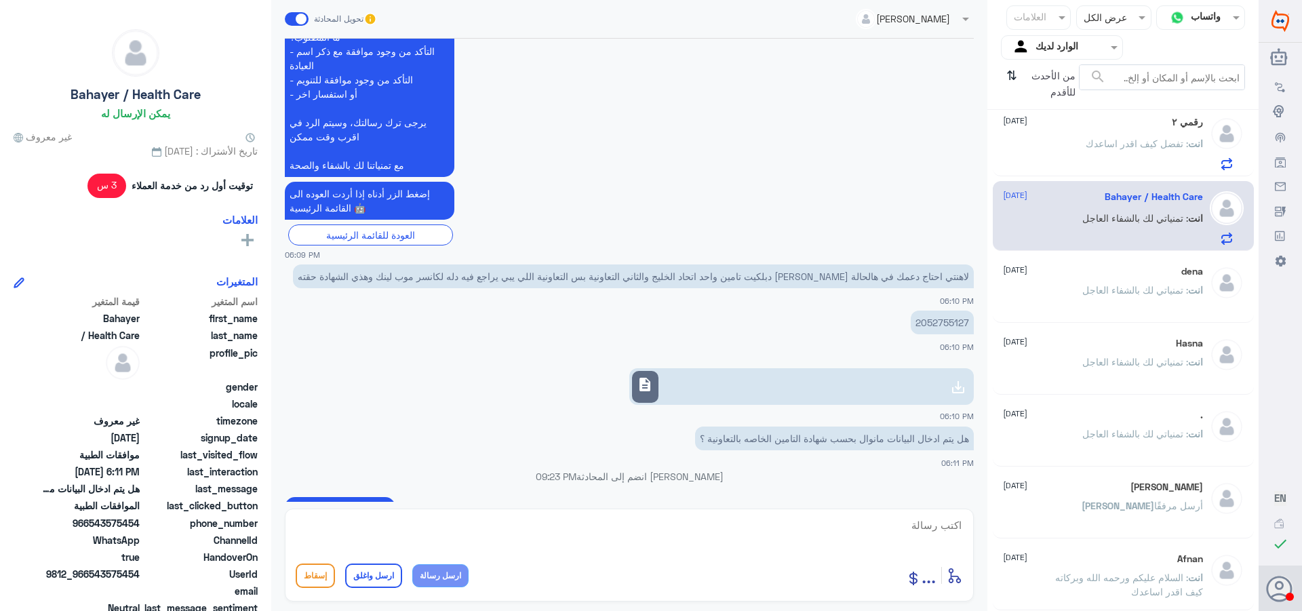
click at [355, 497] on p "تمنياتي لك بالشفاء العاجل" at bounding box center [340, 509] width 111 height 24
click at [353, 497] on p "تمنياتي لك بالشفاء العاجل" at bounding box center [340, 509] width 111 height 24
click at [940, 526] on textarea at bounding box center [629, 532] width 667 height 33
paste textarea "تمنياتي لك بالشفاء العاجل"
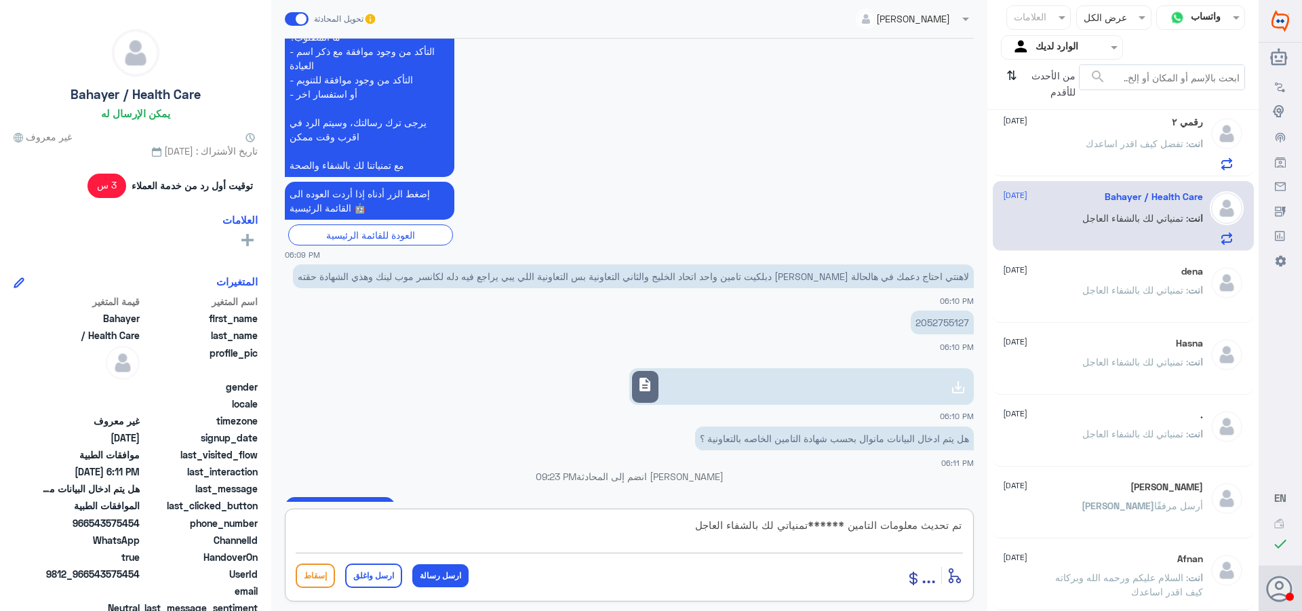
type textarea "تم تحديث معلومات التامين ******تمنياتي لك بالشفاء العاجل"
drag, startPoint x: 374, startPoint y: 580, endPoint x: 473, endPoint y: 550, distance: 104.1
click at [373, 580] on button "ارسل واغلق" at bounding box center [373, 576] width 57 height 24
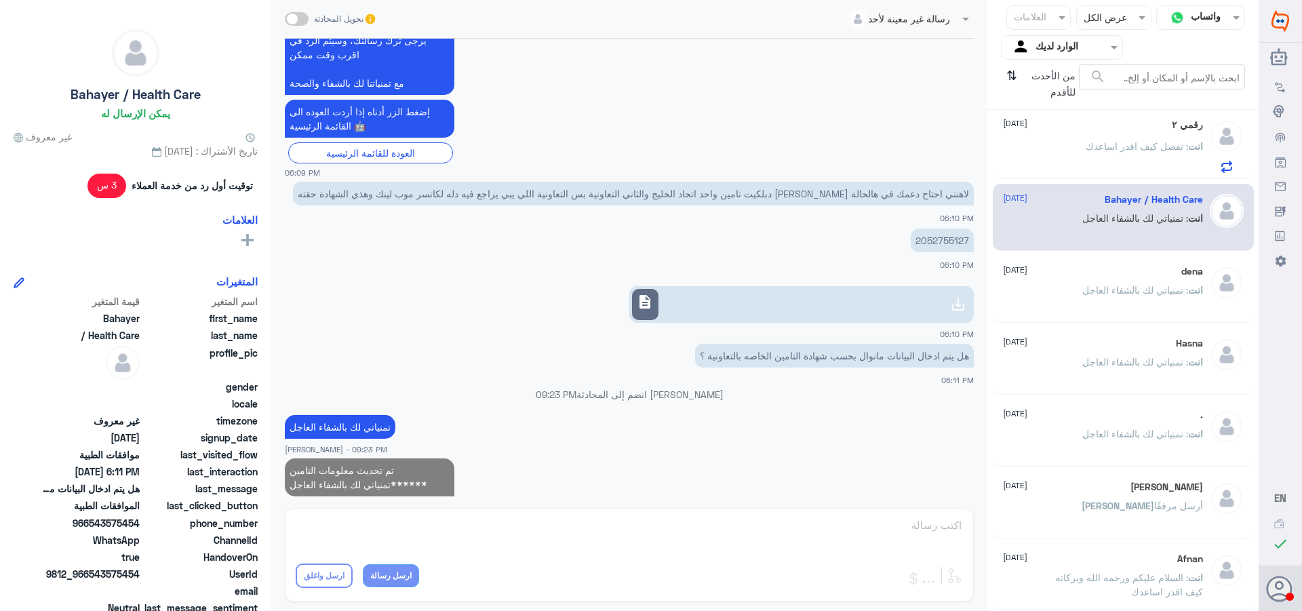
scroll to position [85, 0]
click at [1069, 285] on div "dena [DATE] انت : تمنياتي لك بالشفاء العاجل" at bounding box center [1103, 291] width 200 height 51
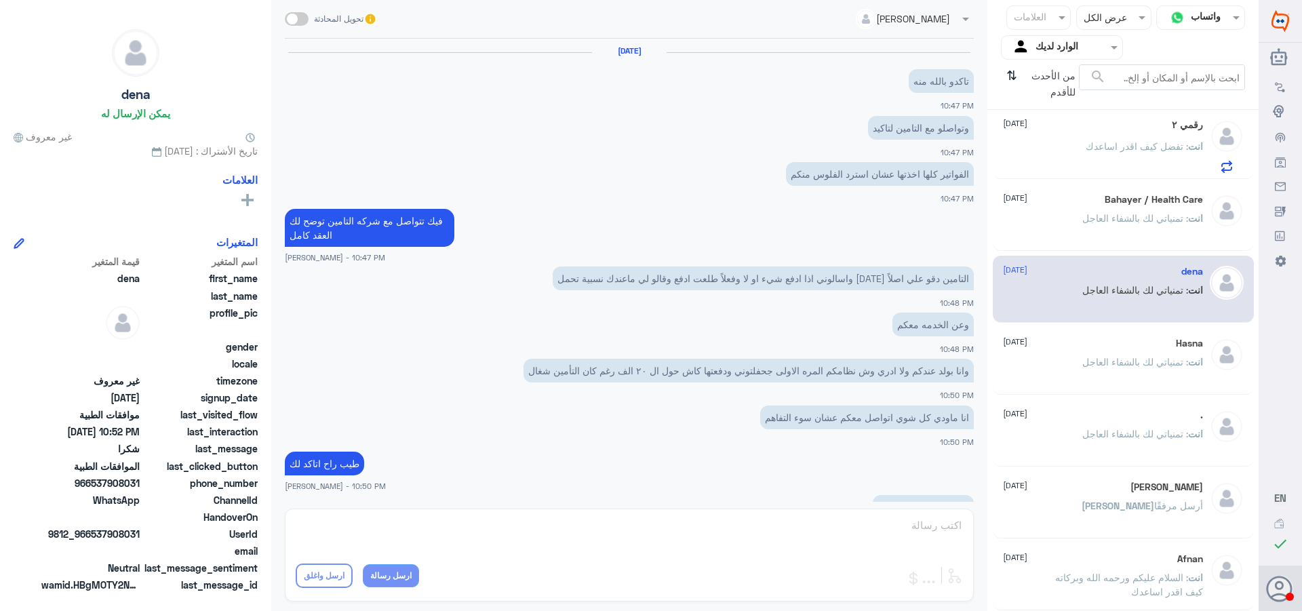
scroll to position [449, 0]
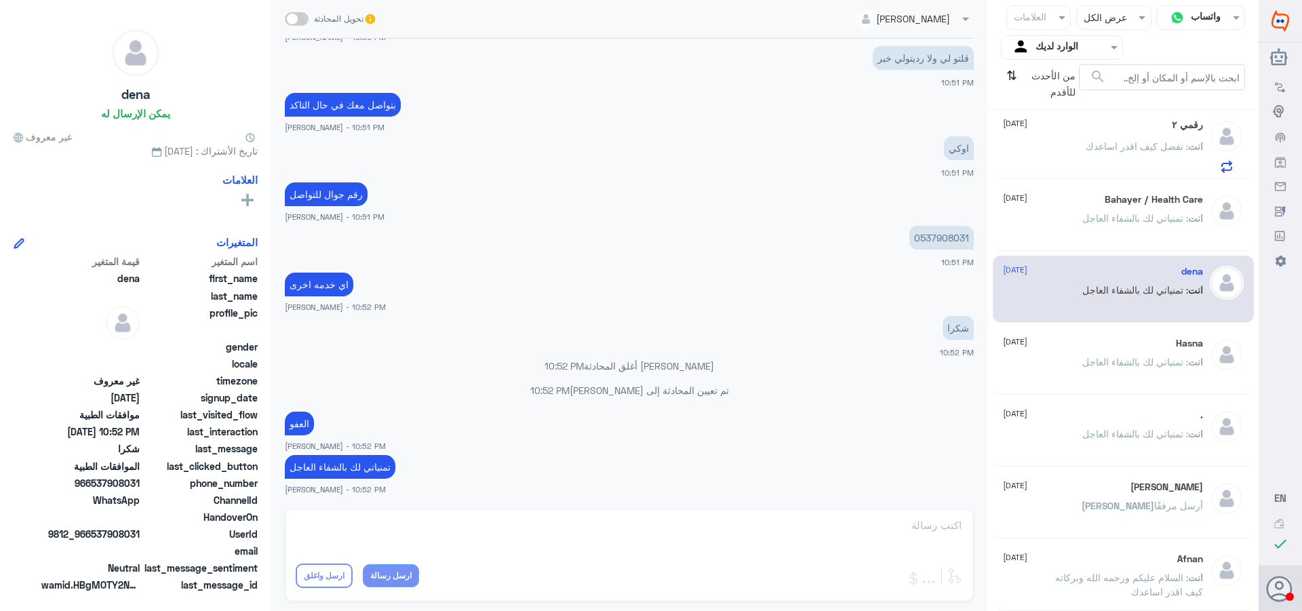
click at [1069, 232] on div "انت : تمنياتي لك بالشفاء العاجل" at bounding box center [1103, 229] width 200 height 31
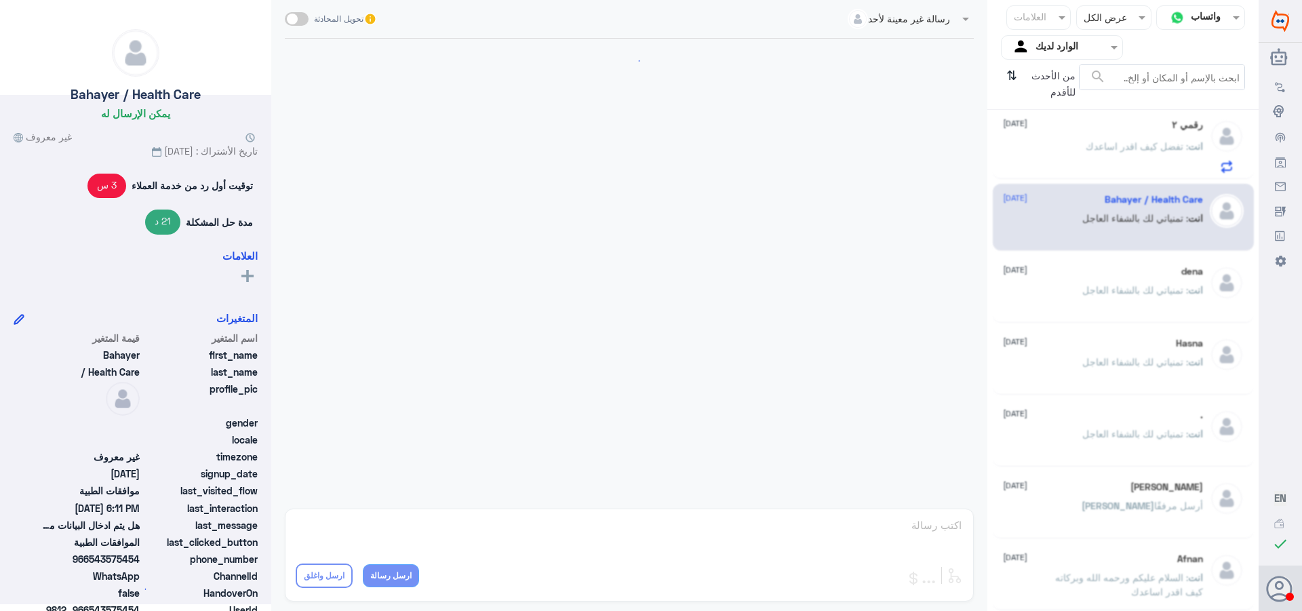
scroll to position [1291, 0]
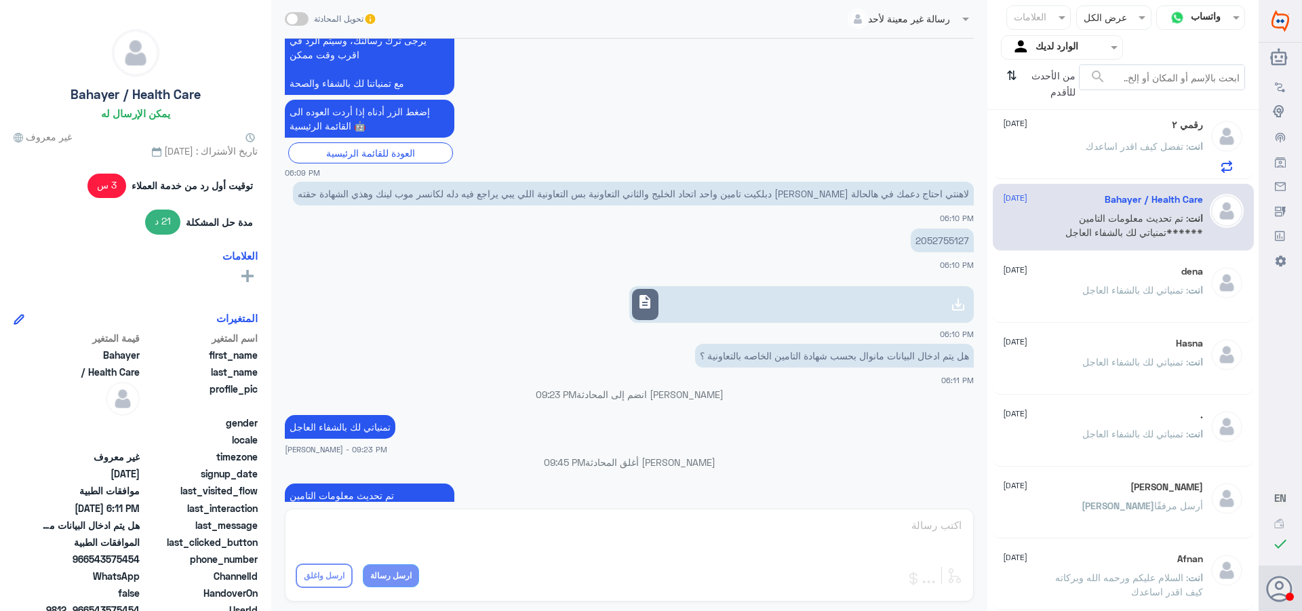
click at [1088, 157] on p "انت : تفضل كيف اقدر اساعدك" at bounding box center [1144, 156] width 117 height 34
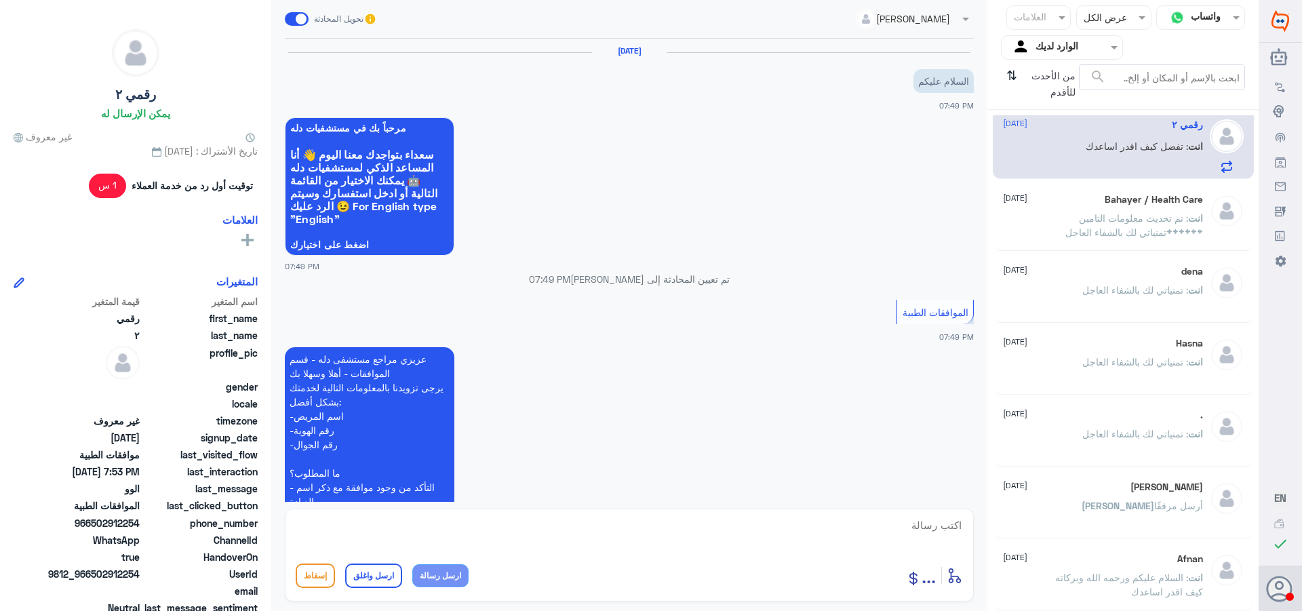
scroll to position [423, 0]
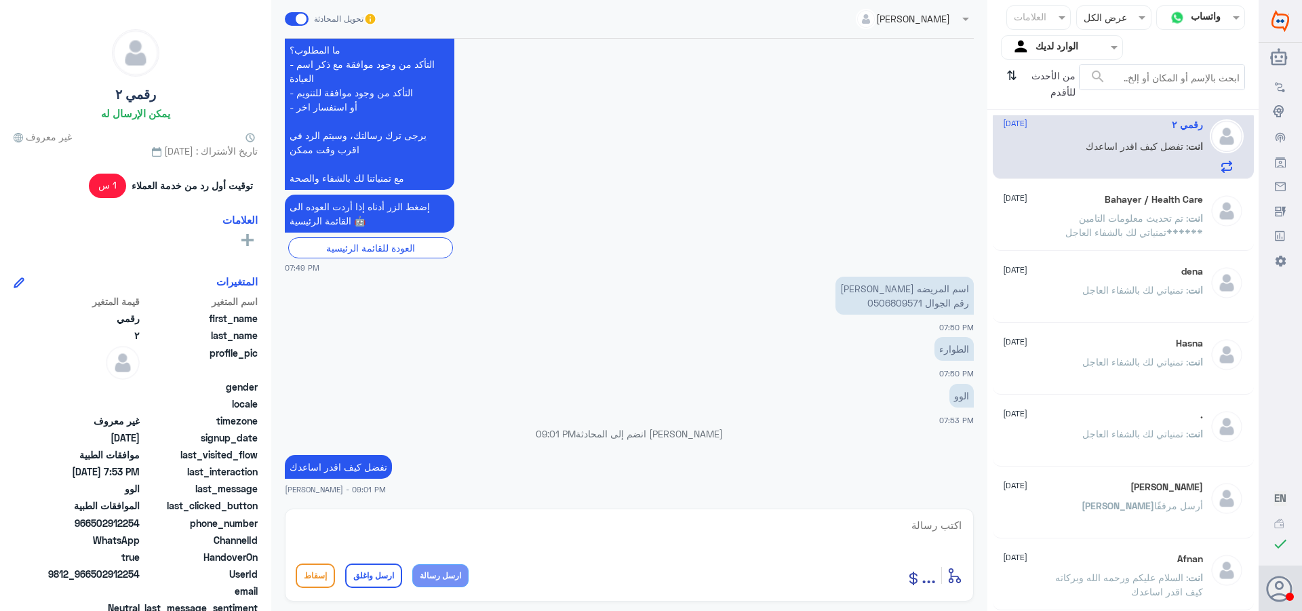
click at [894, 531] on textarea at bounding box center [629, 532] width 667 height 33
paste textarea "تمنياتي لك بالشفاء العاجل"
type textarea "تمنياتي لك بالشفاء العاجل"
drag, startPoint x: 818, startPoint y: 524, endPoint x: 980, endPoint y: 529, distance: 162.2
click at [980, 529] on div "[PERSON_NAME] تحويل المحادثة [DATE] السلام عليكم 07:49 PM مرحباً بك في مستشفيات…" at bounding box center [629, 307] width 716 height 615
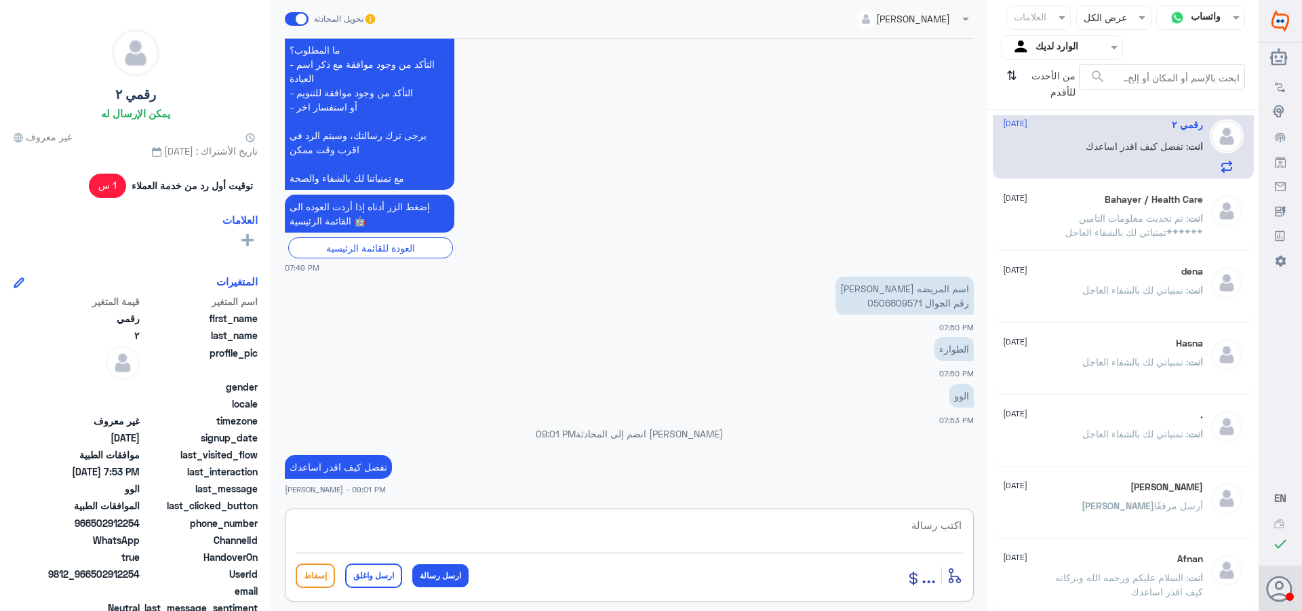
scroll to position [467, 0]
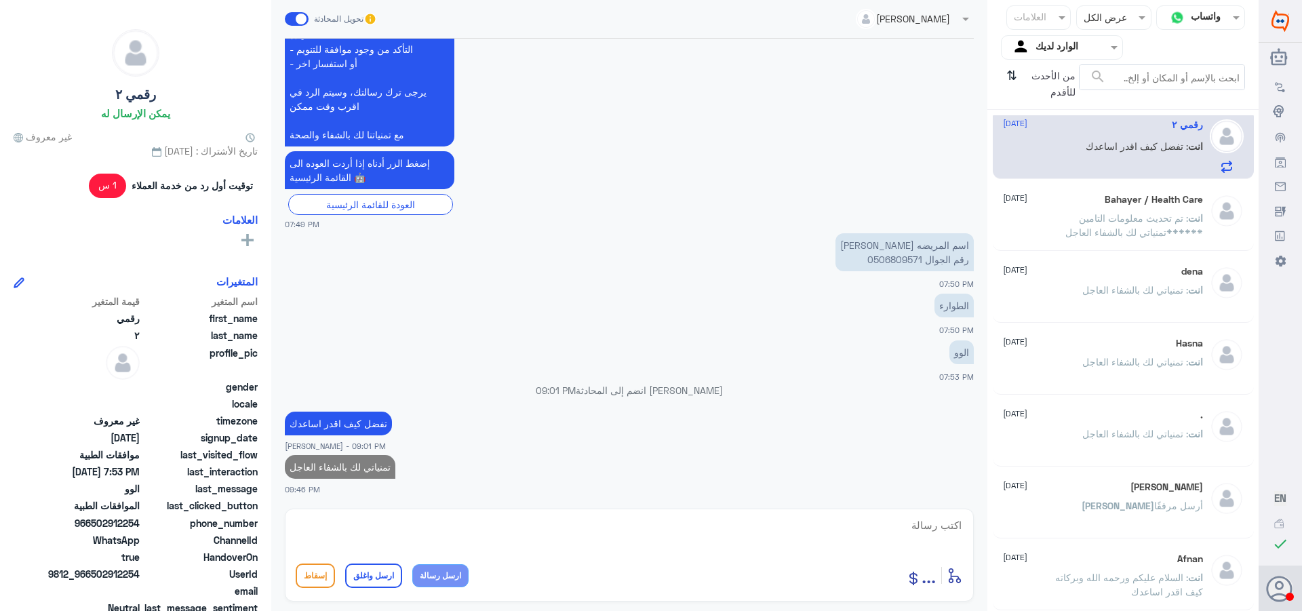
click at [1097, 249] on div "Bahayer / Health Care [DATE] انت : تم تحديث معلومات التامين ******تمنياتي لك با…" at bounding box center [1123, 217] width 261 height 67
click at [1099, 292] on span ": تمنياتي لك بالشفاء العاجل" at bounding box center [1135, 290] width 106 height 12
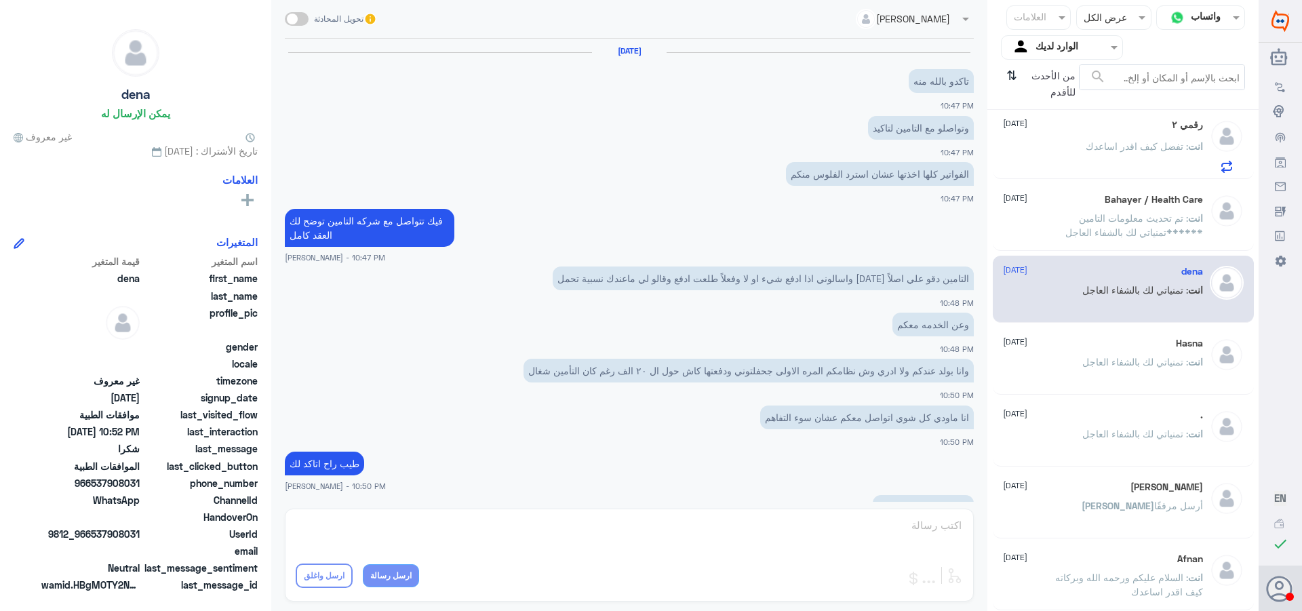
scroll to position [449, 0]
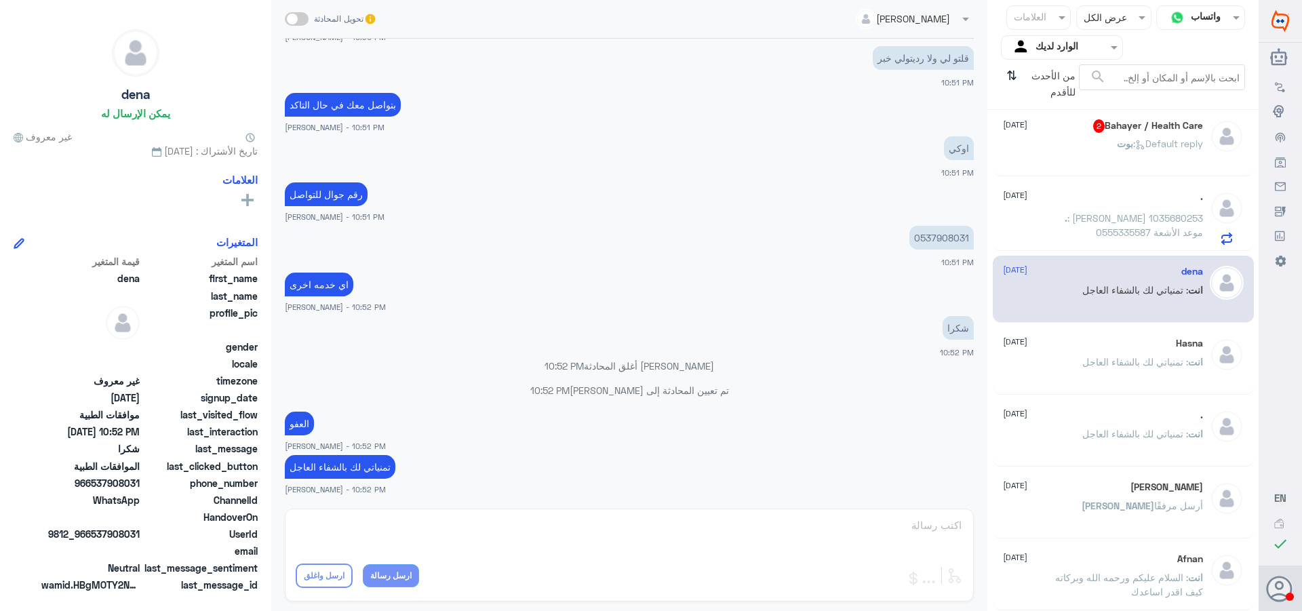
click at [1117, 138] on span "بوت" at bounding box center [1125, 144] width 16 height 12
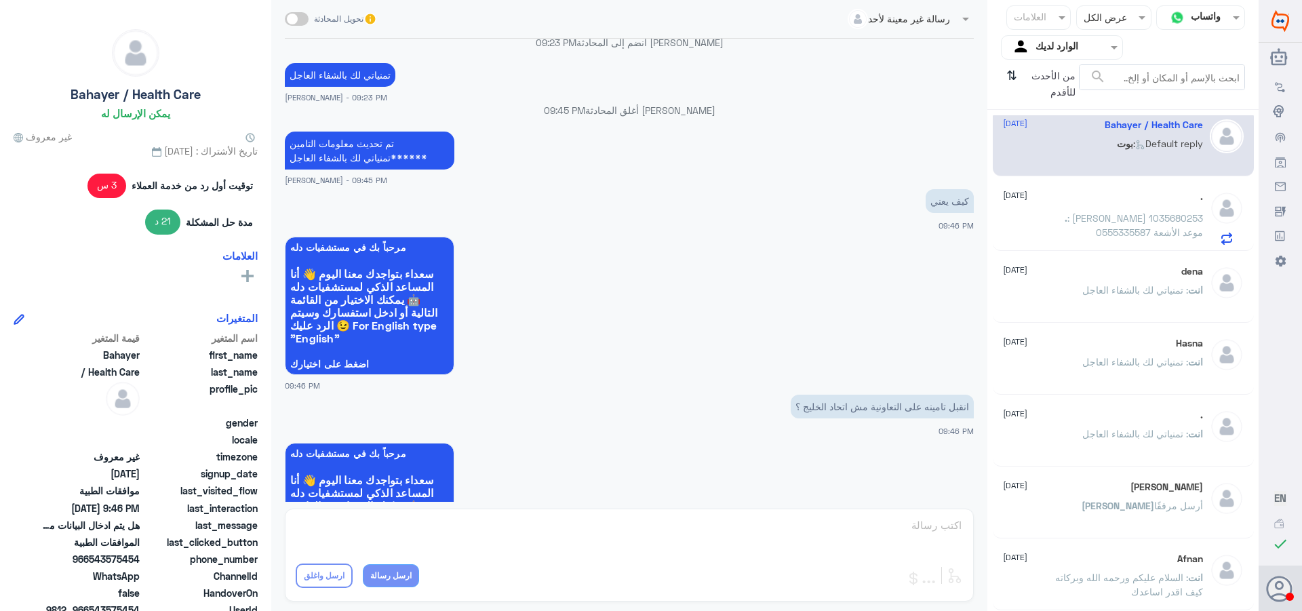
scroll to position [1122, 0]
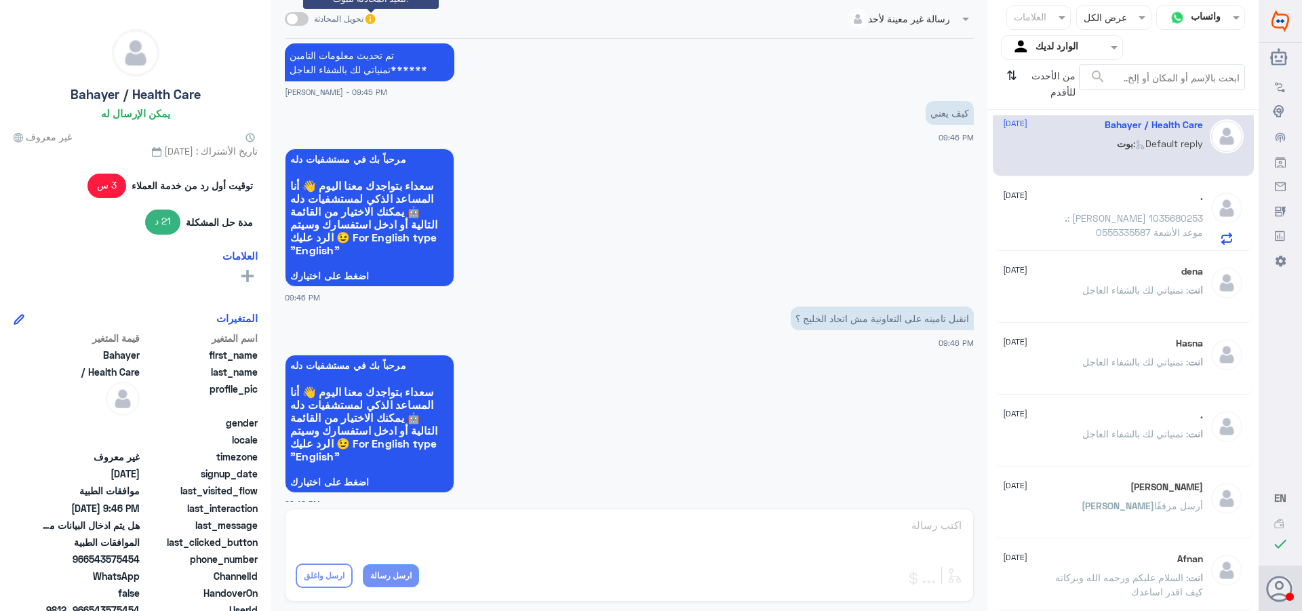
click at [372, 22] on icon at bounding box center [370, 20] width 12 height 12
click at [296, 24] on span at bounding box center [297, 19] width 24 height 14
click at [0, 0] on input "checkbox" at bounding box center [0, 0] width 0 height 0
click at [922, 536] on textarea at bounding box center [629, 532] width 667 height 33
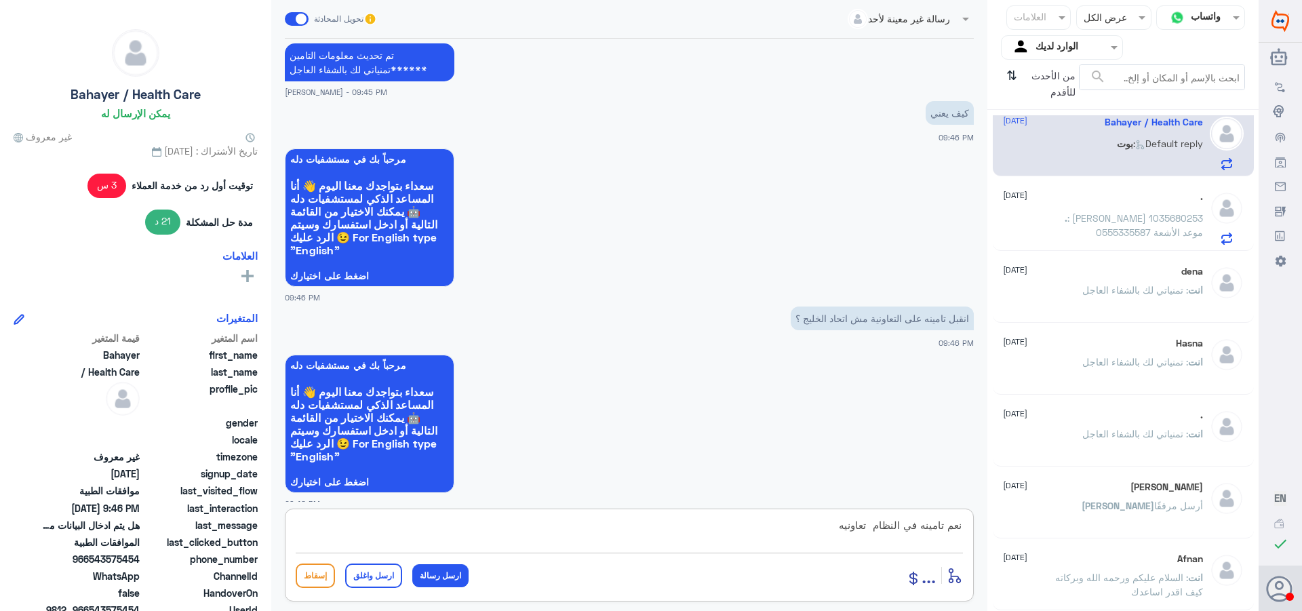
type textarea "نعم تامينه في النظام تعاونيه"
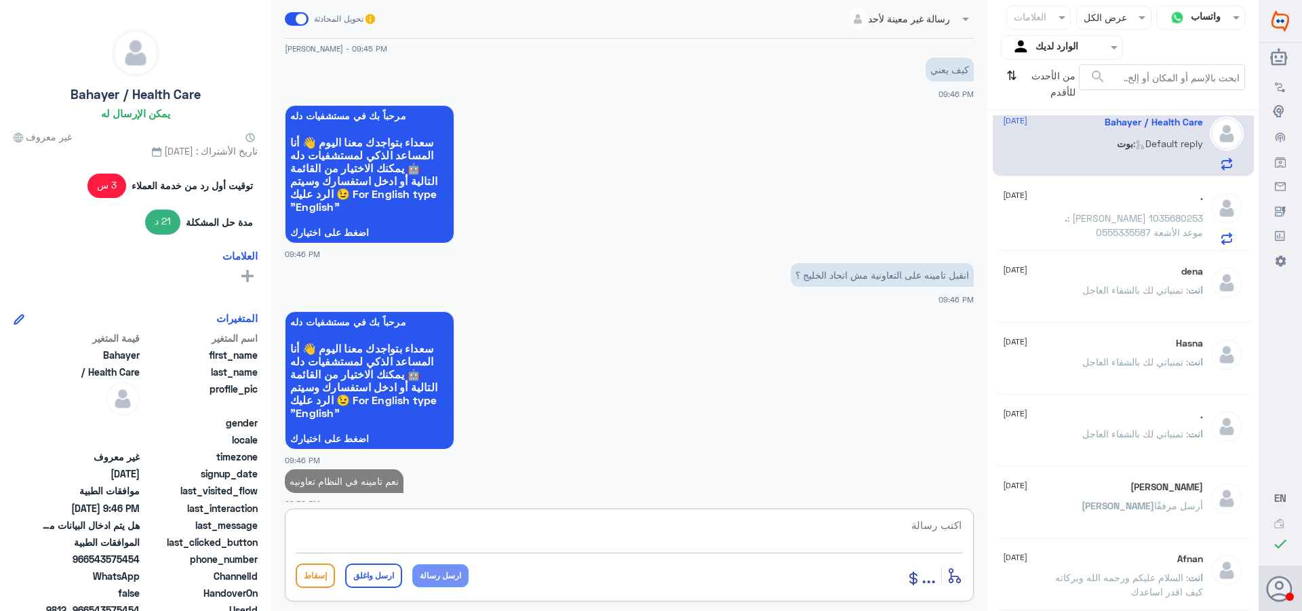
click at [1087, 228] on span ": [PERSON_NAME] 1035680253 0555335587 موعد الأشعة" at bounding box center [1135, 225] width 136 height 26
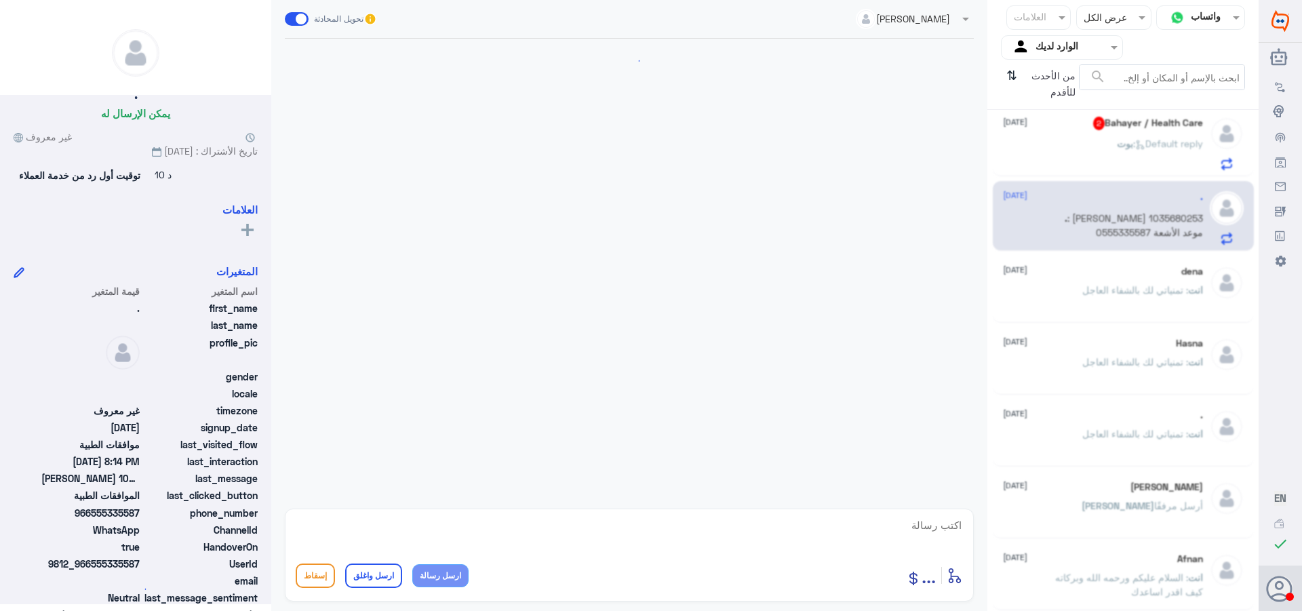
scroll to position [1345, 0]
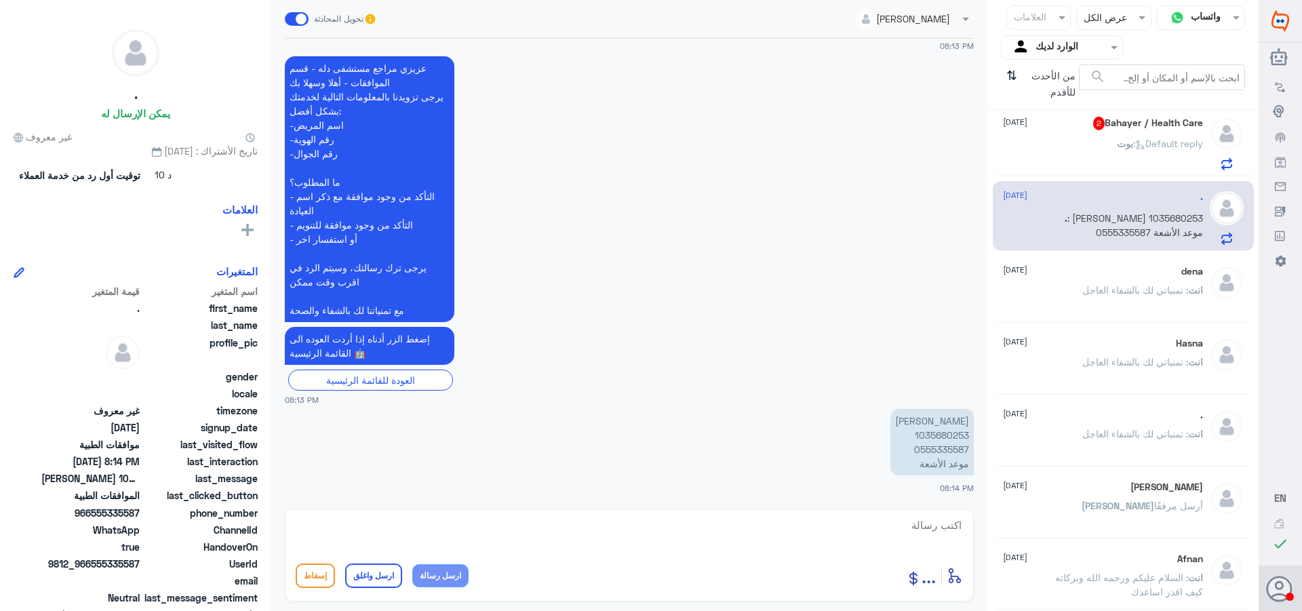
click at [1086, 127] on div "Bahayer / Health Care 2 [DATE]" at bounding box center [1103, 124] width 200 height 14
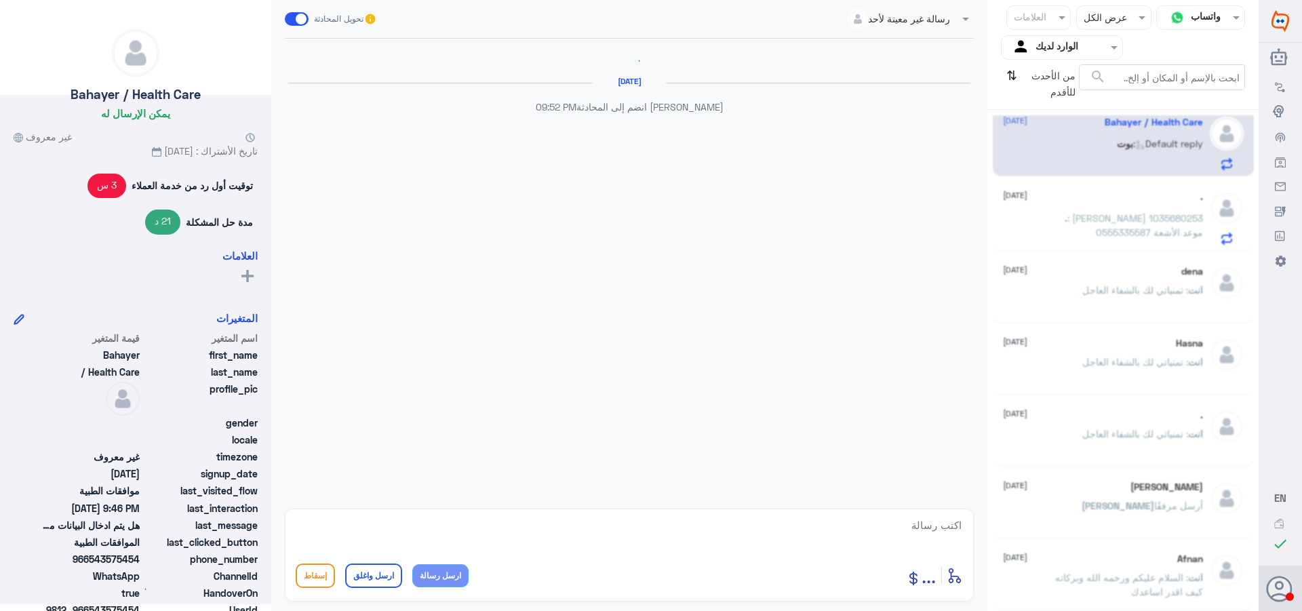
scroll to position [1109, 0]
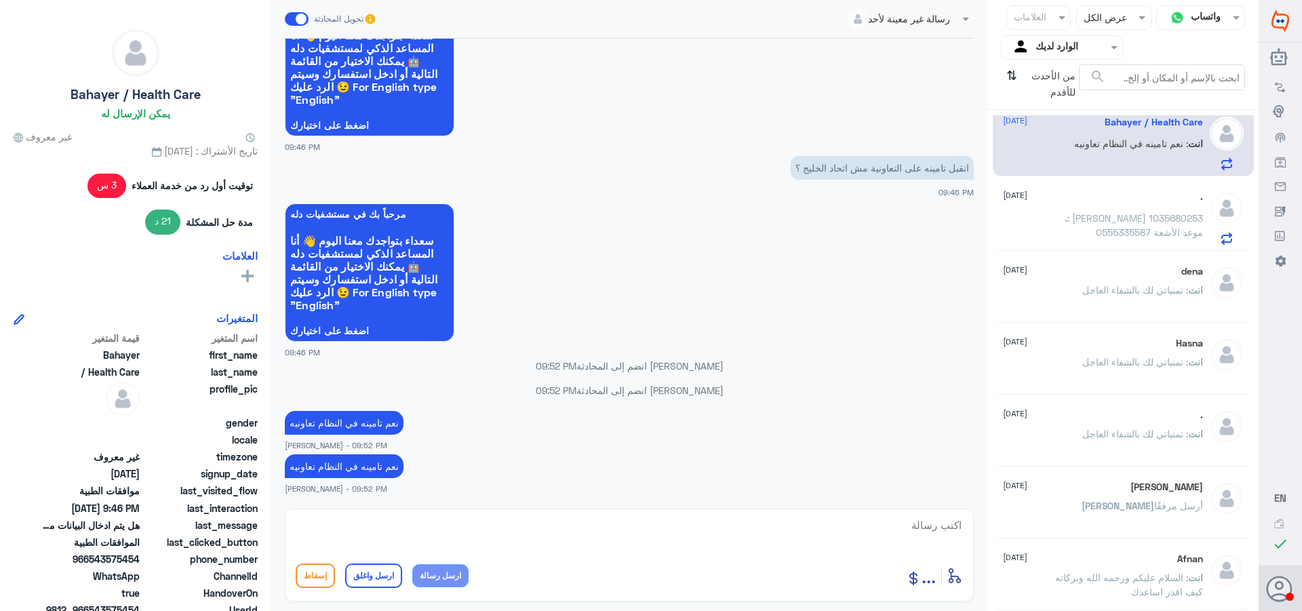
click at [1151, 216] on span ": [PERSON_NAME] 1035680253 0555335587 موعد الأشعة" at bounding box center [1135, 225] width 136 height 26
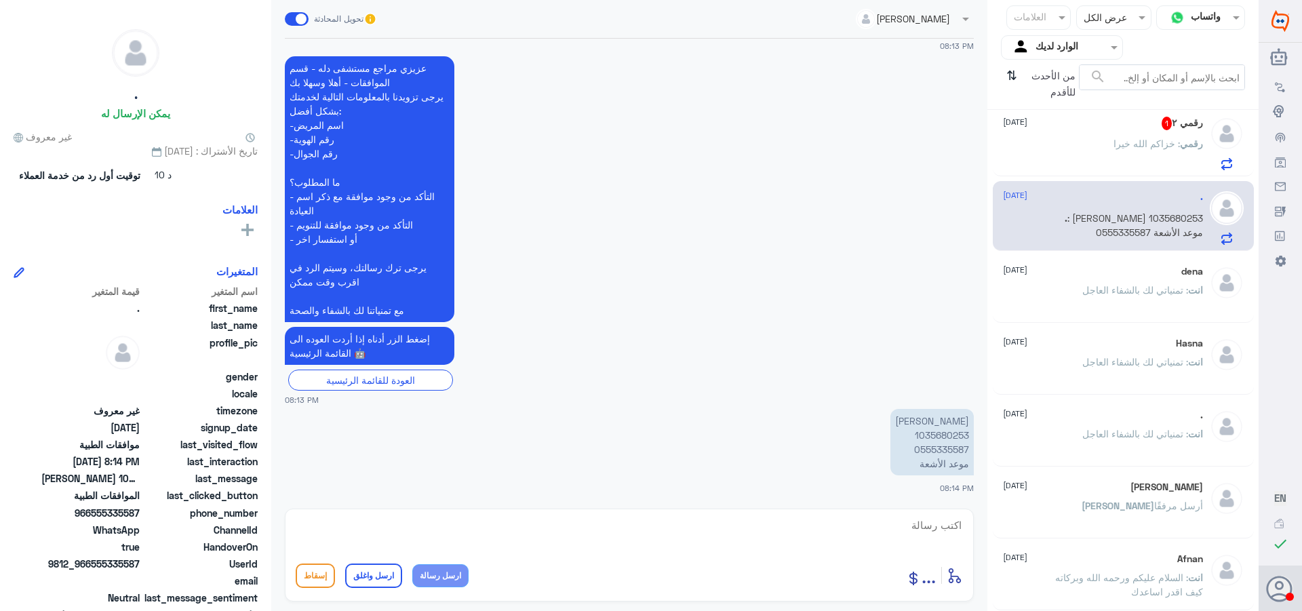
scroll to position [88, 0]
click at [924, 534] on textarea at bounding box center [629, 532] width 667 height 33
type textarea "ت"
type textarea "االتواصل مع قسم المواعيد لحجز موعد 92001222"
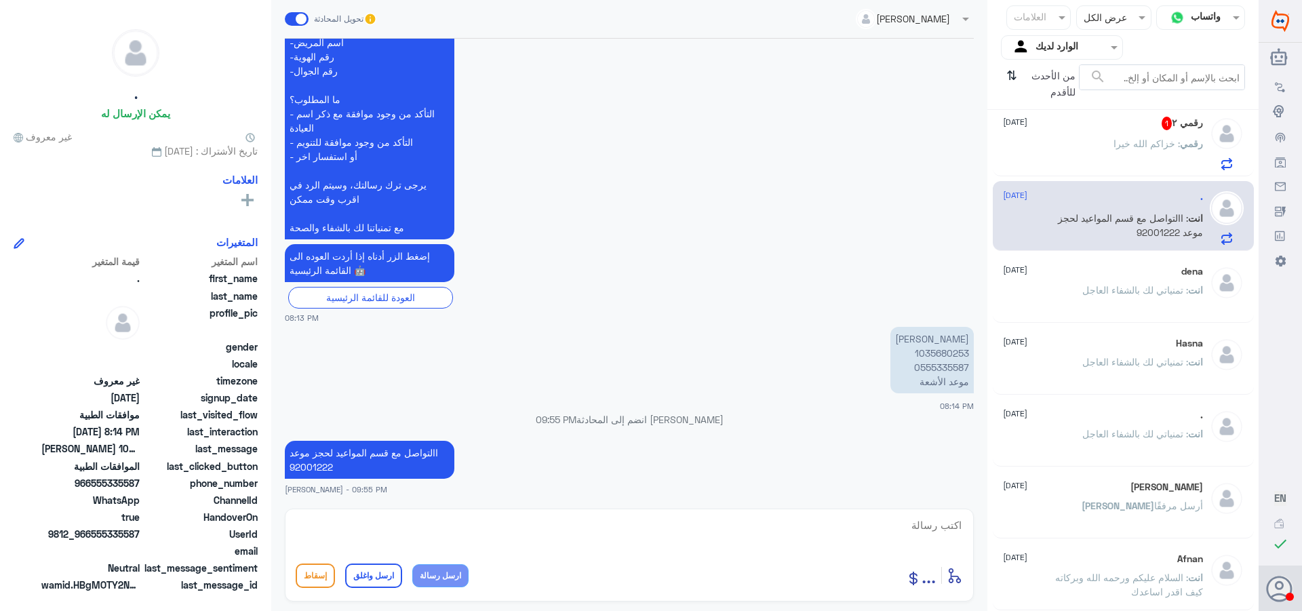
click at [823, 511] on div "أدخل اسم مجموعة الرسائل ... إسقاط ارسل واغلق ارسل رسالة" at bounding box center [629, 555] width 689 height 93
click at [914, 520] on textarea at bounding box center [629, 532] width 667 height 33
paste textarea "تمنياتي لك بالشفاء العاجل"
type textarea "تمنياتي لك بالشفاء العاجل"
click at [382, 568] on button "ارسل واغلق" at bounding box center [373, 576] width 57 height 24
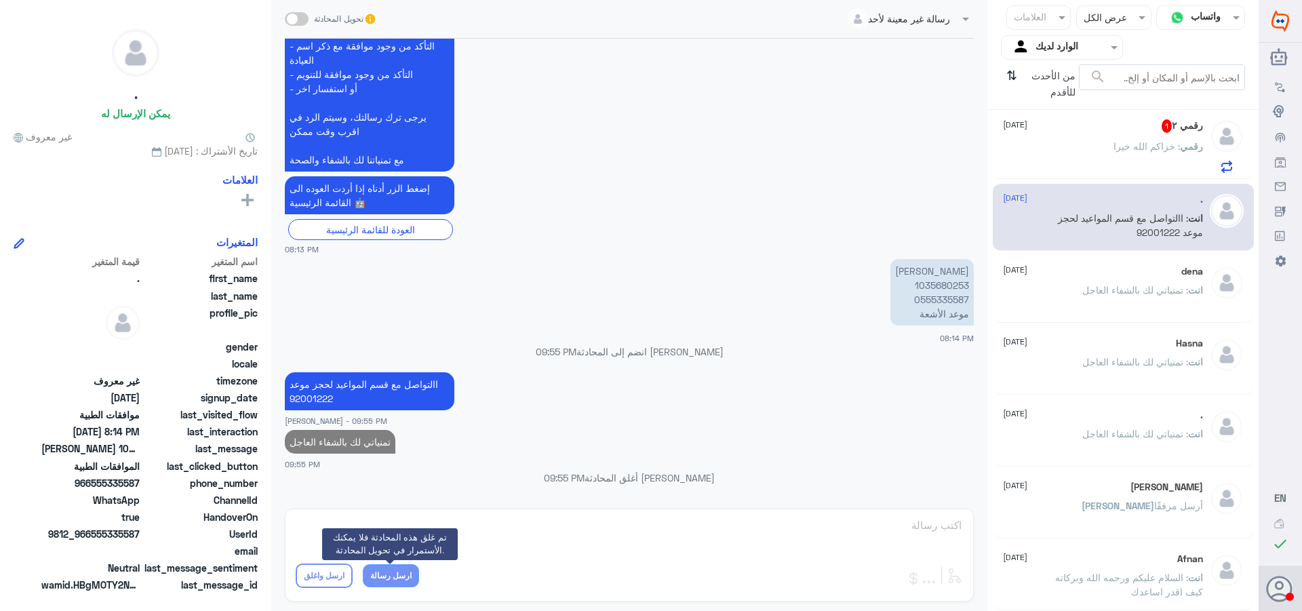
scroll to position [85, 0]
click at [1100, 148] on div "رقمي : خزاكم الله خيرا" at bounding box center [1103, 157] width 200 height 31
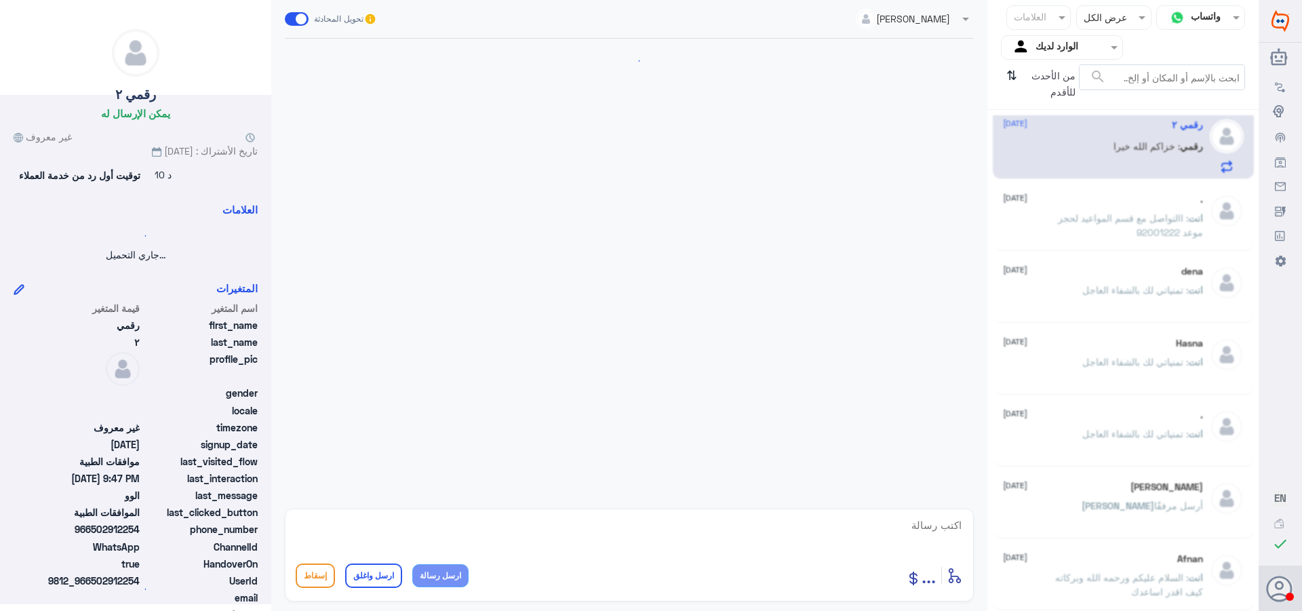
scroll to position [513, 0]
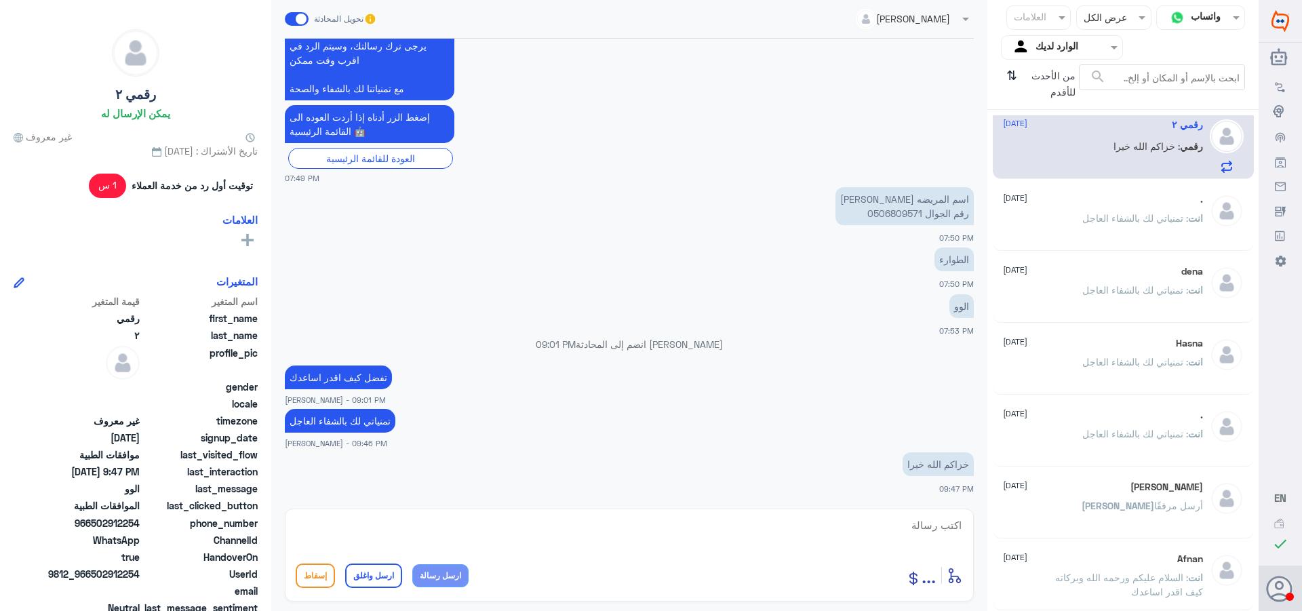
click at [907, 527] on textarea at bounding box center [629, 532] width 667 height 33
paste textarea "تمنياتي لك بالشفاء العاجل"
type textarea "وياك ****تمنياتي لك بالشفاء العاجل"
click at [375, 577] on button "ارسل واغلق" at bounding box center [373, 576] width 57 height 24
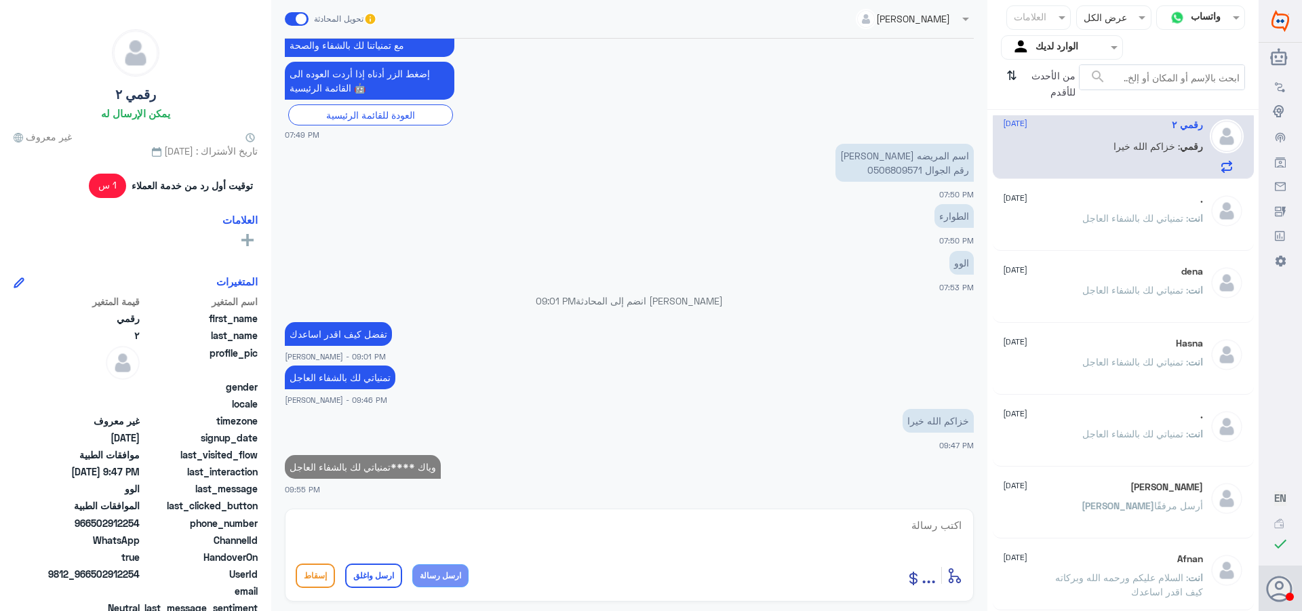
scroll to position [83, 0]
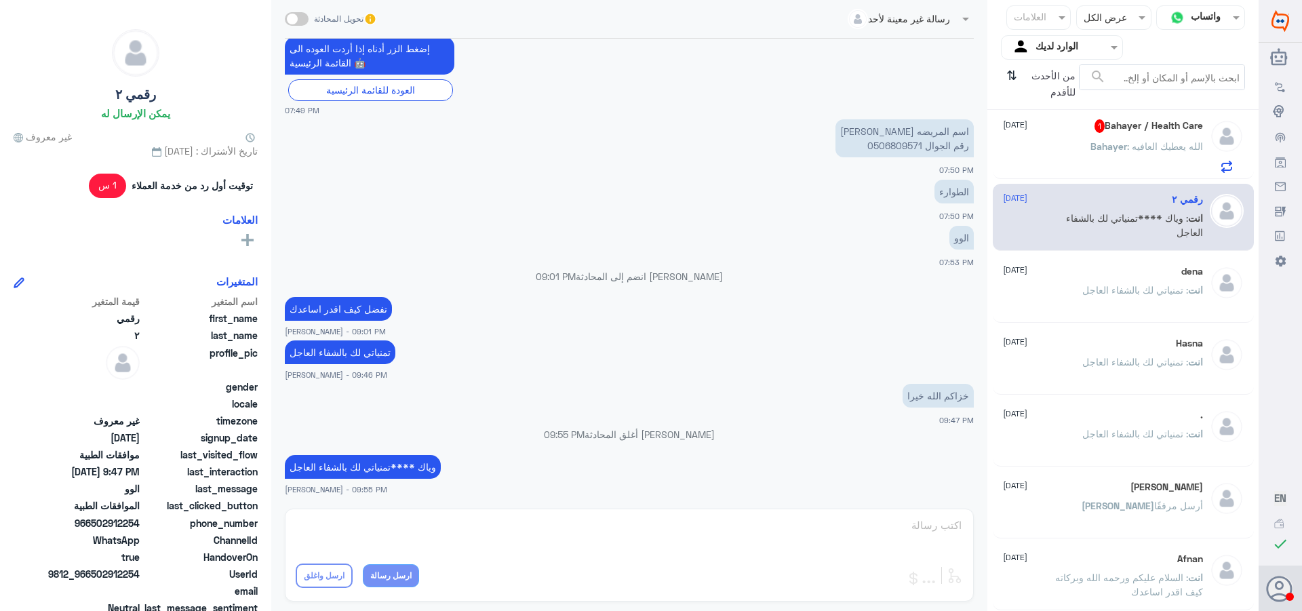
click at [1083, 123] on div "Bahayer / Health Care 1 [DATE]" at bounding box center [1103, 126] width 200 height 14
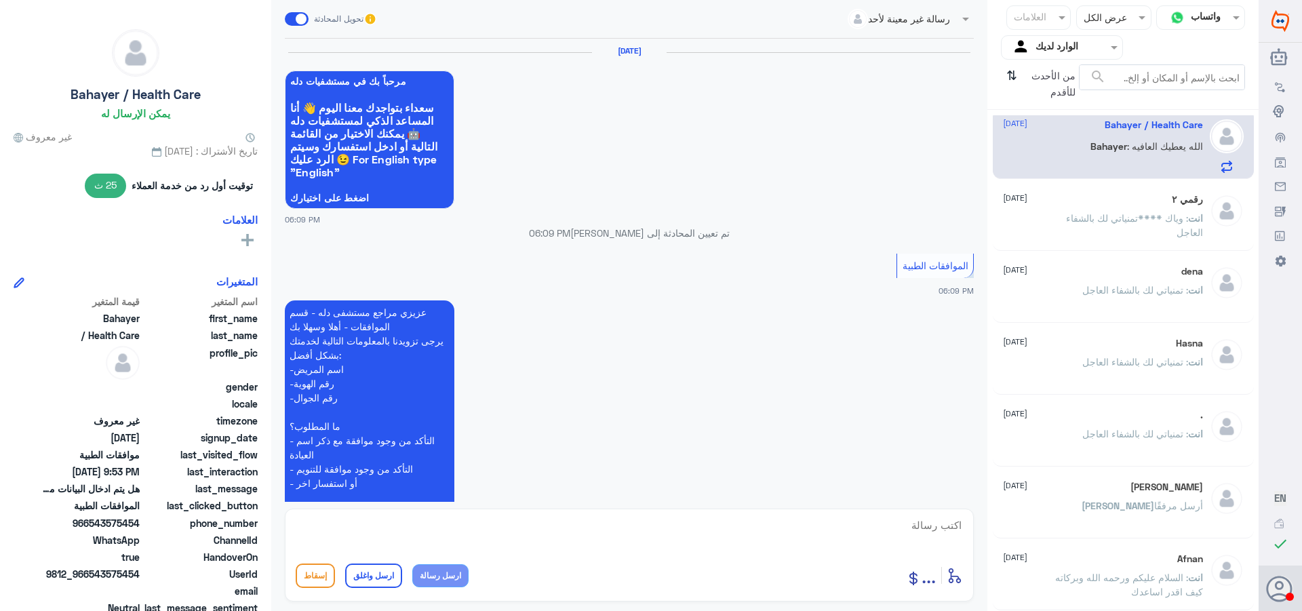
scroll to position [1040, 0]
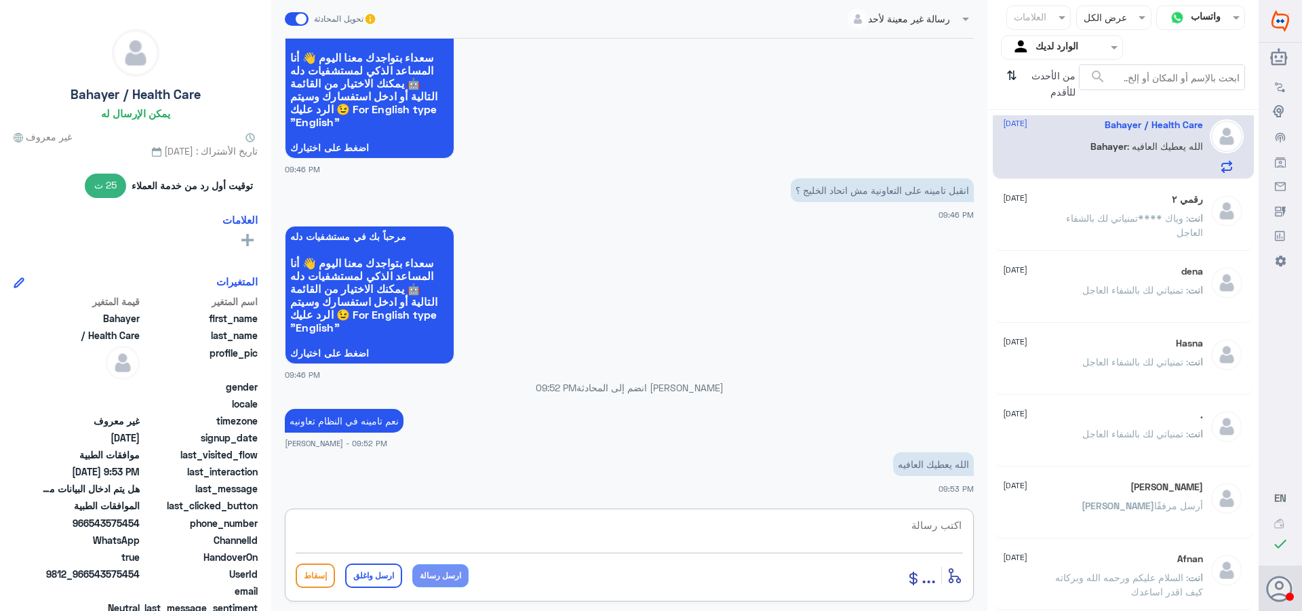
click at [918, 526] on textarea at bounding box center [629, 532] width 667 height 33
paste textarea "1411016"
type textarea "1411016"
drag, startPoint x: 918, startPoint y: 526, endPoint x: 1067, endPoint y: 545, distance: 151.0
click at [1067, 545] on div "قناة واتساب Status × عرض الكل العلامات Agent Filter الوارد لديك search من الأحد…" at bounding box center [629, 307] width 1259 height 615
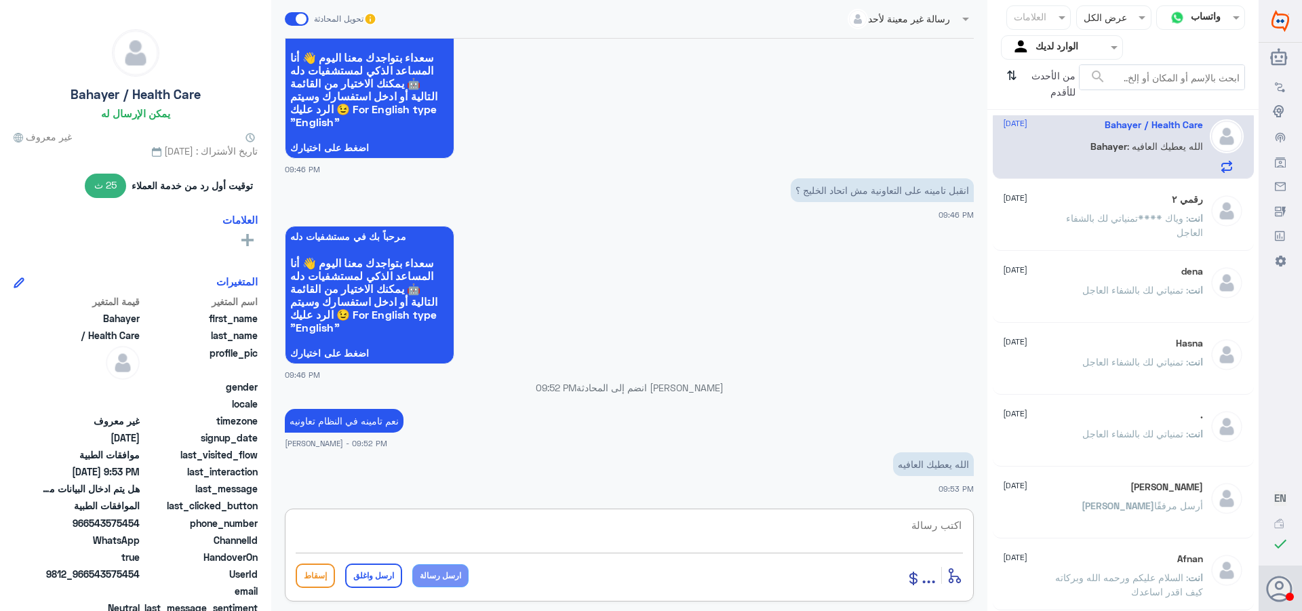
click at [930, 530] on textarea at bounding box center [629, 532] width 667 height 33
paste textarea "تمنياتي لك بالشفاء العاجل"
type textarea "تمنياتي لك بالشفاء العاجل"
click at [370, 576] on button "ارسل واغلق" at bounding box center [373, 576] width 57 height 24
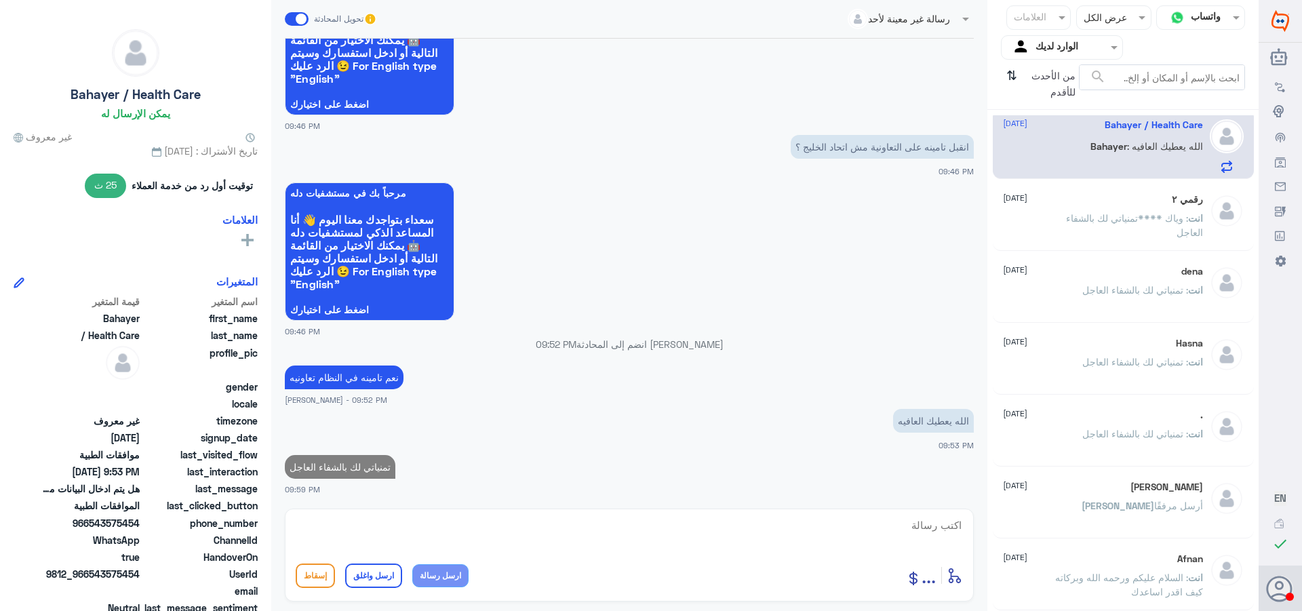
scroll to position [80, 0]
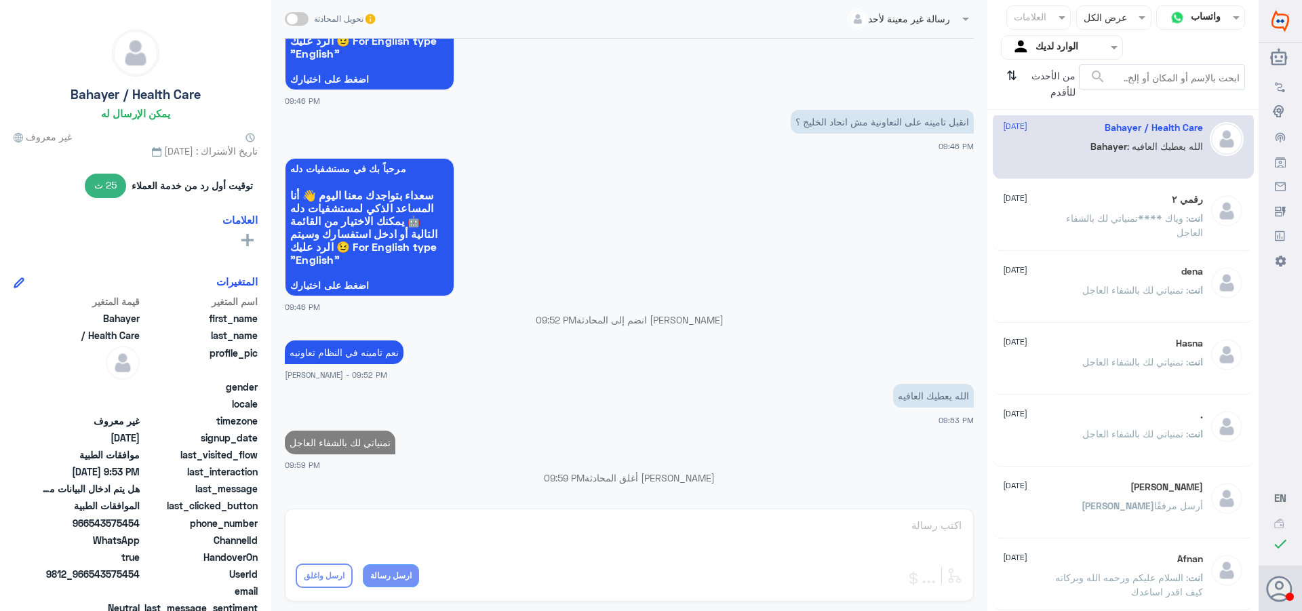
click at [1082, 228] on p "انت : وياك ****تمنياتي لك بالشفاء العاجل" at bounding box center [1126, 228] width 153 height 34
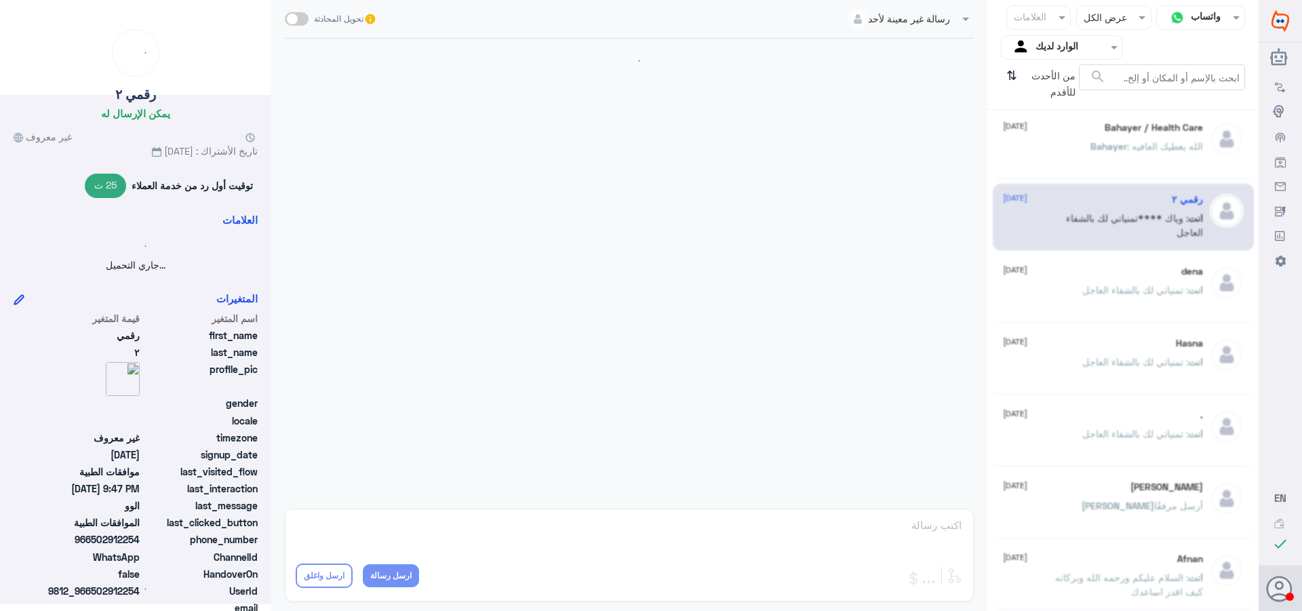
scroll to position [581, 0]
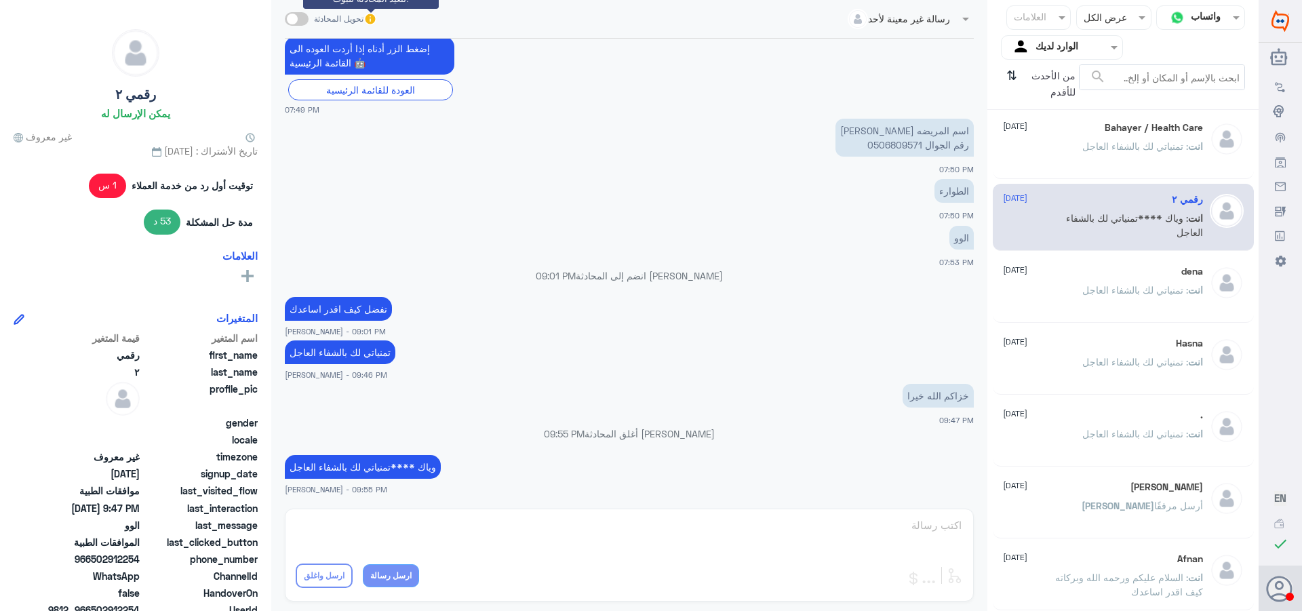
click at [370, 18] on icon at bounding box center [370, 20] width 12 height 12
click at [302, 16] on span at bounding box center [297, 19] width 24 height 14
click at [0, 0] on input "checkbox" at bounding box center [0, 0] width 0 height 0
click at [917, 526] on textarea at bounding box center [629, 532] width 667 height 33
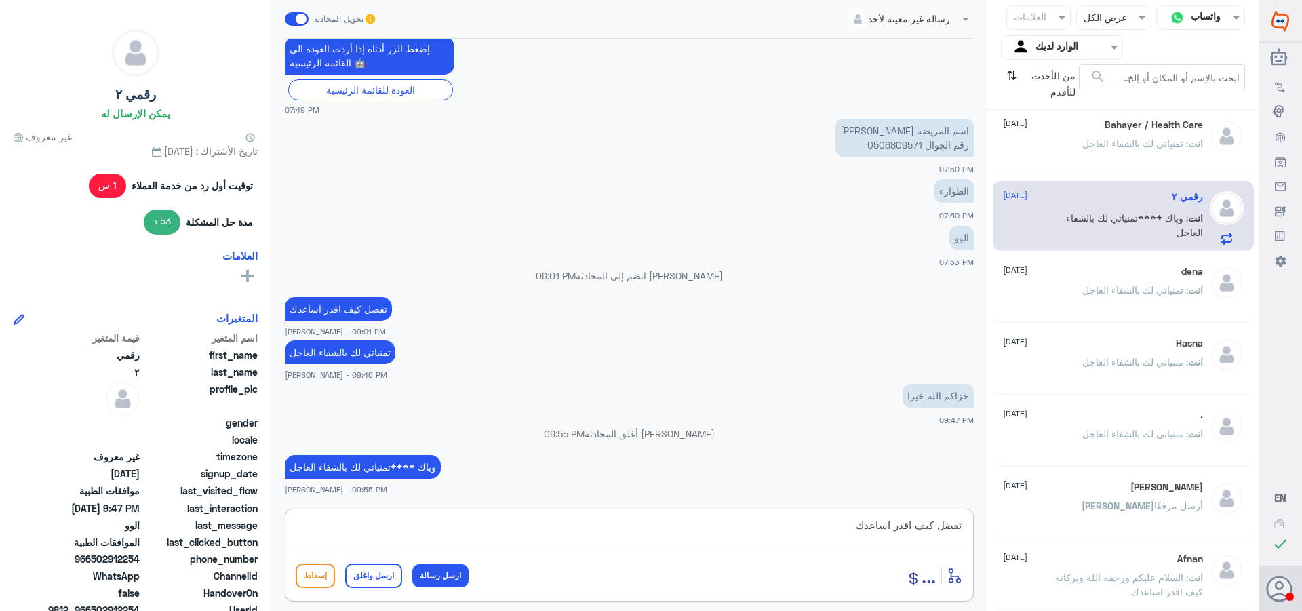
type textarea "تفضل كيف اقدر اساعدك"
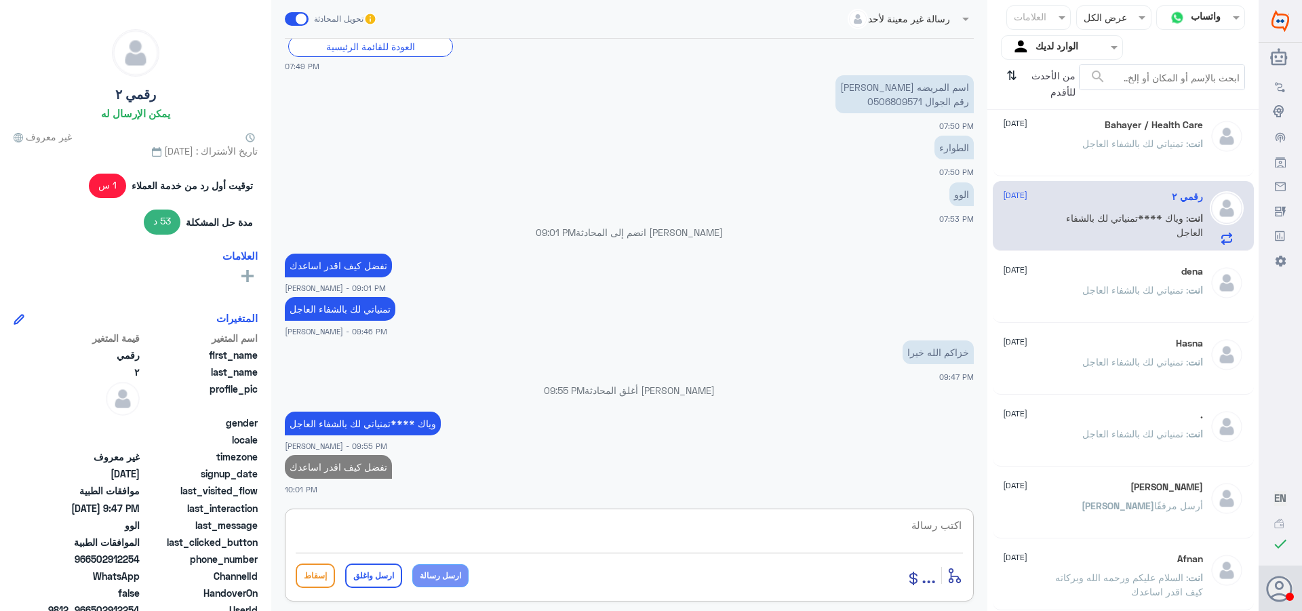
click at [1105, 121] on h5 "Bahayer / Health Care" at bounding box center [1154, 125] width 98 height 12
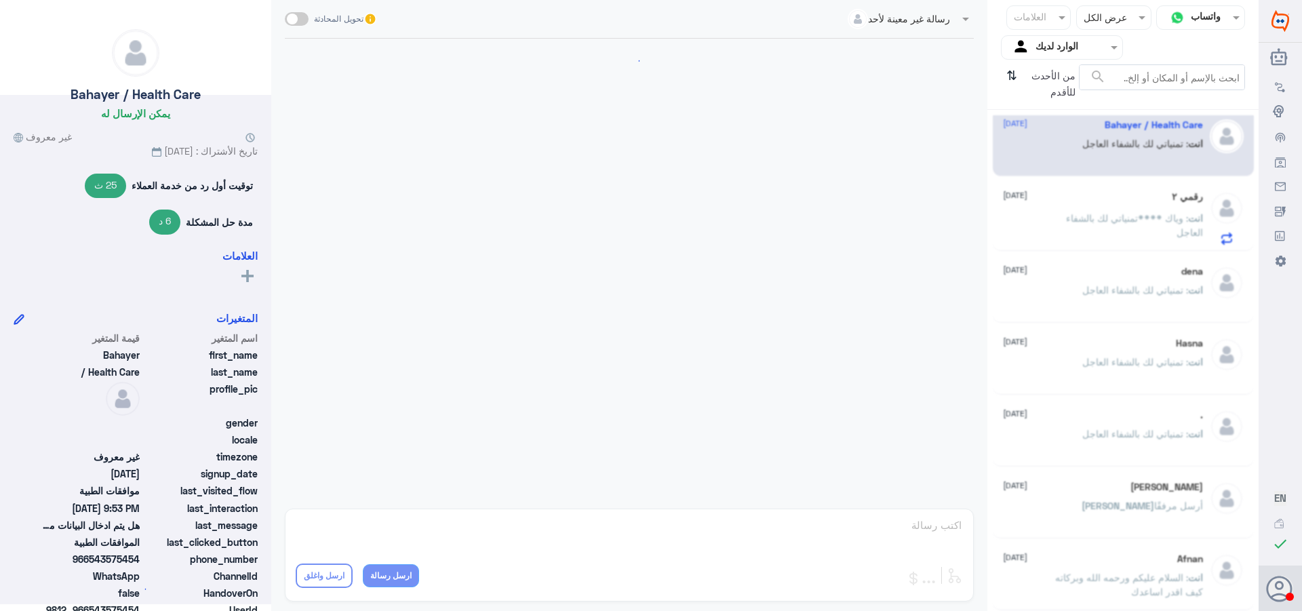
scroll to position [952, 0]
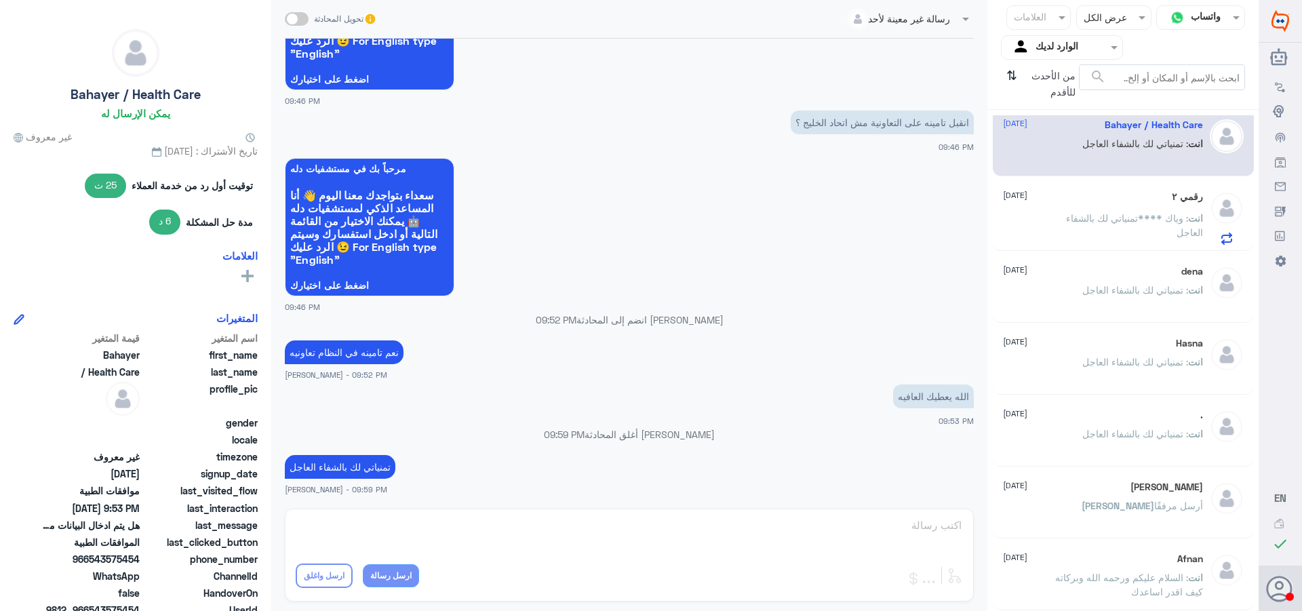
click at [1093, 199] on div "رقمي ٢ [DATE]" at bounding box center [1103, 197] width 200 height 12
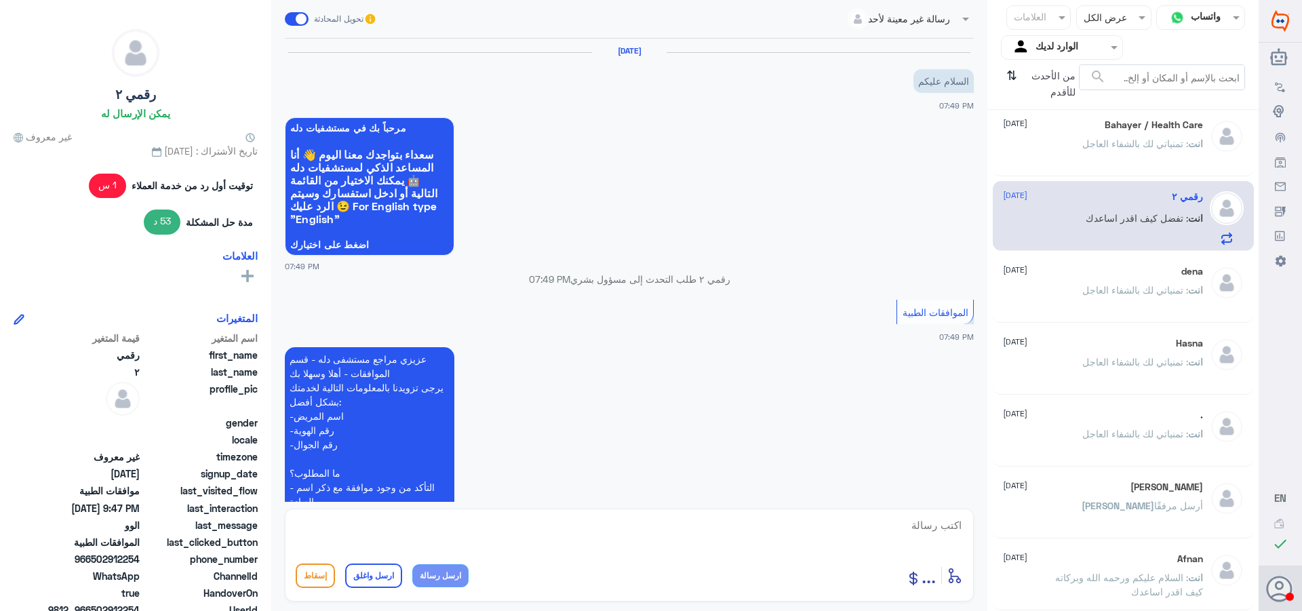
scroll to position [717, 0]
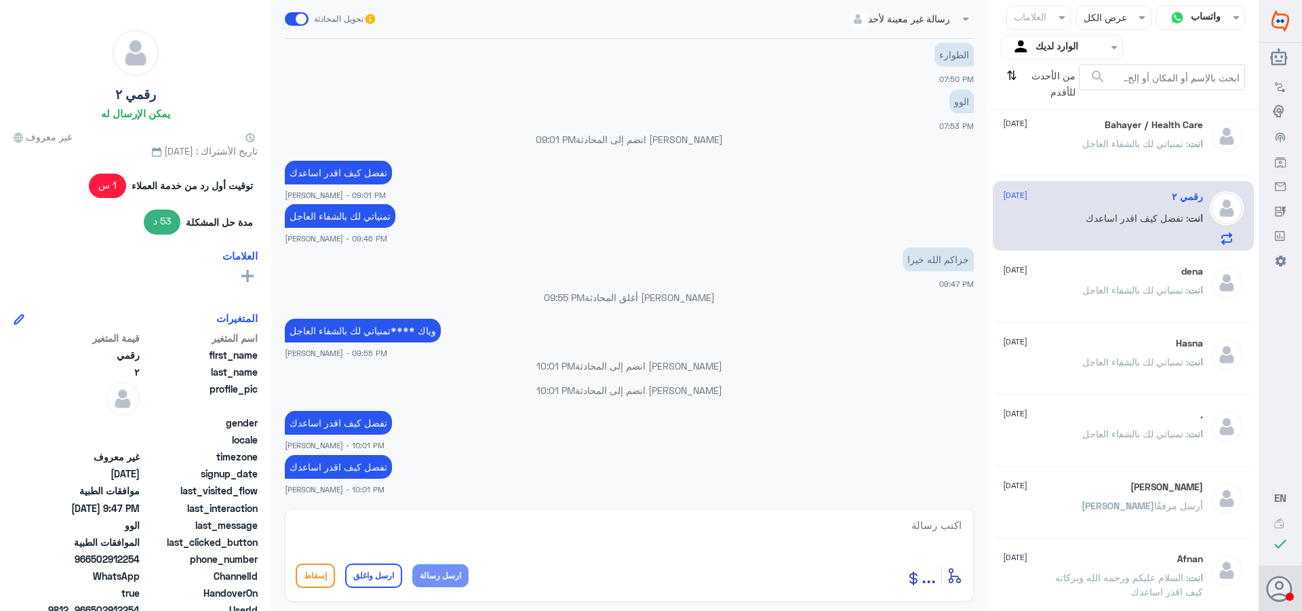
click at [1087, 286] on span ": تمنياتي لك بالشفاء العاجل" at bounding box center [1135, 290] width 106 height 12
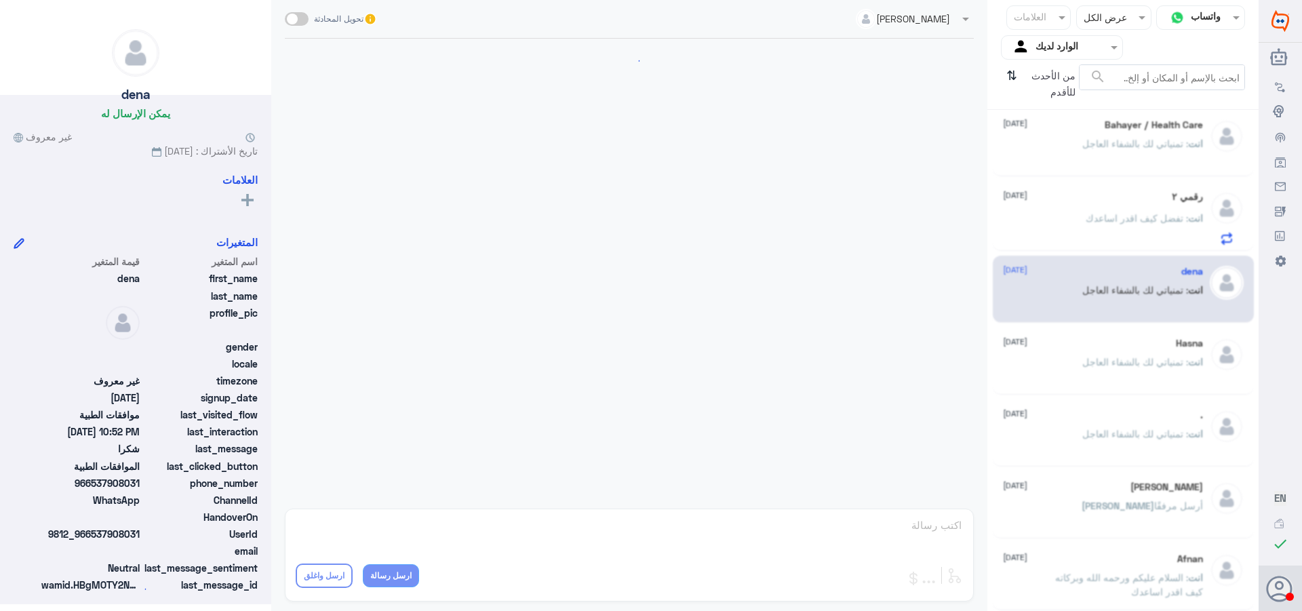
scroll to position [449, 0]
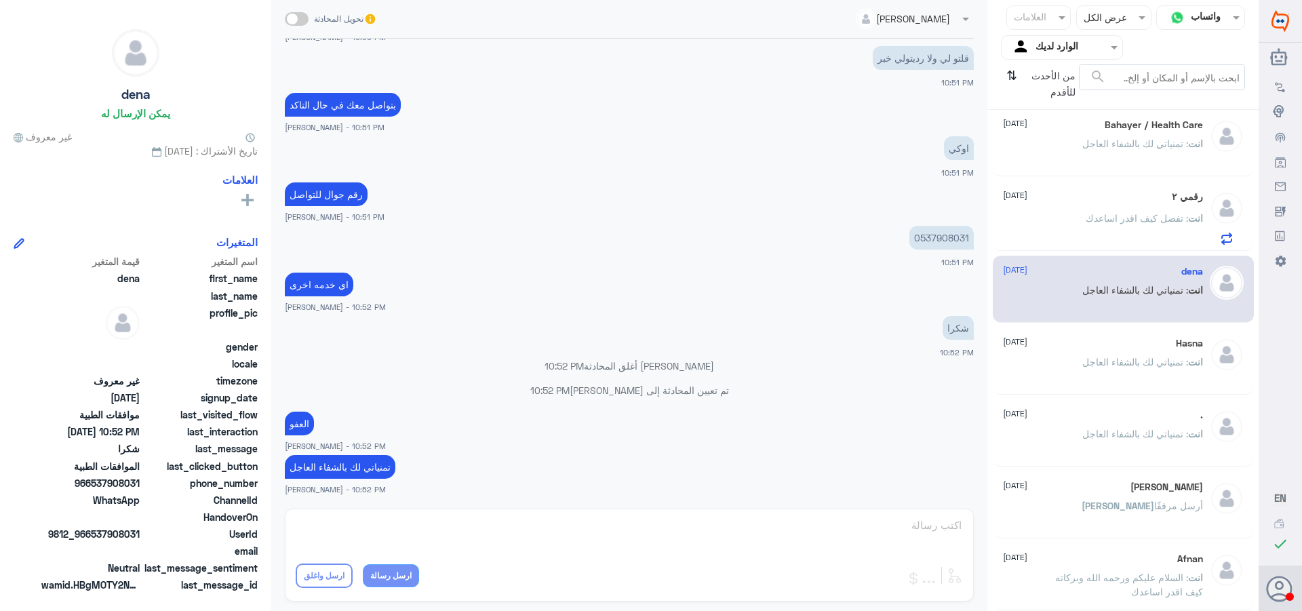
click at [1094, 368] on p "انت : تمنياتي لك بالشفاء العاجل" at bounding box center [1142, 372] width 121 height 34
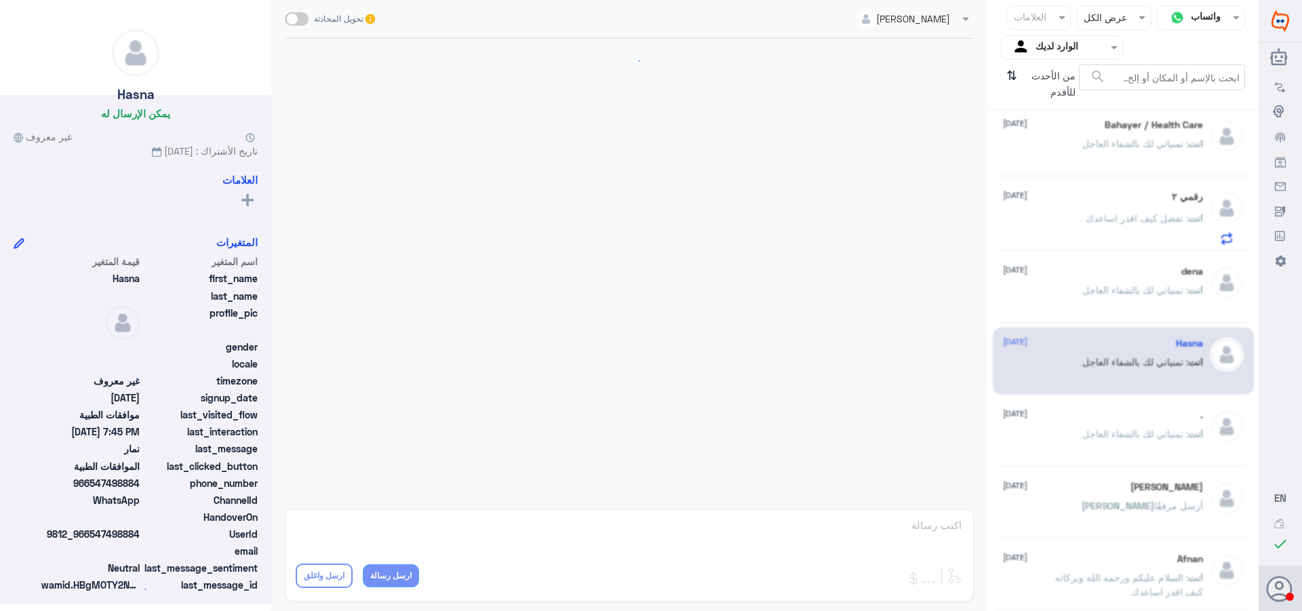
scroll to position [684, 0]
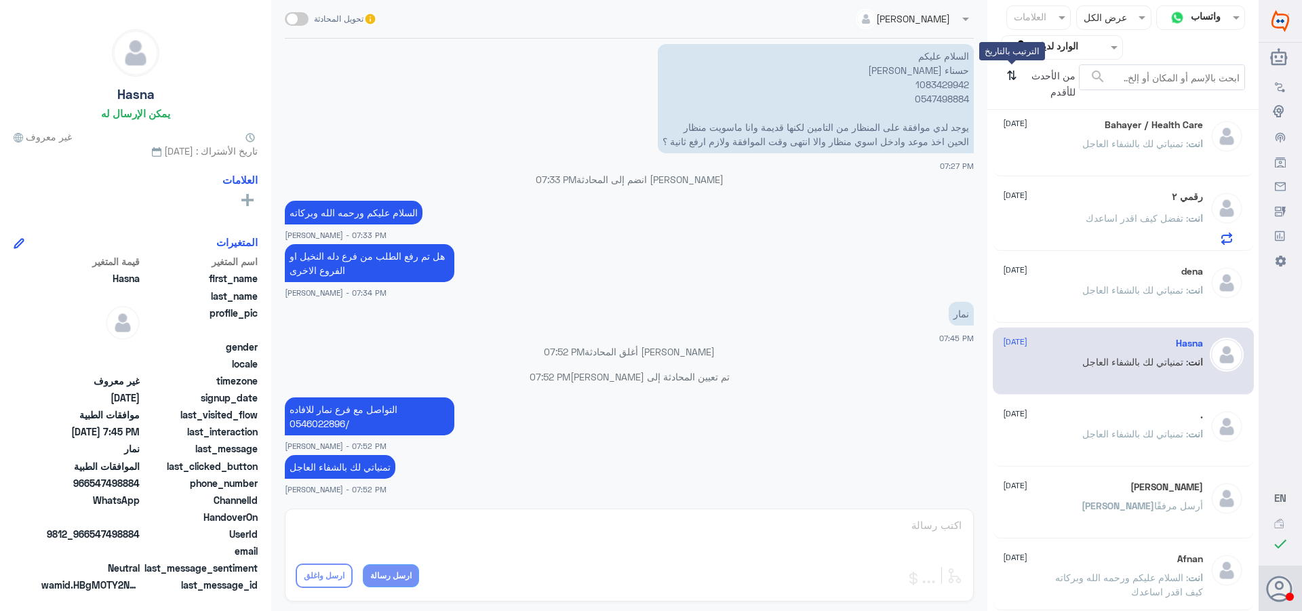
click at [1010, 75] on icon "⇅" at bounding box center [1011, 81] width 11 height 35
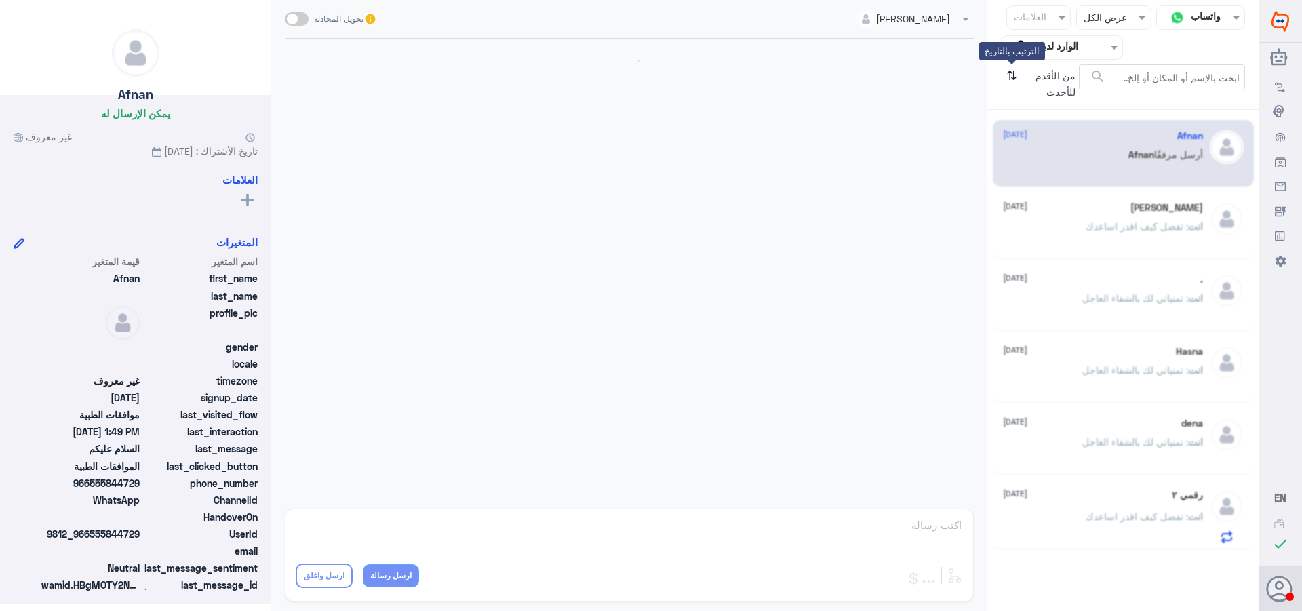
scroll to position [259, 0]
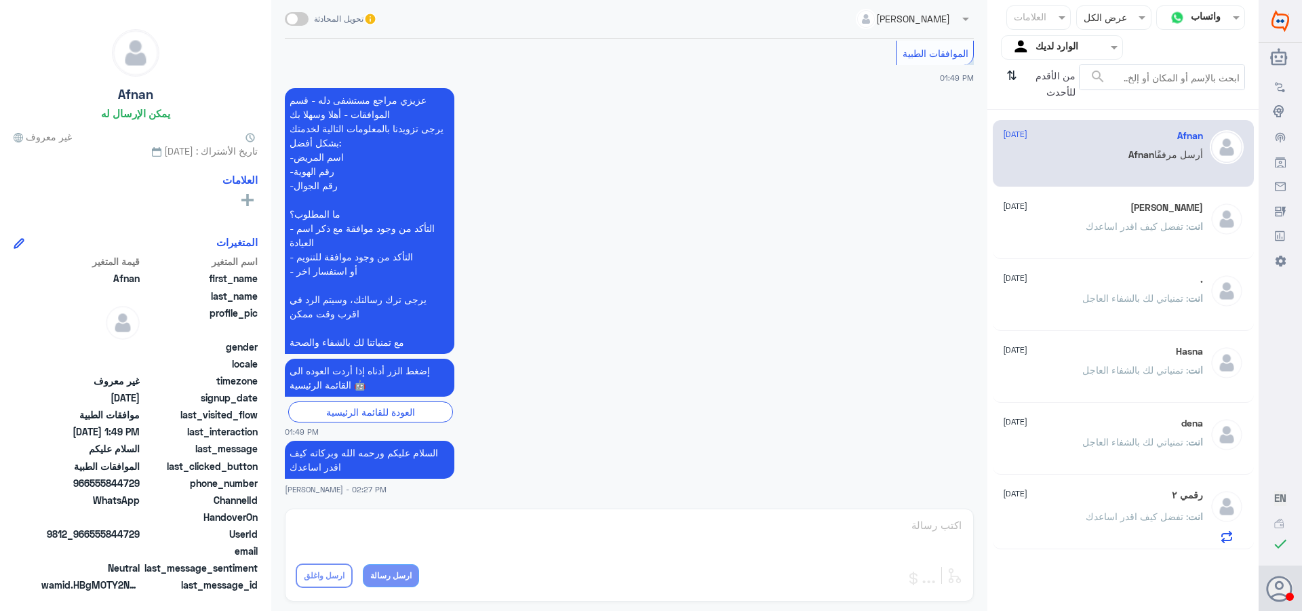
click at [1044, 498] on div "رقمي ٢ [DATE]" at bounding box center [1103, 496] width 200 height 12
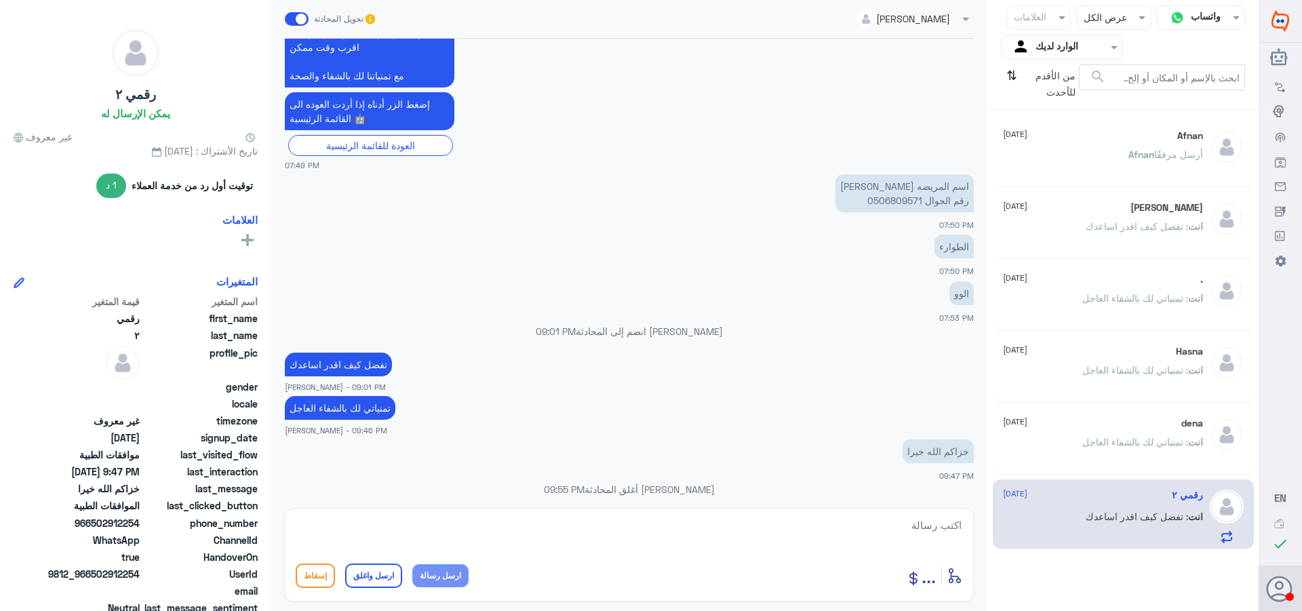
scroll to position [649, 0]
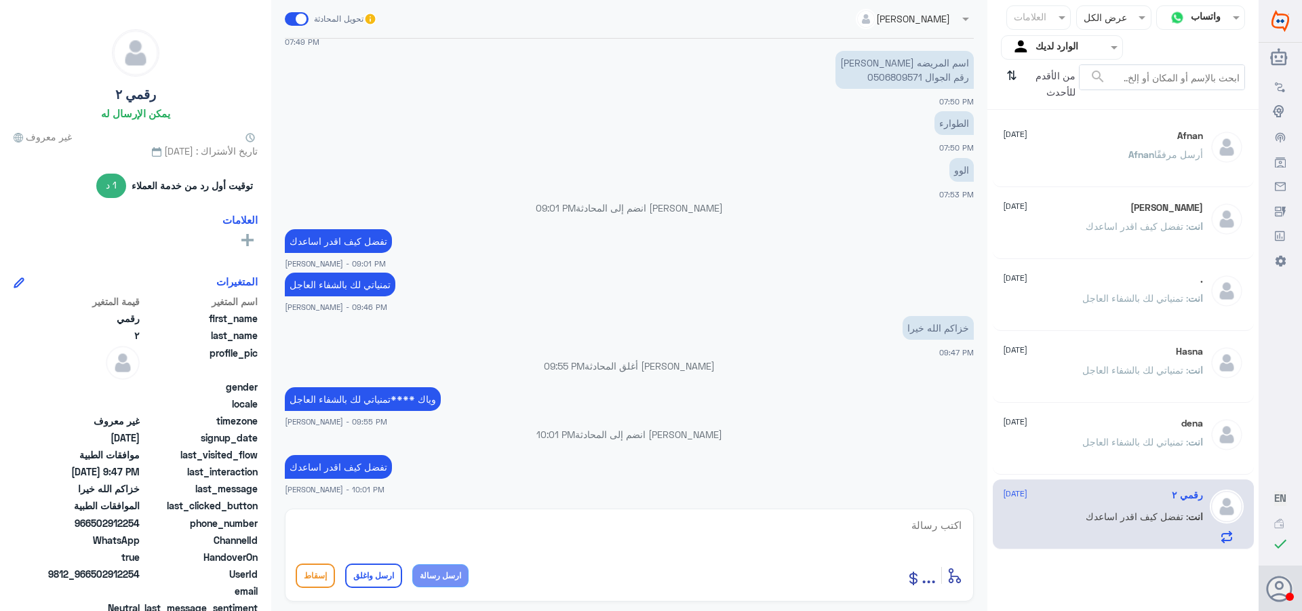
click at [1118, 427] on div "dena [DATE]" at bounding box center [1103, 424] width 200 height 12
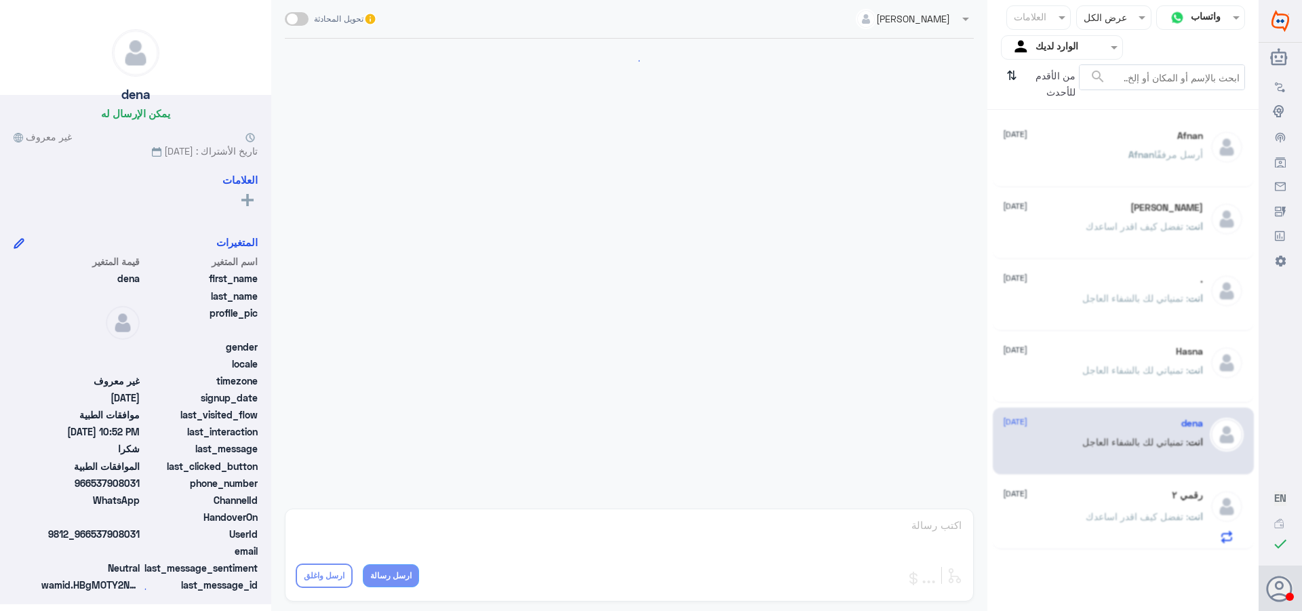
scroll to position [449, 0]
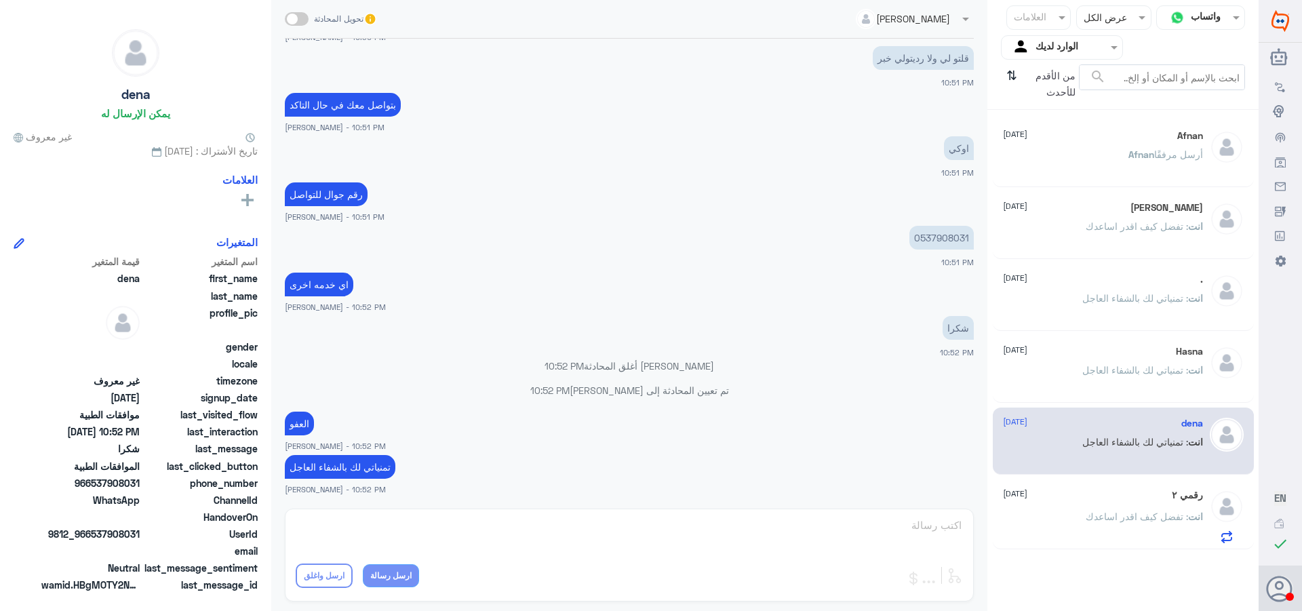
drag, startPoint x: 1137, startPoint y: 159, endPoint x: 1125, endPoint y: 172, distance: 17.8
click at [1136, 160] on p "[PERSON_NAME] أرسل مرفقًا" at bounding box center [1165, 164] width 75 height 34
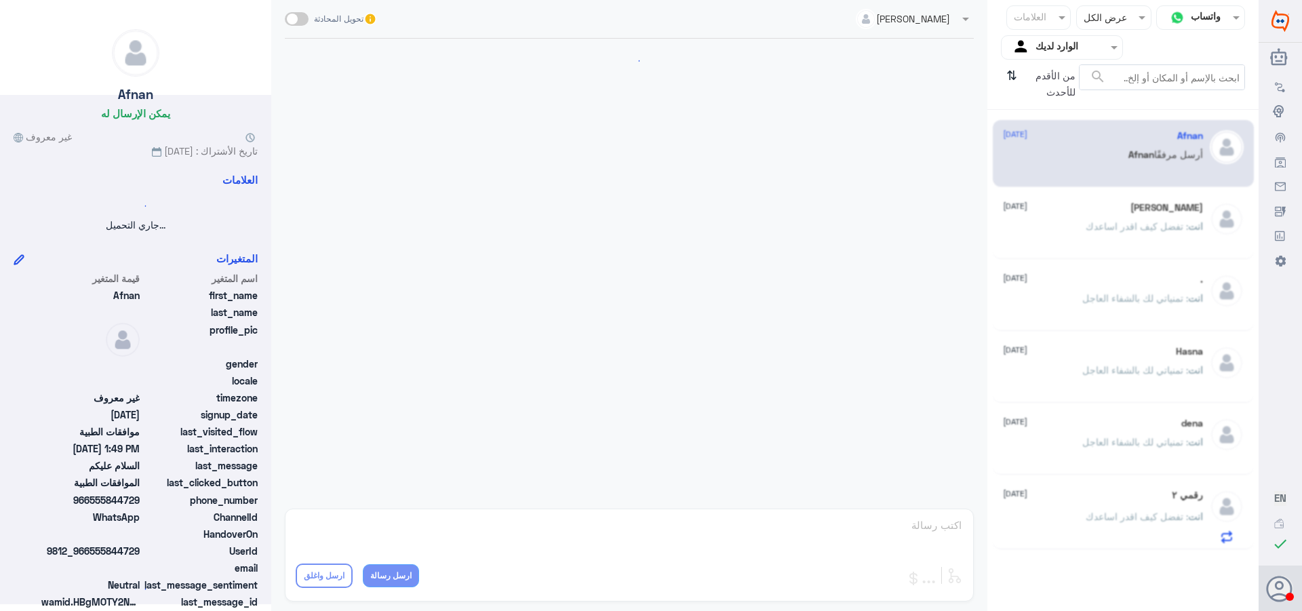
scroll to position [259, 0]
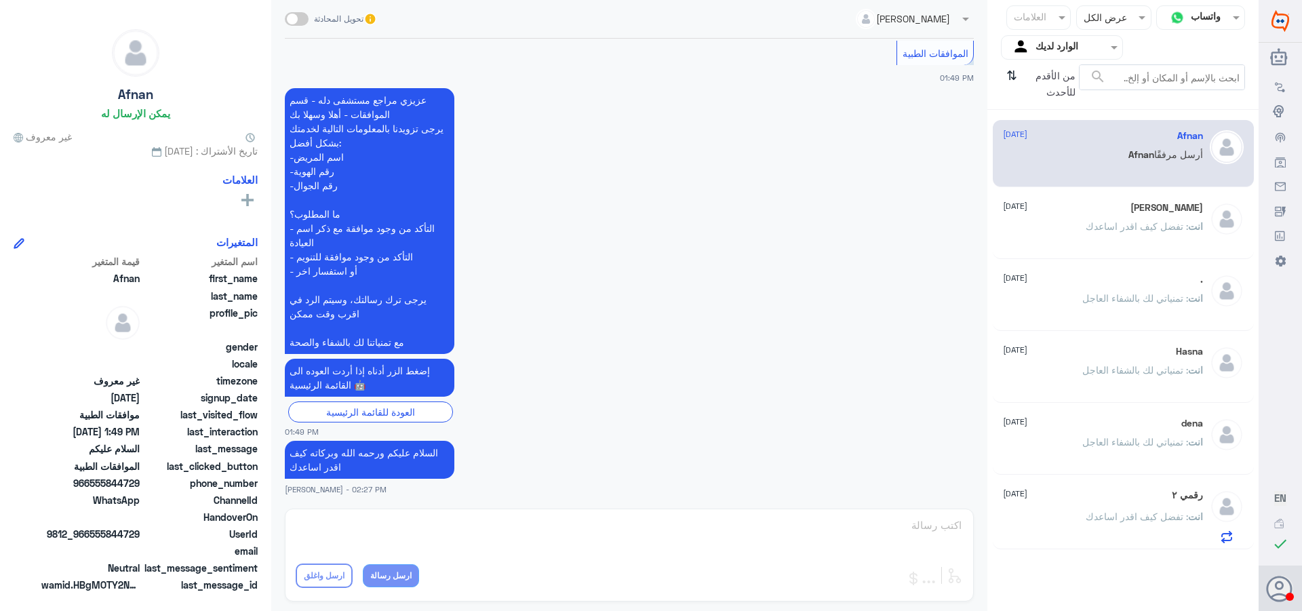
click at [1069, 198] on div "[PERSON_NAME] [DATE] انت : تفضل كيف اقدر اساعدك" at bounding box center [1123, 225] width 261 height 67
click at [1059, 278] on div ". [DATE]" at bounding box center [1103, 280] width 200 height 12
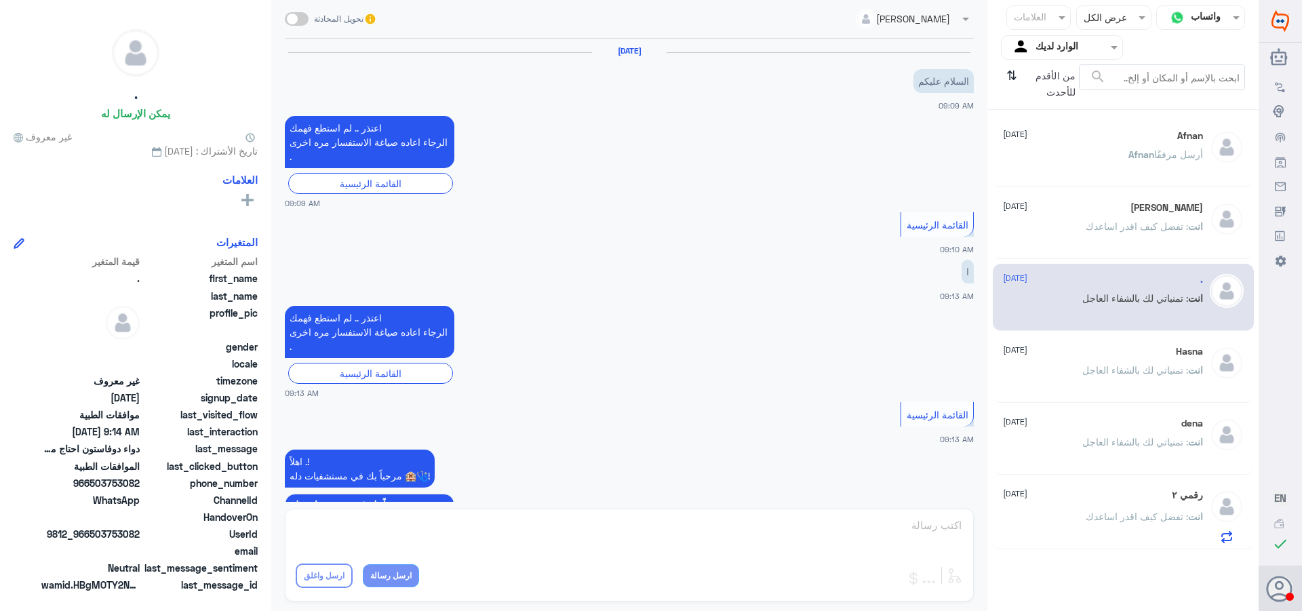
scroll to position [821, 0]
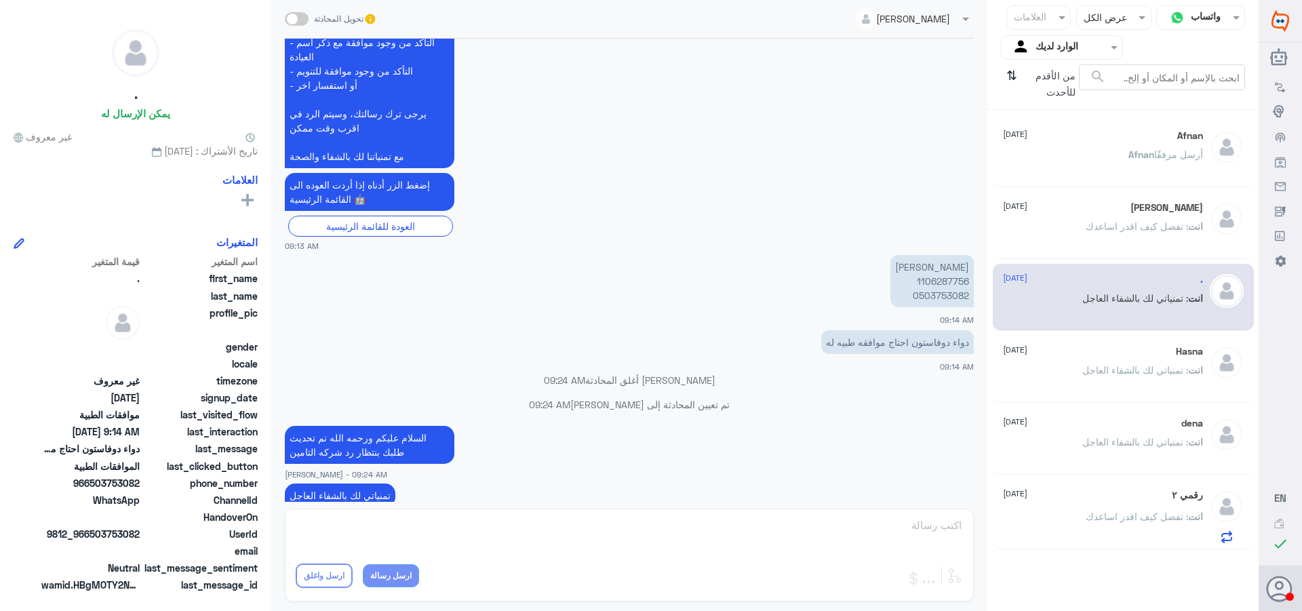
click at [1056, 499] on div "رقمي ٢ [DATE]" at bounding box center [1103, 496] width 200 height 12
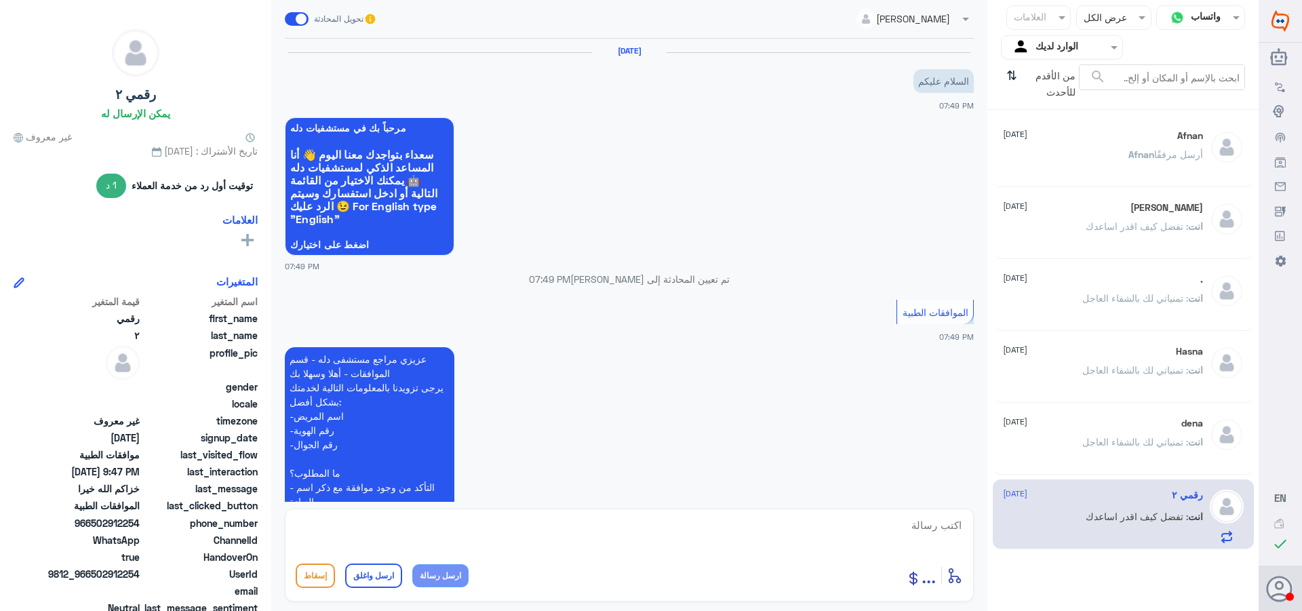
scroll to position [649, 0]
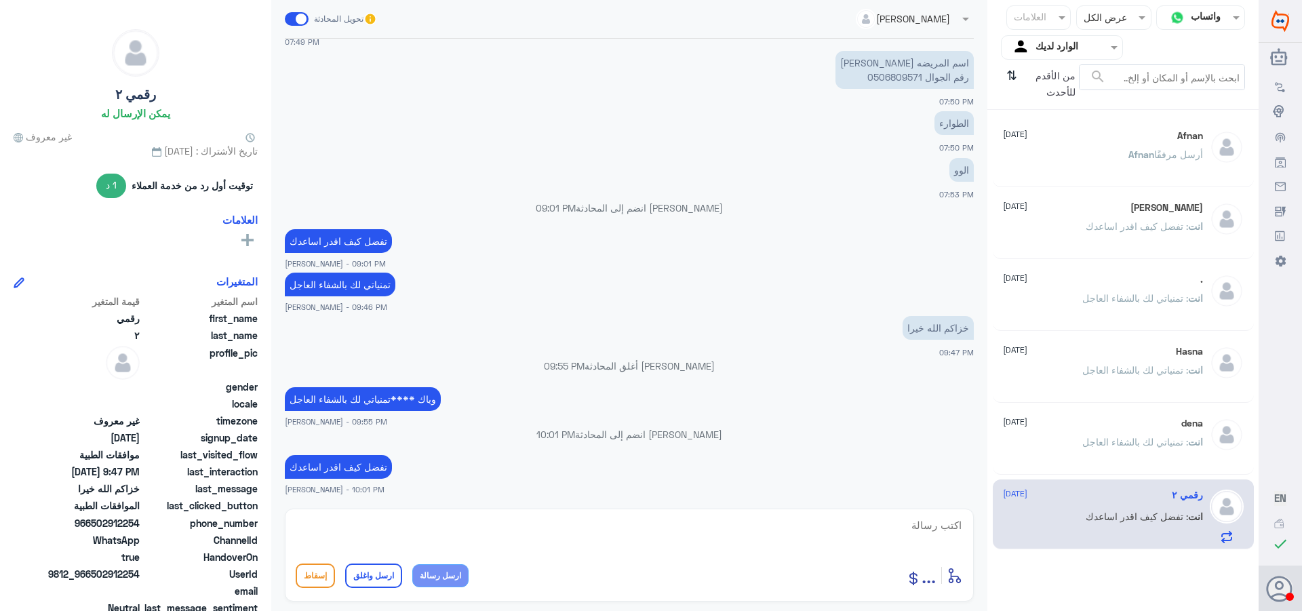
click at [1113, 417] on div "dena [DATE] انت : تمنياتي لك بالشفاء العاجل" at bounding box center [1123, 441] width 261 height 67
click at [1124, 135] on div "Afnan [DATE]" at bounding box center [1103, 136] width 200 height 12
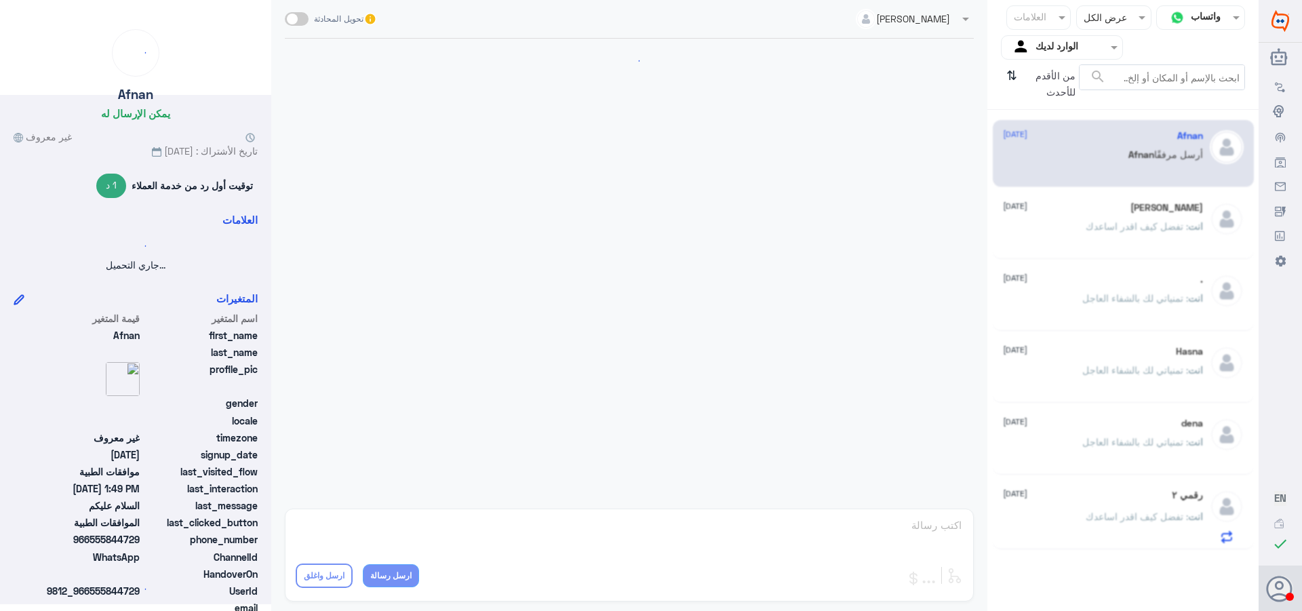
scroll to position [259, 0]
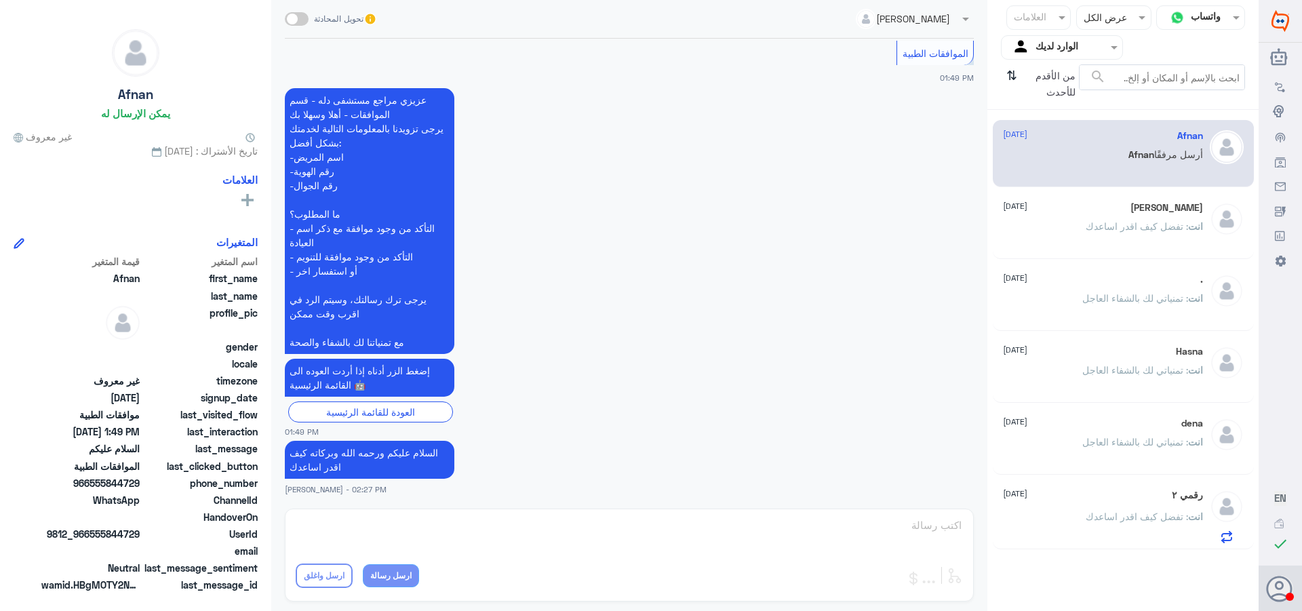
click at [1104, 201] on div "[PERSON_NAME] [DATE] انت : تفضل كيف اقدر اساعدك" at bounding box center [1123, 225] width 261 height 67
click at [1084, 258] on div "[PERSON_NAME] [DATE] انت : تفضل كيف اقدر اساعدك" at bounding box center [1123, 225] width 261 height 67
click at [1101, 15] on div at bounding box center [1114, 17] width 74 height 16
click at [1103, 72] on div "مفتوحة" at bounding box center [1113, 74] width 75 height 25
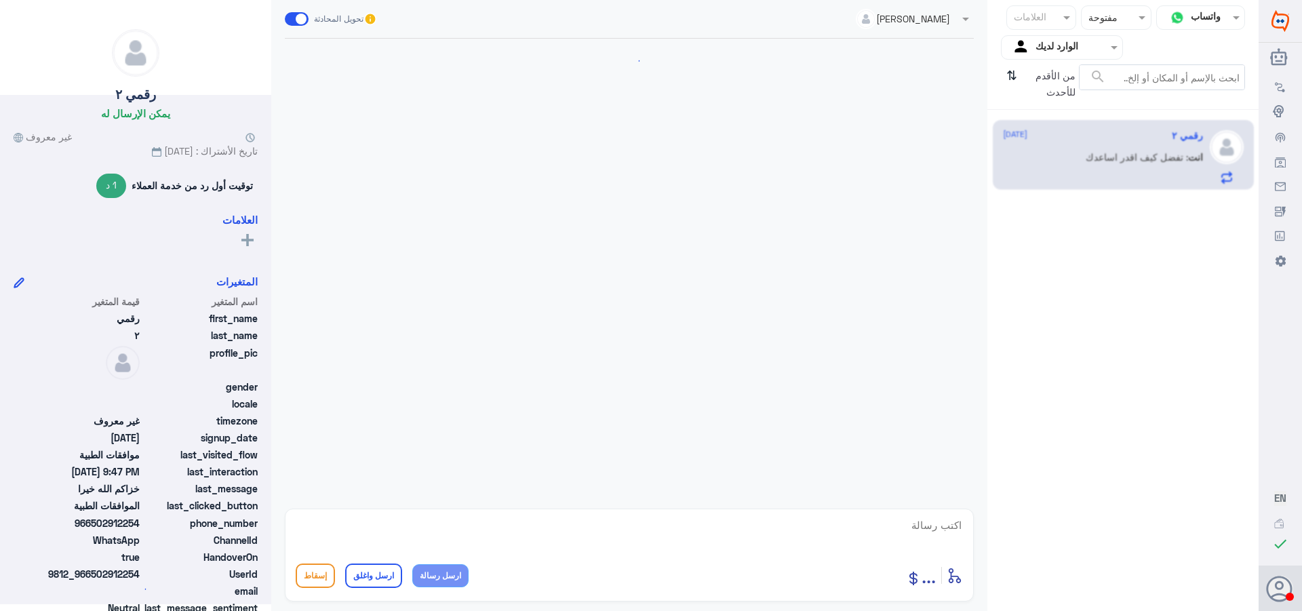
scroll to position [649, 0]
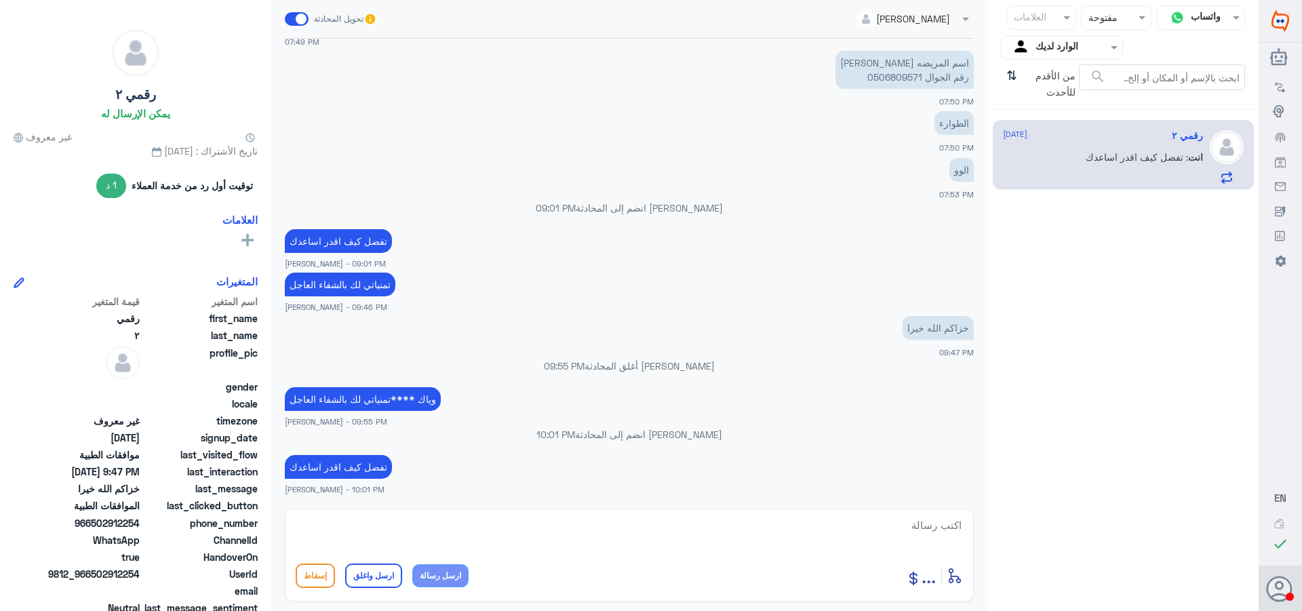
click at [1101, 24] on div at bounding box center [1116, 17] width 68 height 16
click at [1113, 93] on div "مغلقة" at bounding box center [1116, 99] width 70 height 25
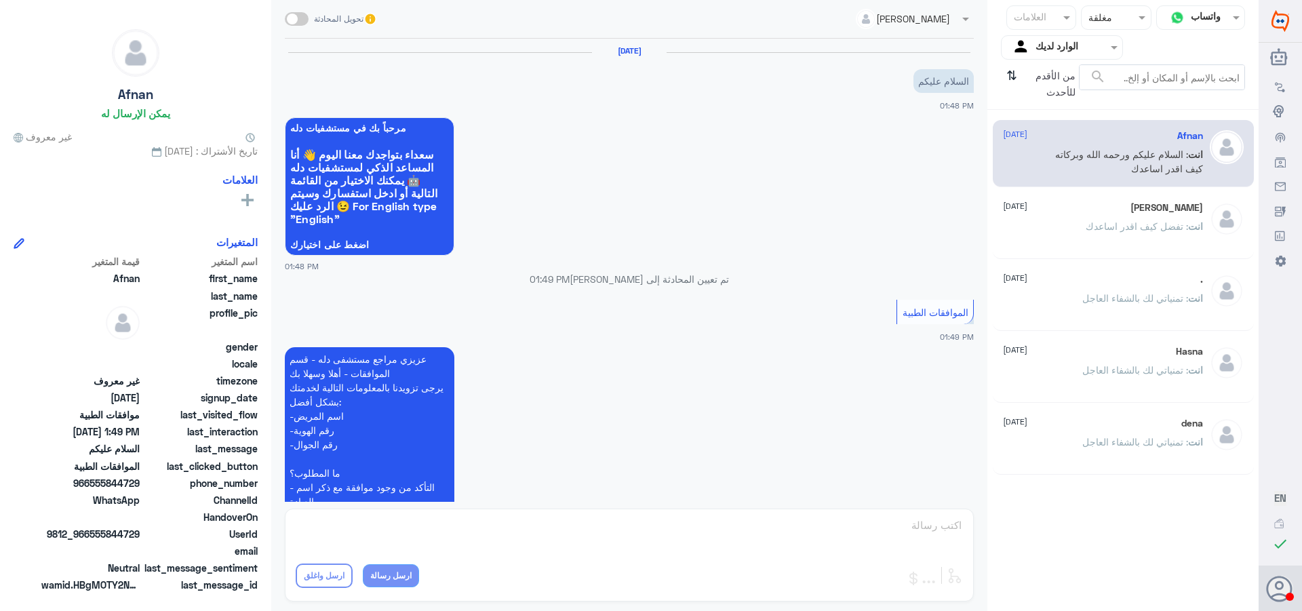
scroll to position [259, 0]
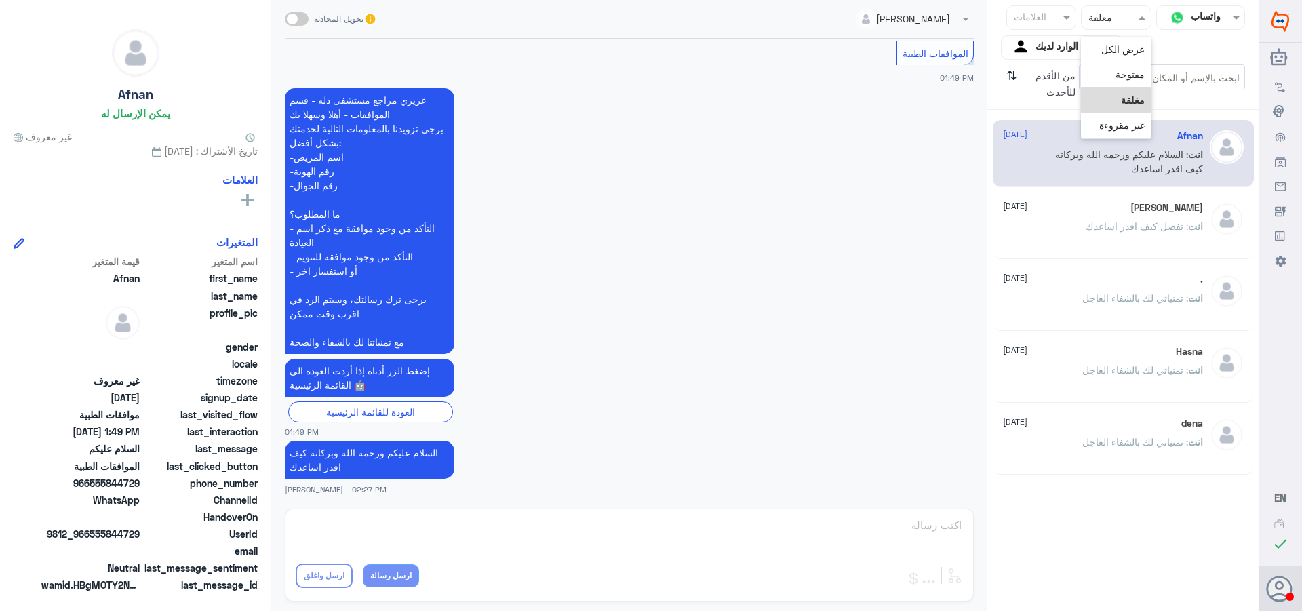
click at [1087, 17] on div at bounding box center [1116, 17] width 68 height 16
click at [1115, 127] on span "غير مقروءة" at bounding box center [1121, 125] width 45 height 12
